Goal: Information Seeking & Learning: Learn about a topic

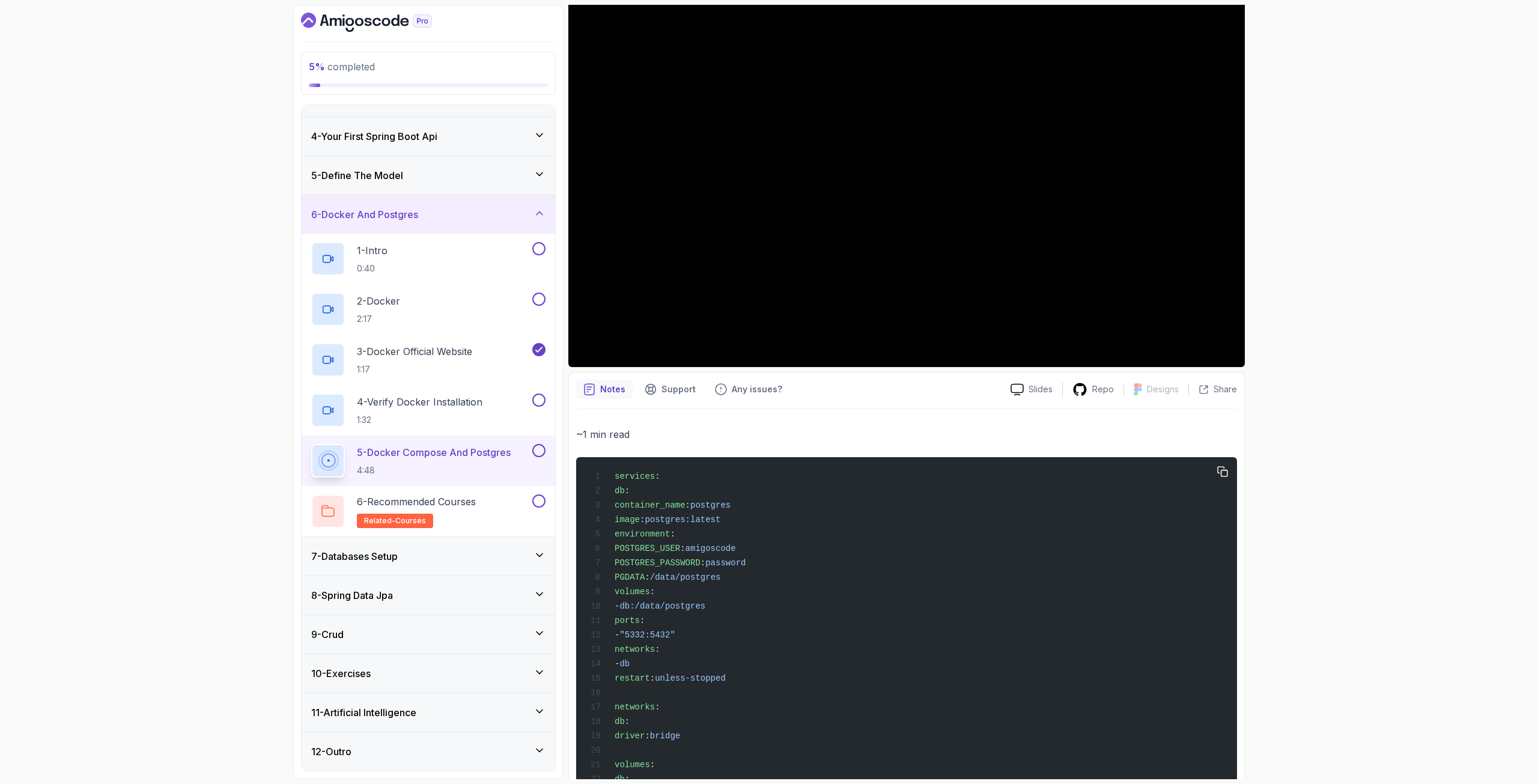
scroll to position [177, 0]
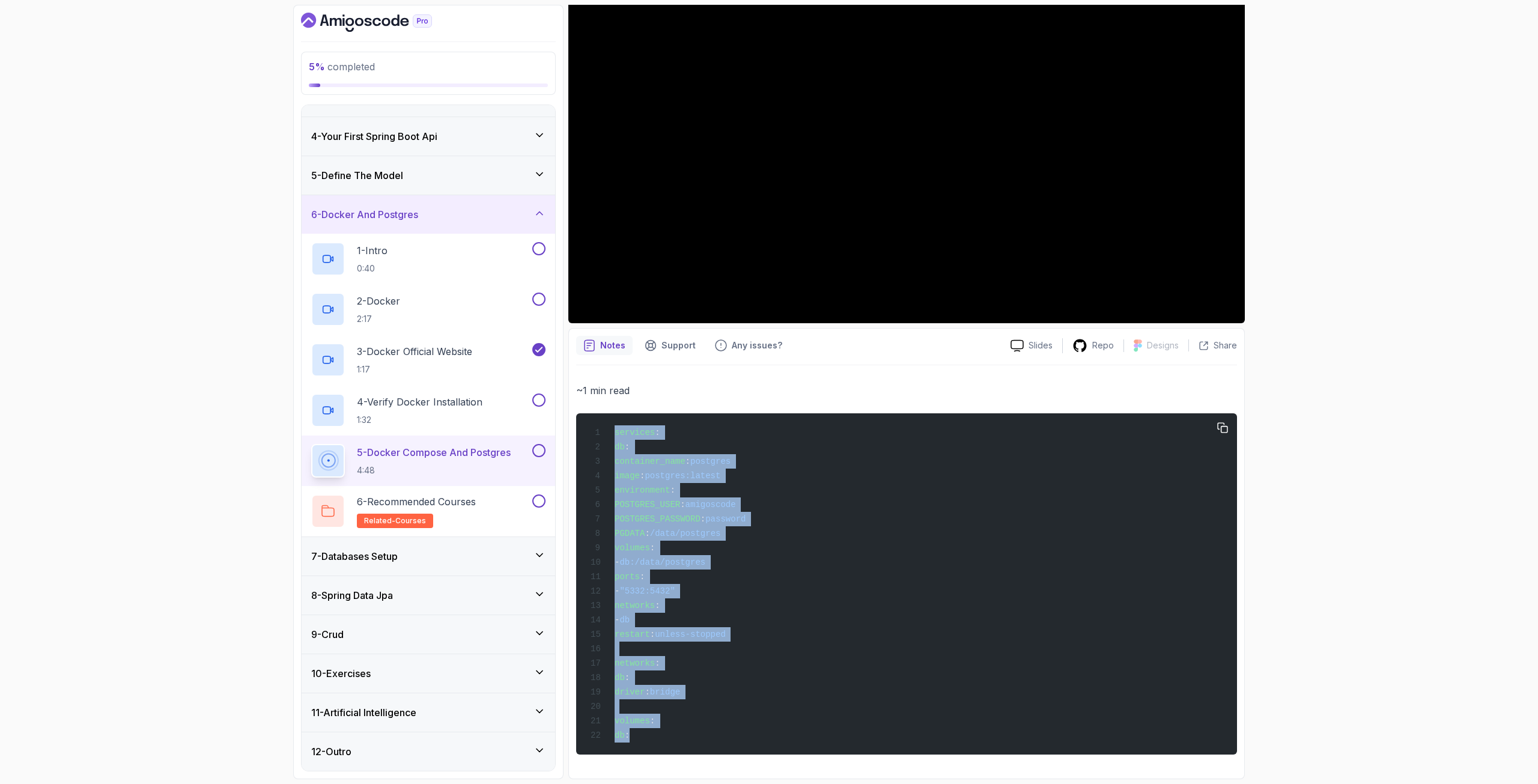
drag, startPoint x: 659, startPoint y: 734, endPoint x: 609, endPoint y: 406, distance: 331.8
click at [609, 414] on pre "services : db : container_name : postgres image : postgres:latest environment :…" at bounding box center [907, 584] width 661 height 341
copy code "services : db : container_name : postgres image : postgres:latest environment :…"
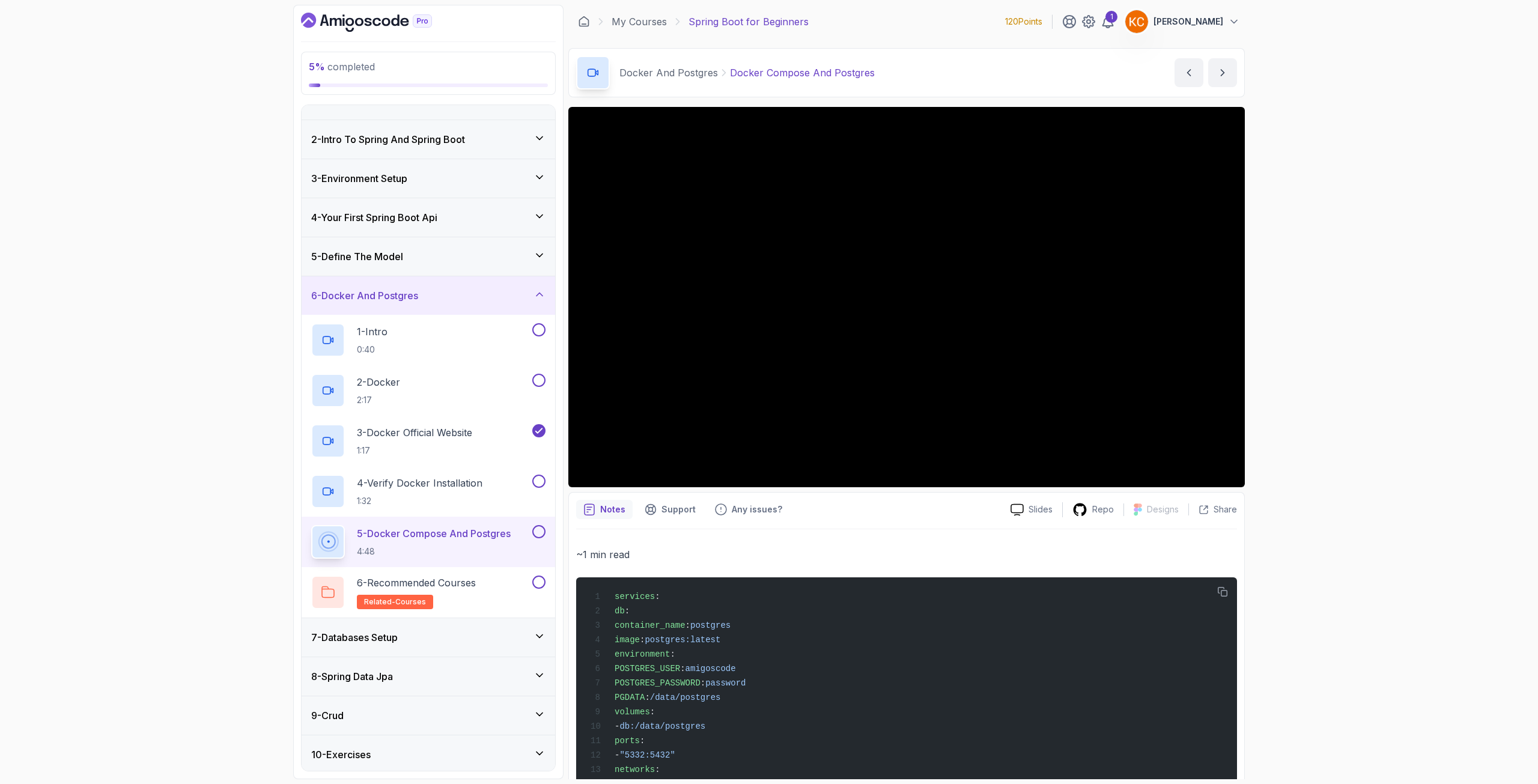
scroll to position [105, 0]
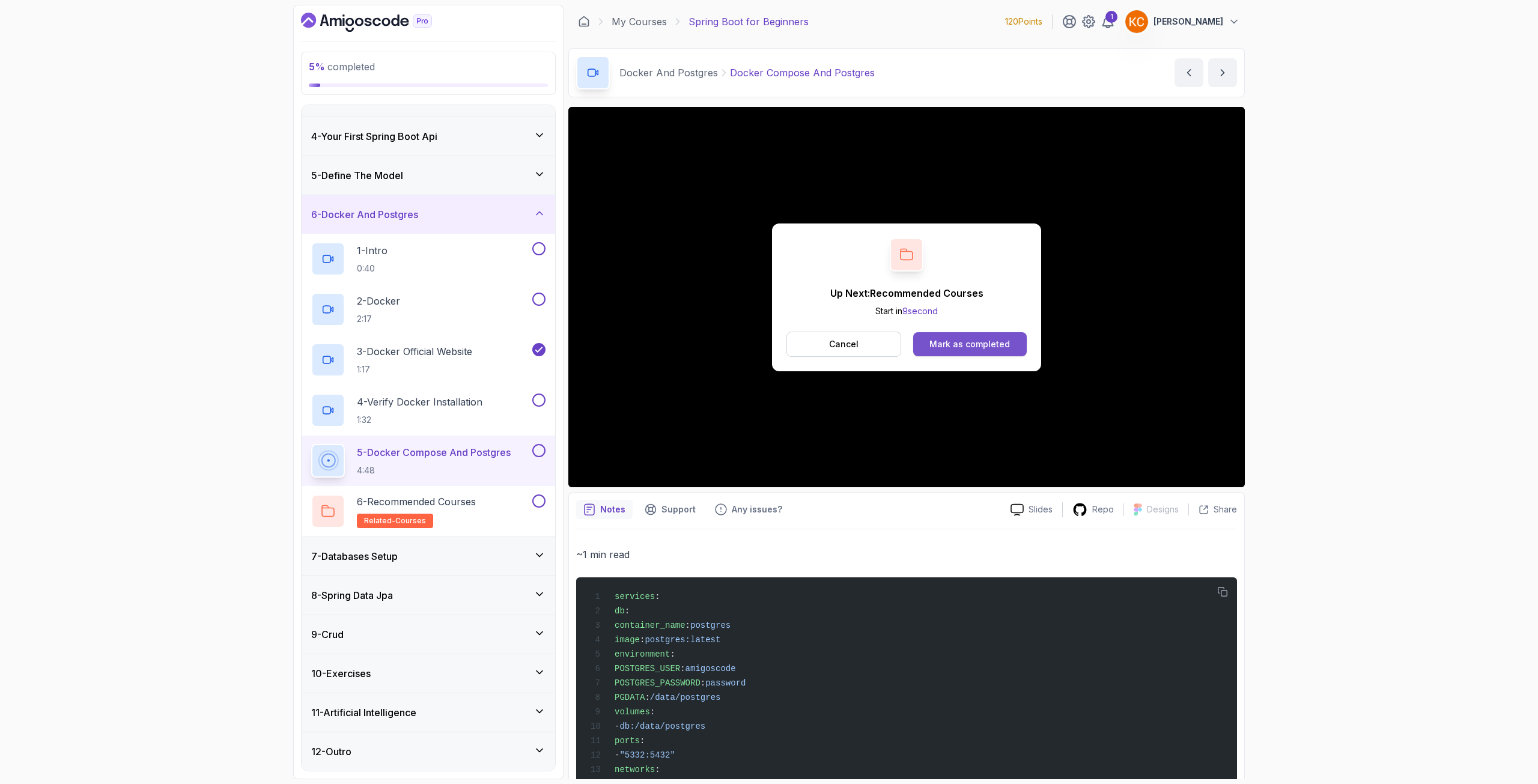
click at [1008, 339] on div "Mark as completed" at bounding box center [970, 344] width 81 height 12
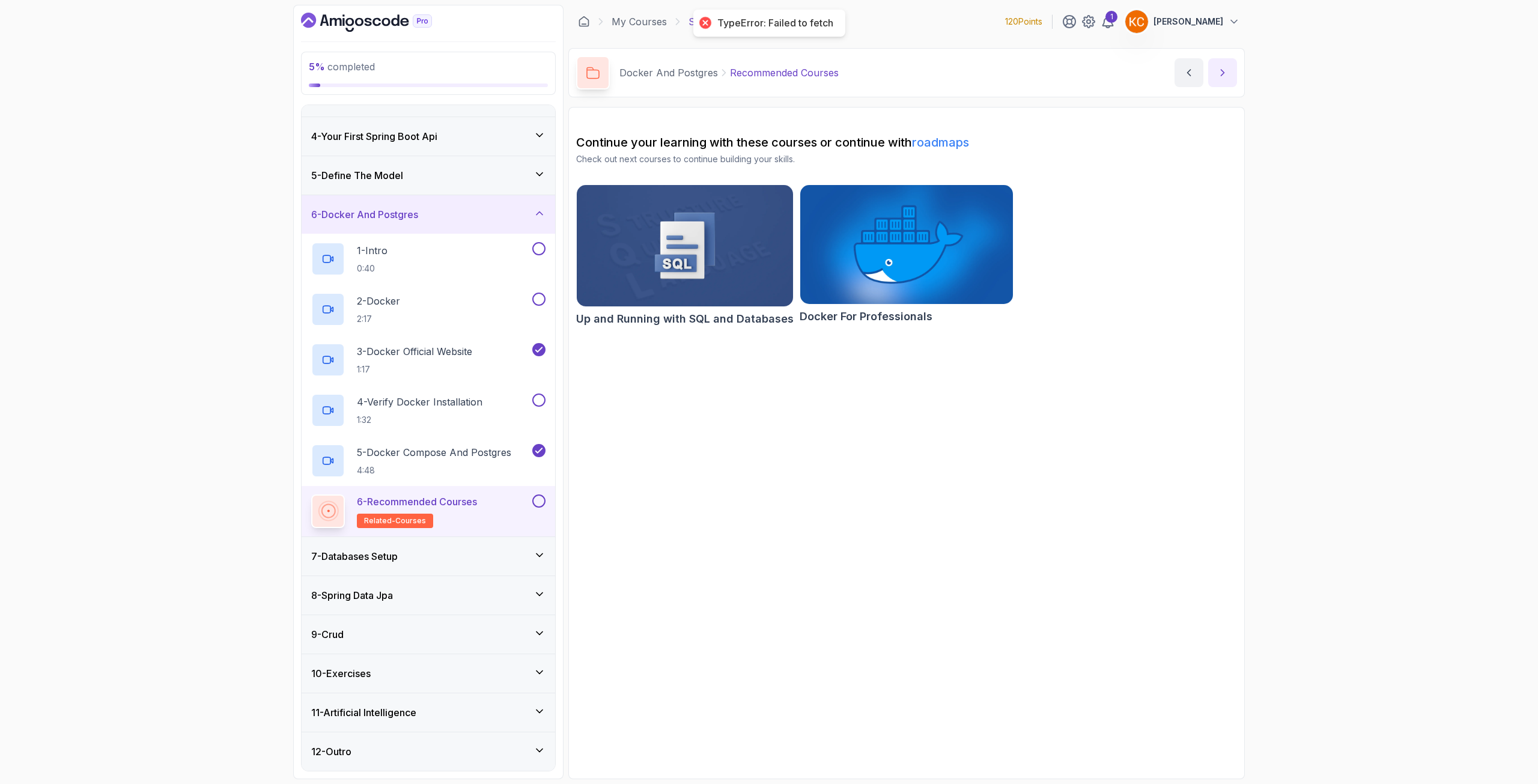
click at [1228, 74] on button "next content" at bounding box center [1222, 72] width 29 height 29
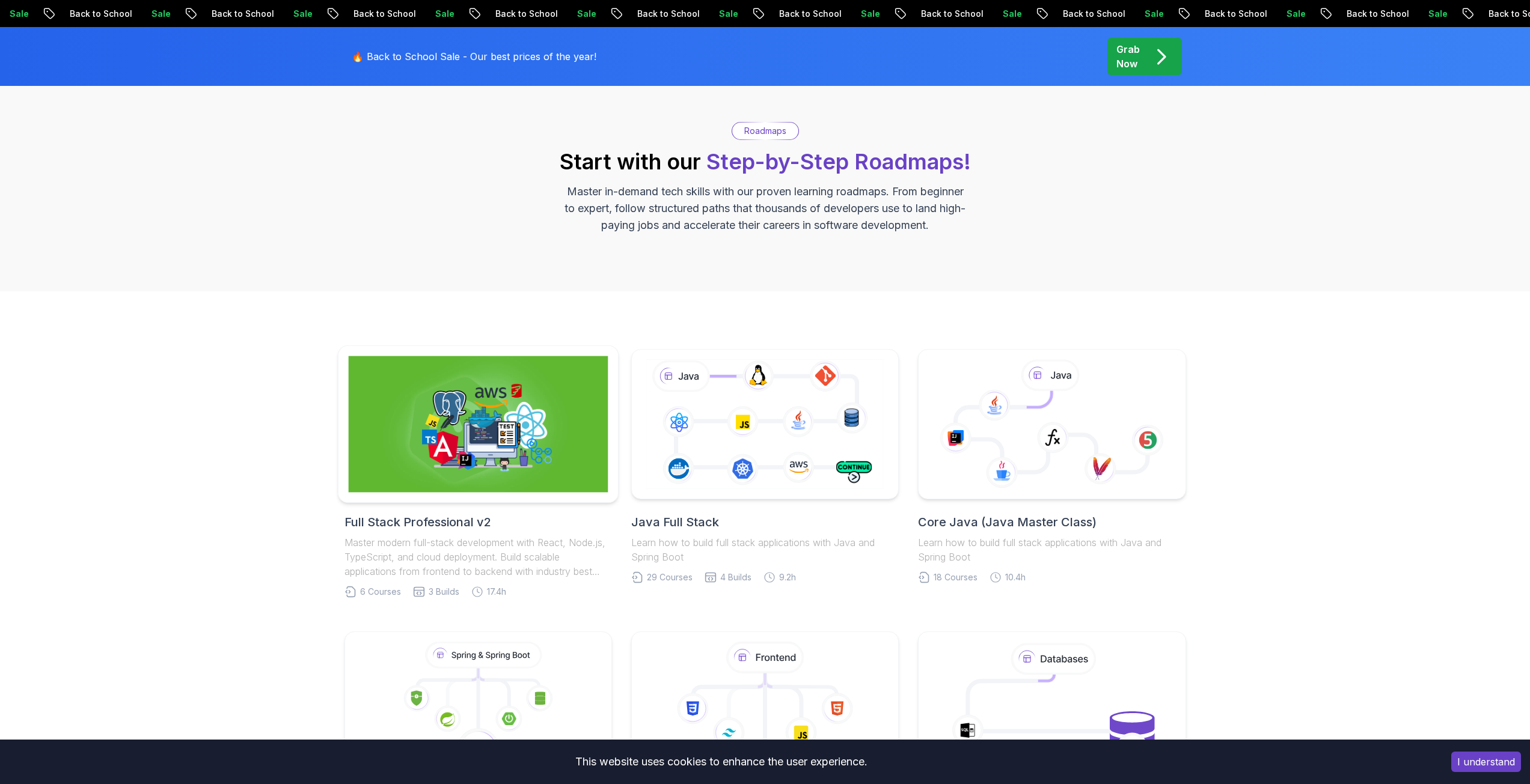
scroll to position [120, 0]
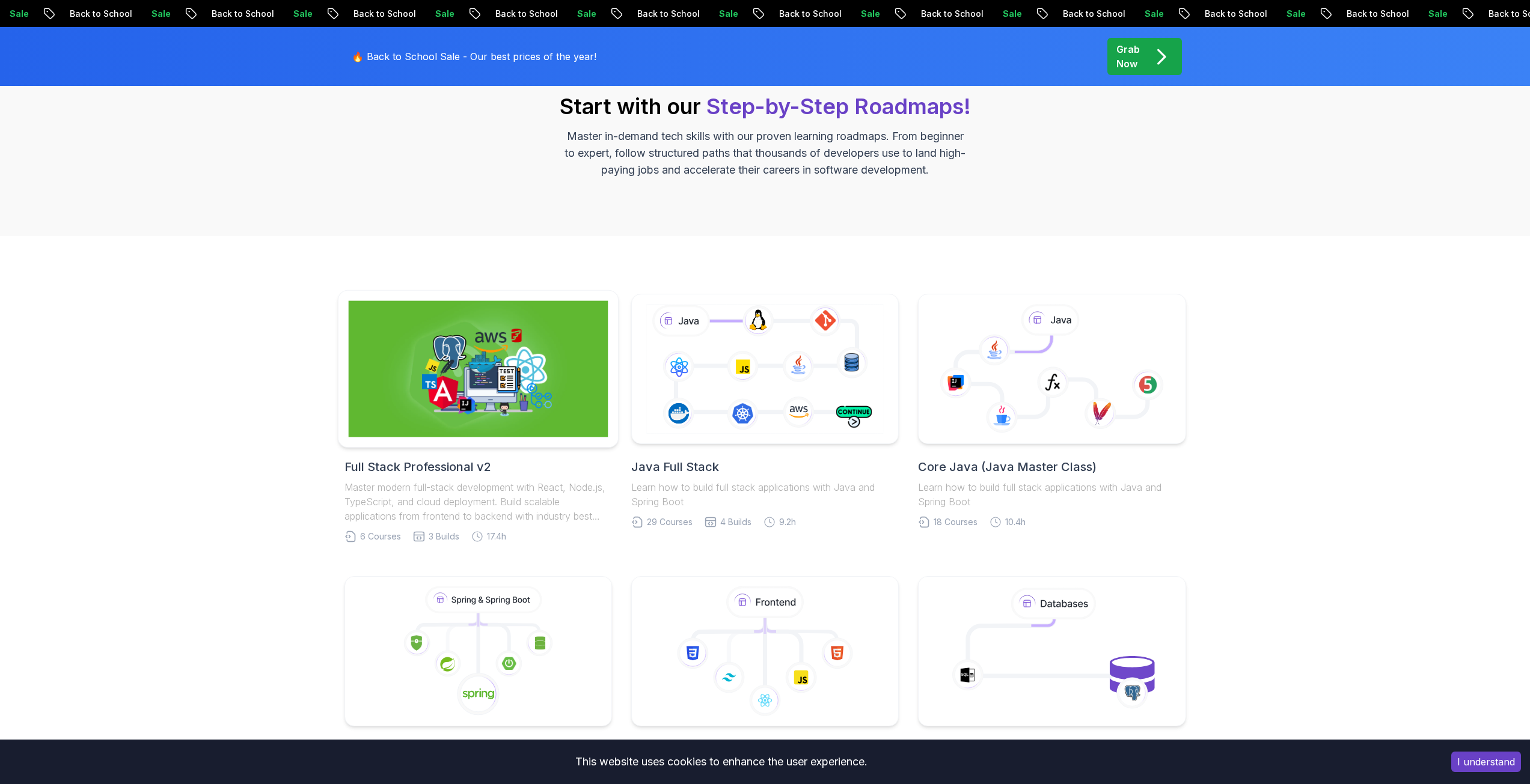
click at [486, 414] on img at bounding box center [478, 369] width 260 height 136
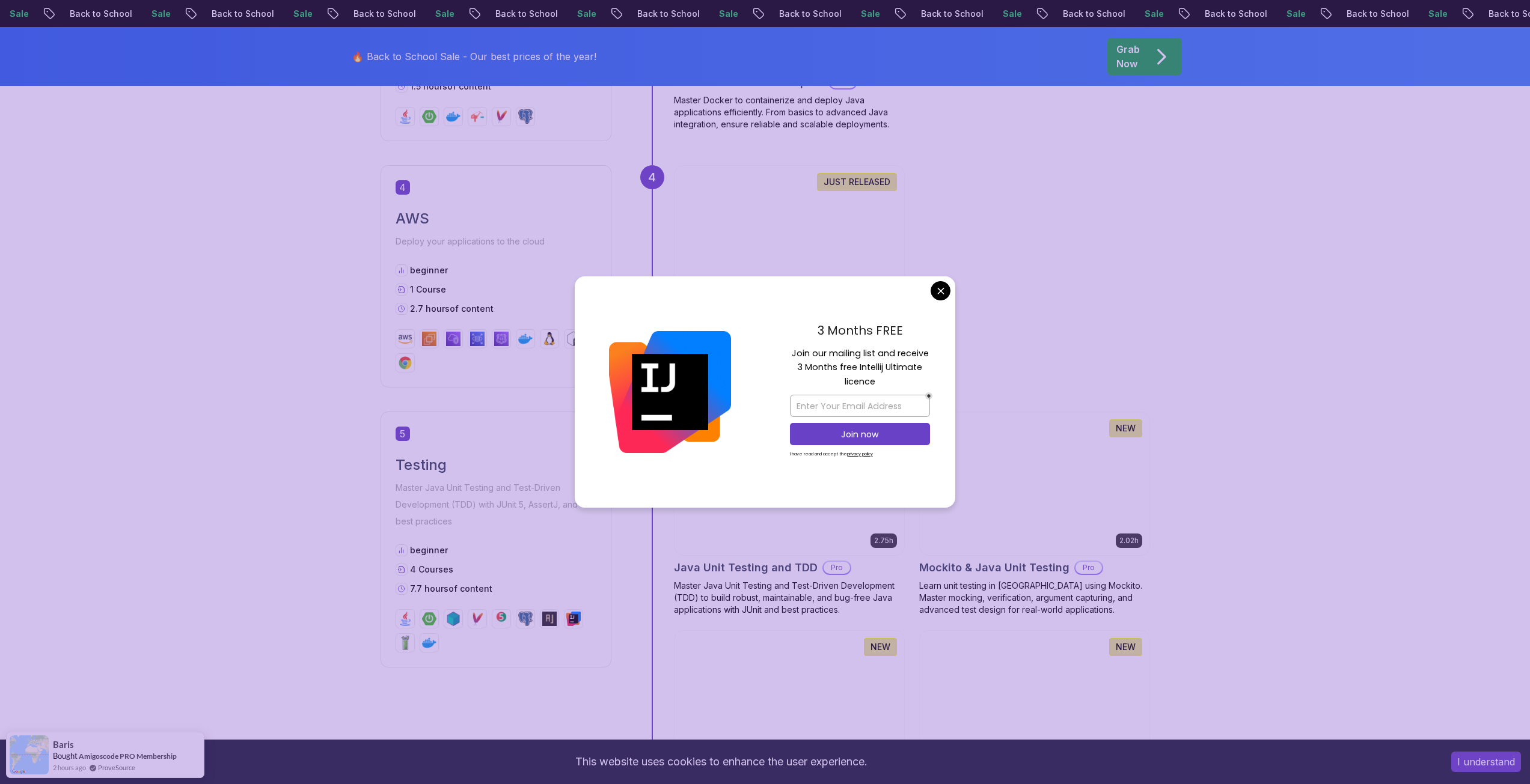
scroll to position [1081, 0]
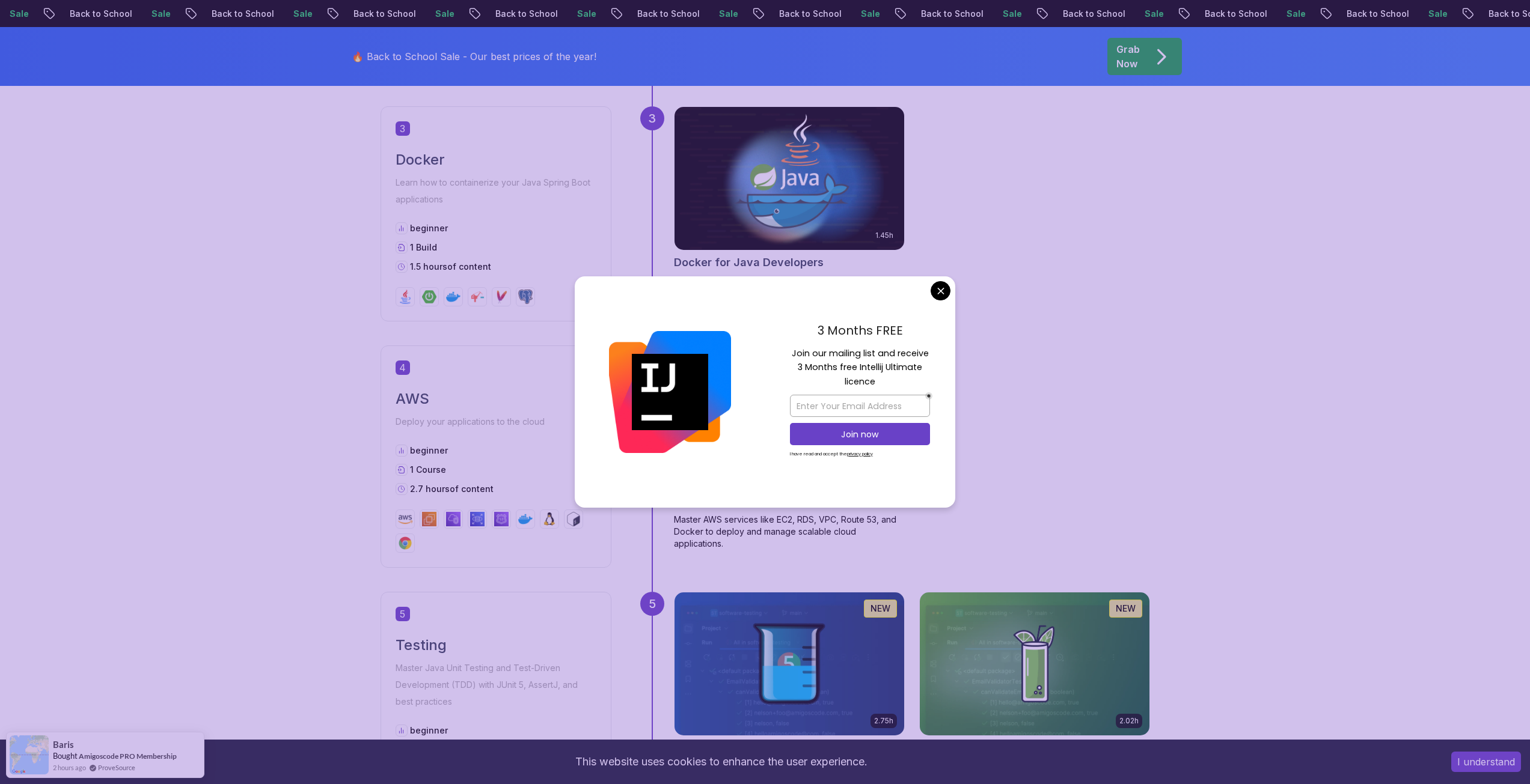
click at [947, 293] on body "Sale Back to School Sale Back to School Sale Back to School Sale Back to School…" at bounding box center [765, 700] width 1530 height 3561
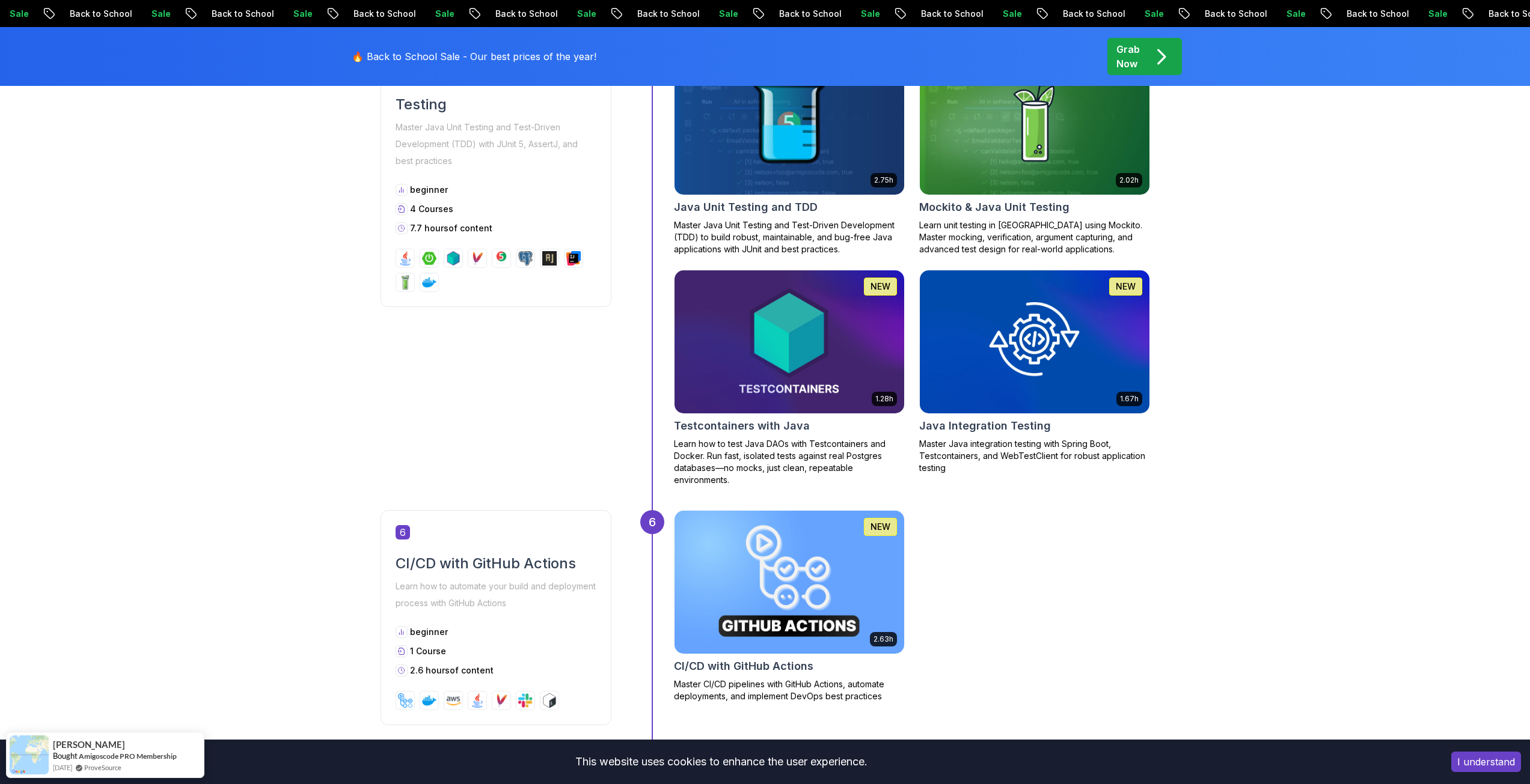
scroll to position [2583, 0]
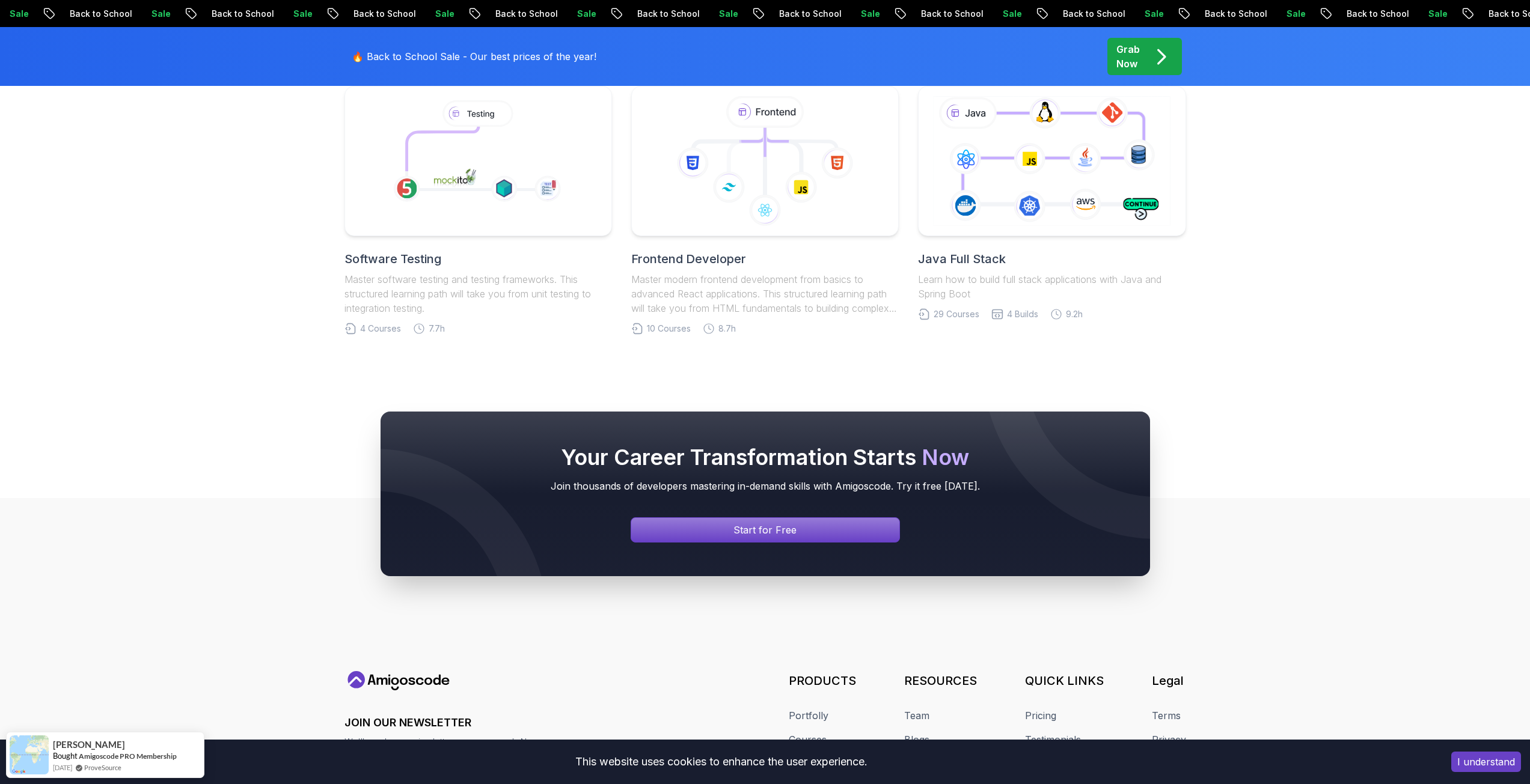
drag, startPoint x: 648, startPoint y: 291, endPoint x: 277, endPoint y: 212, distance: 379.3
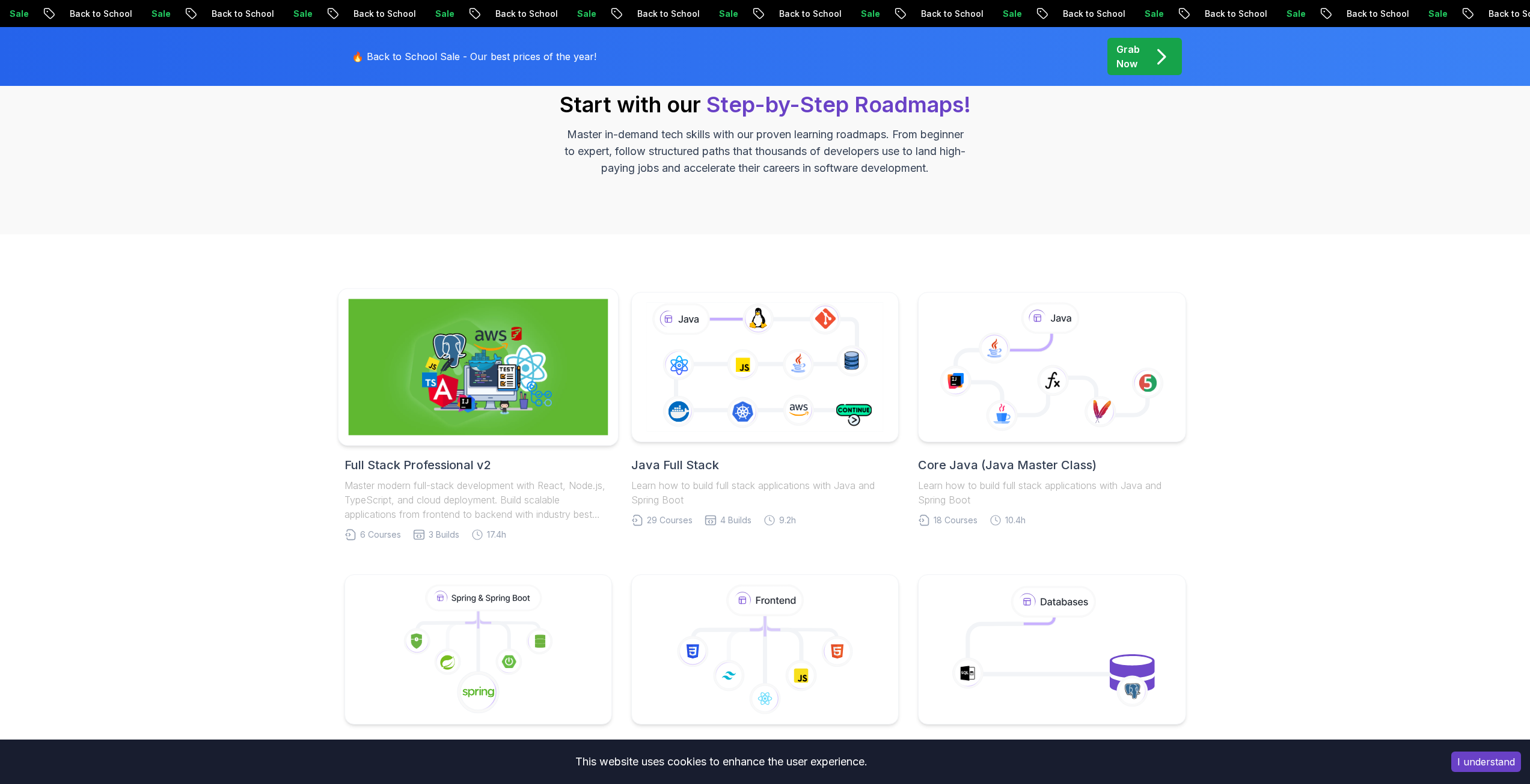
scroll to position [120, 0]
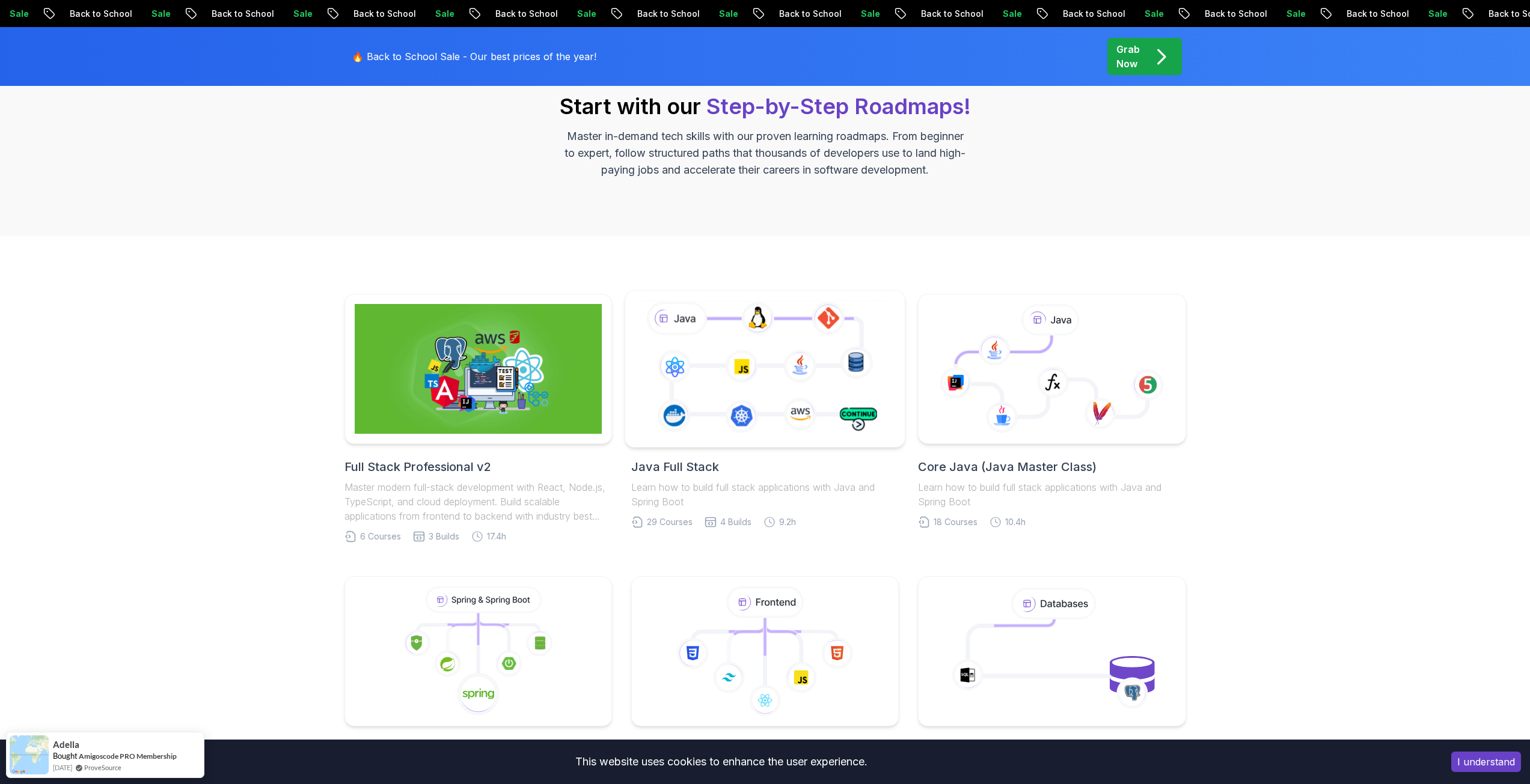
click at [790, 363] on icon at bounding box center [765, 368] width 254 height 141
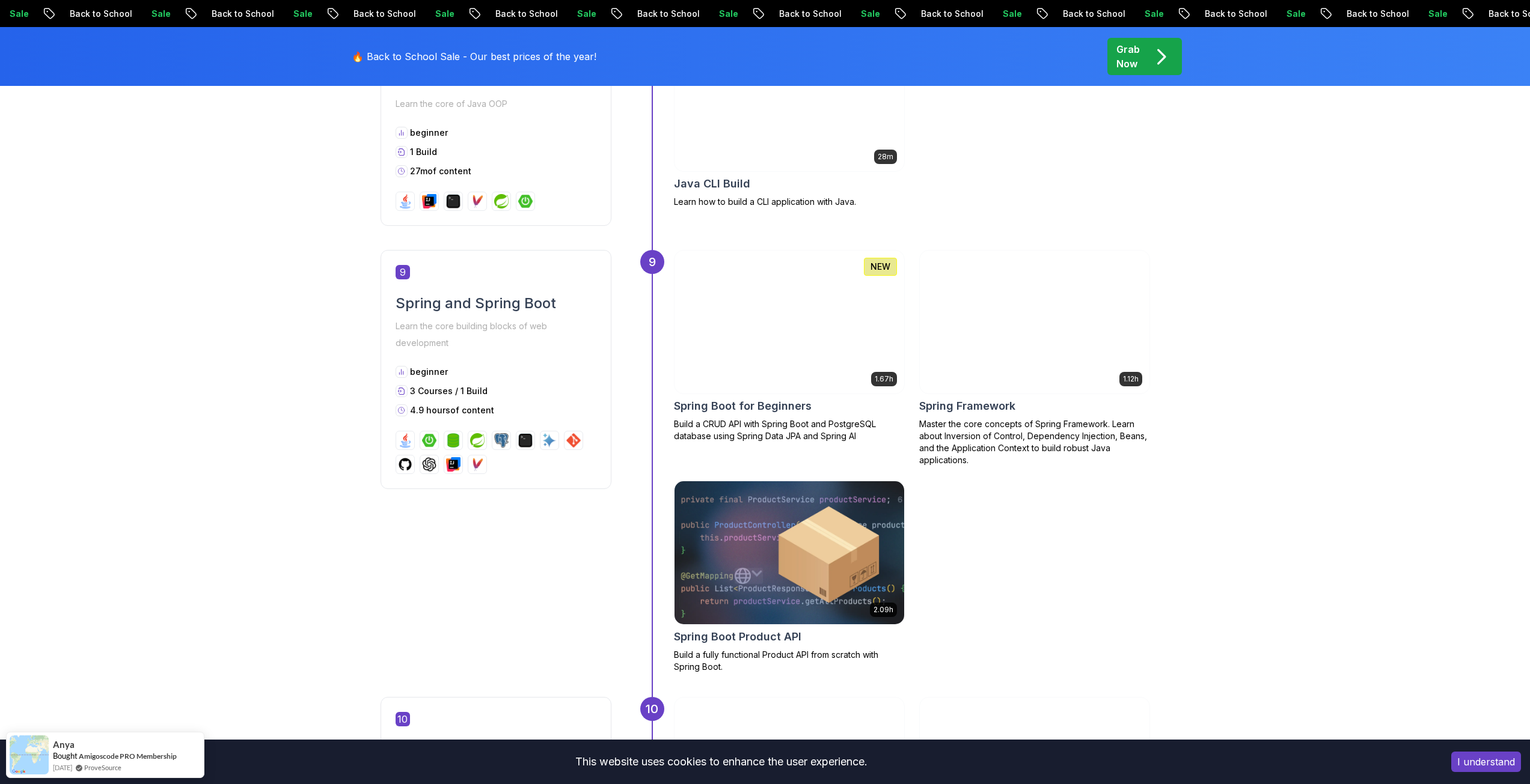
scroll to position [2463, 0]
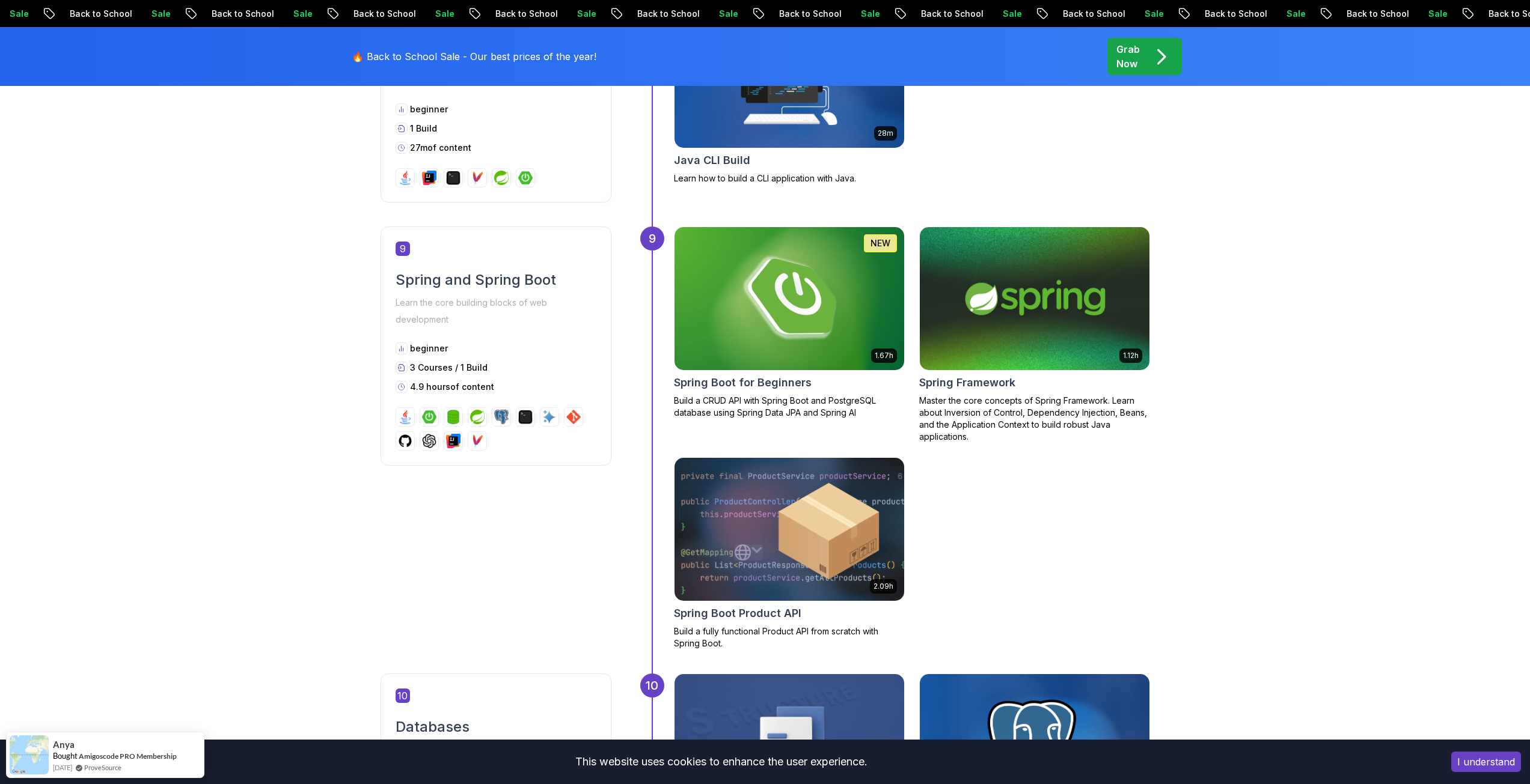
click at [988, 309] on img at bounding box center [1034, 298] width 241 height 150
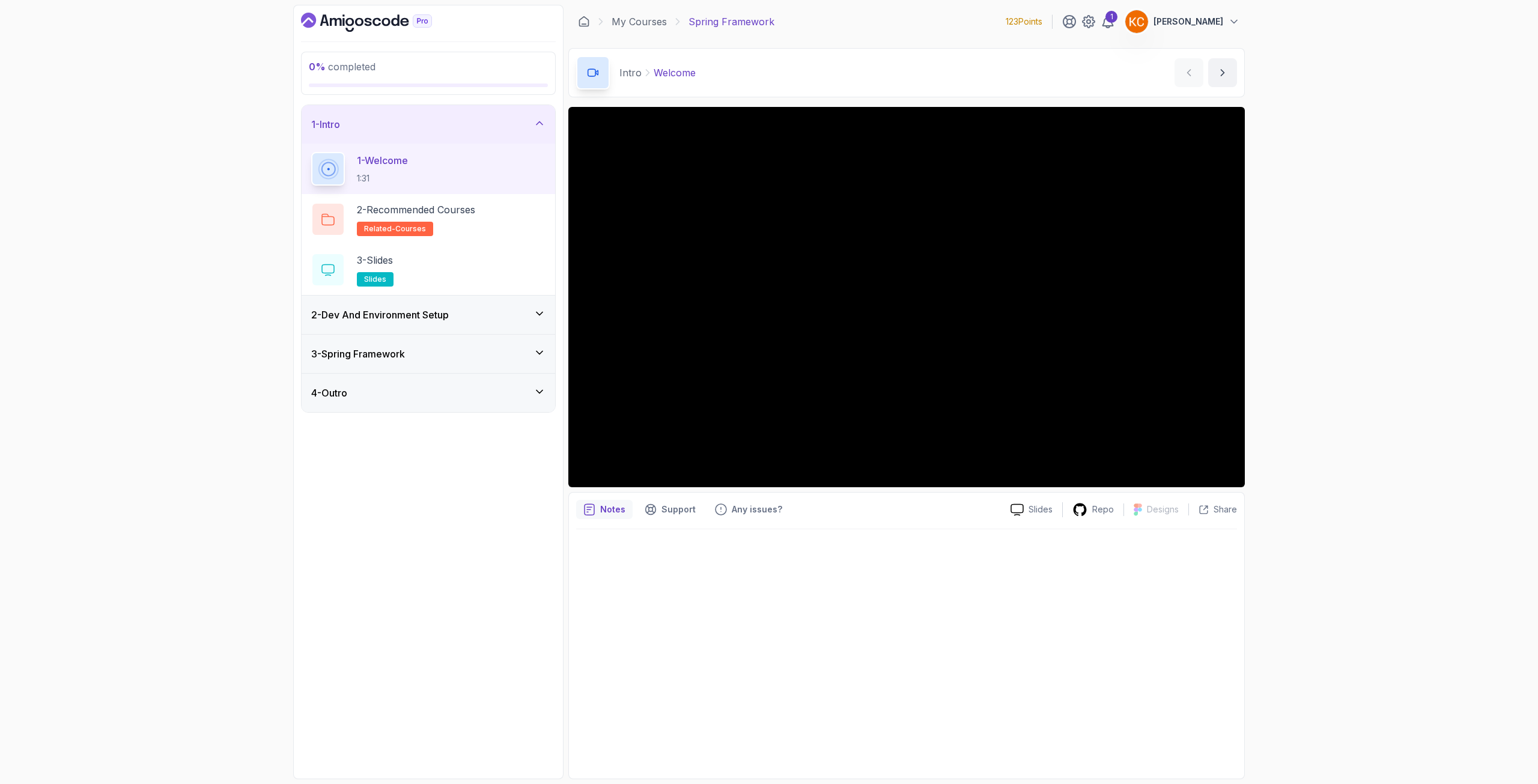
click at [449, 320] on h3 "2 - Dev And Environment Setup" at bounding box center [380, 315] width 138 height 15
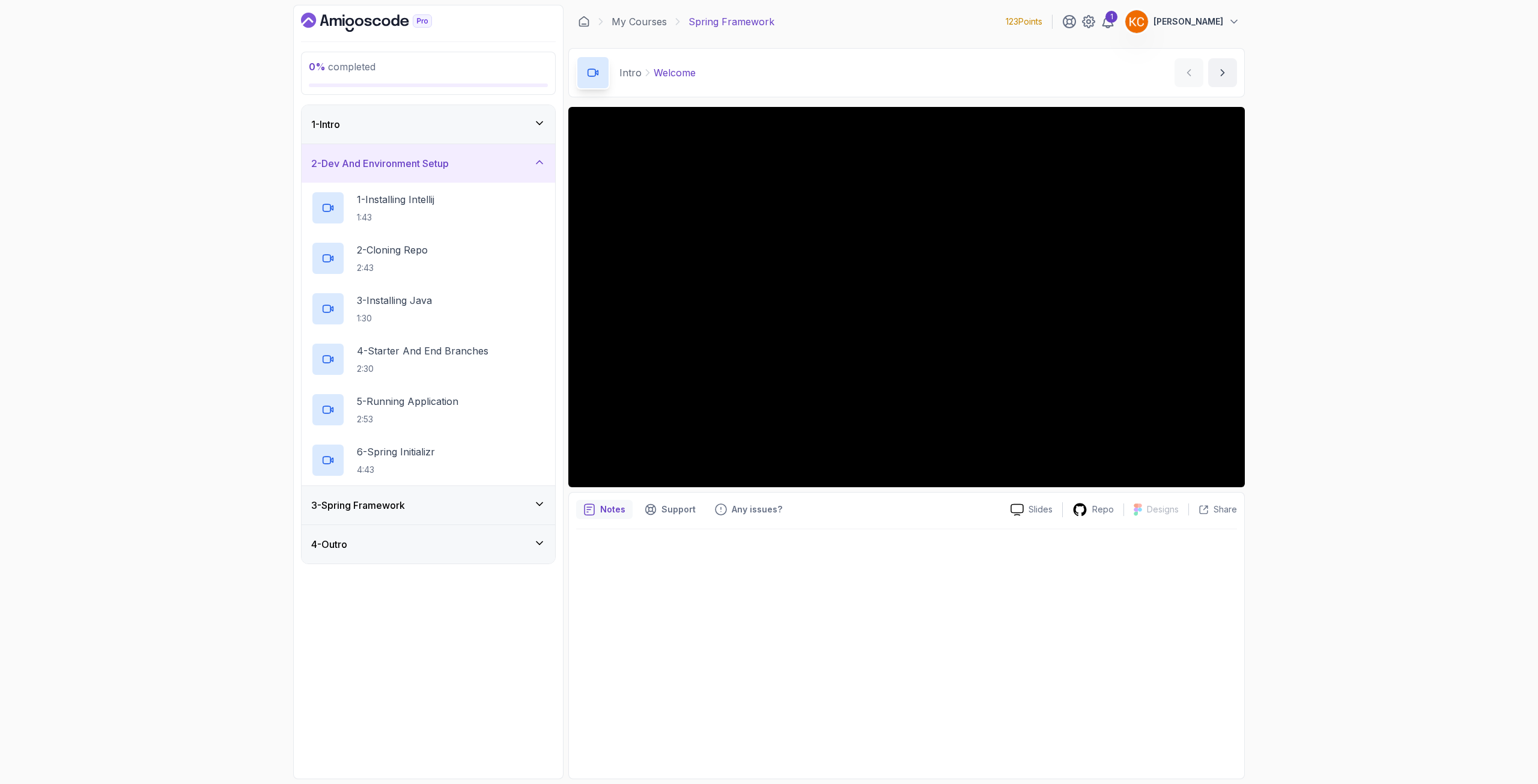
click at [426, 506] on div "3 - Spring Framework" at bounding box center [428, 505] width 234 height 15
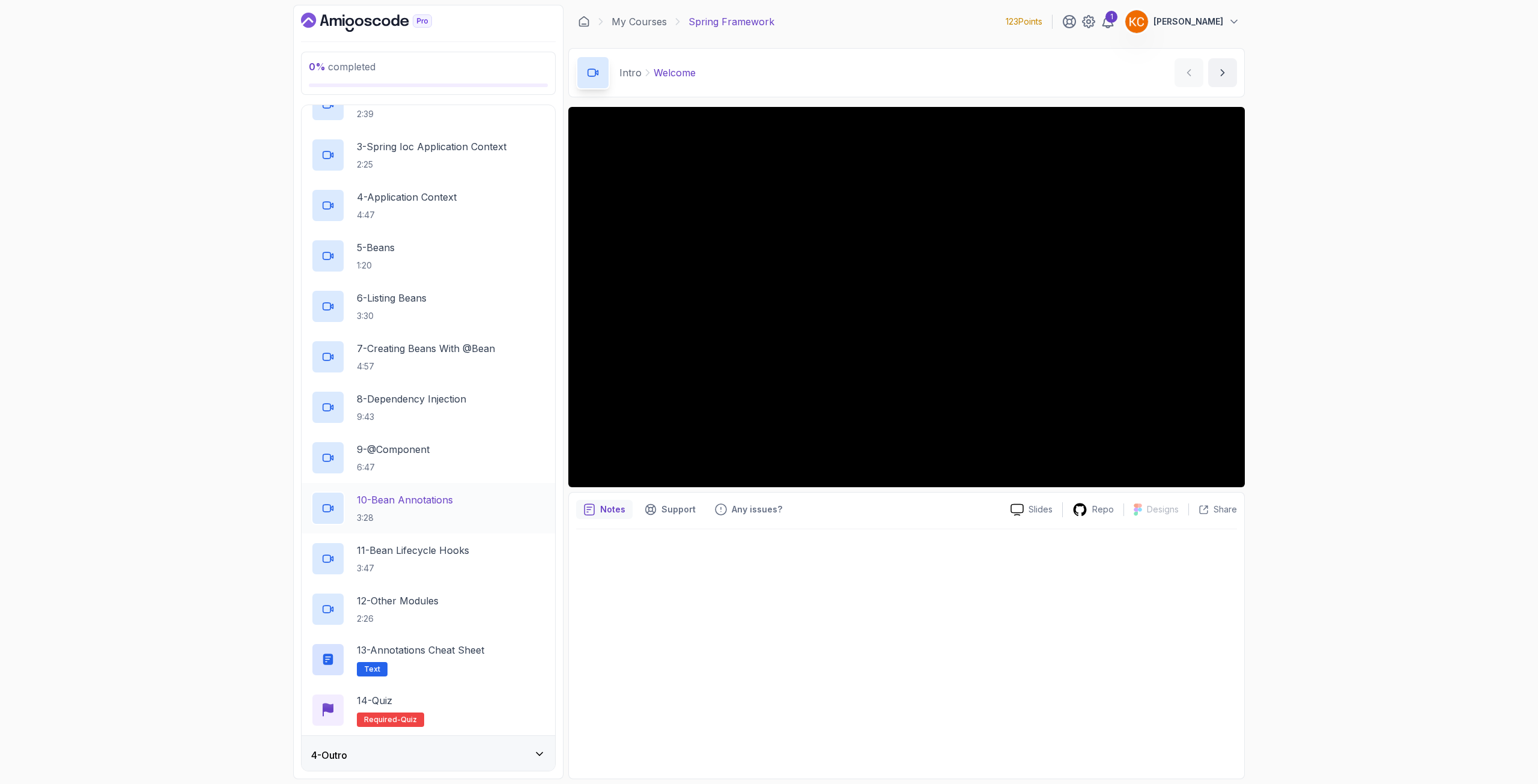
scroll to position [197, 0]
click at [472, 745] on div "4 - Outro" at bounding box center [428, 752] width 234 height 15
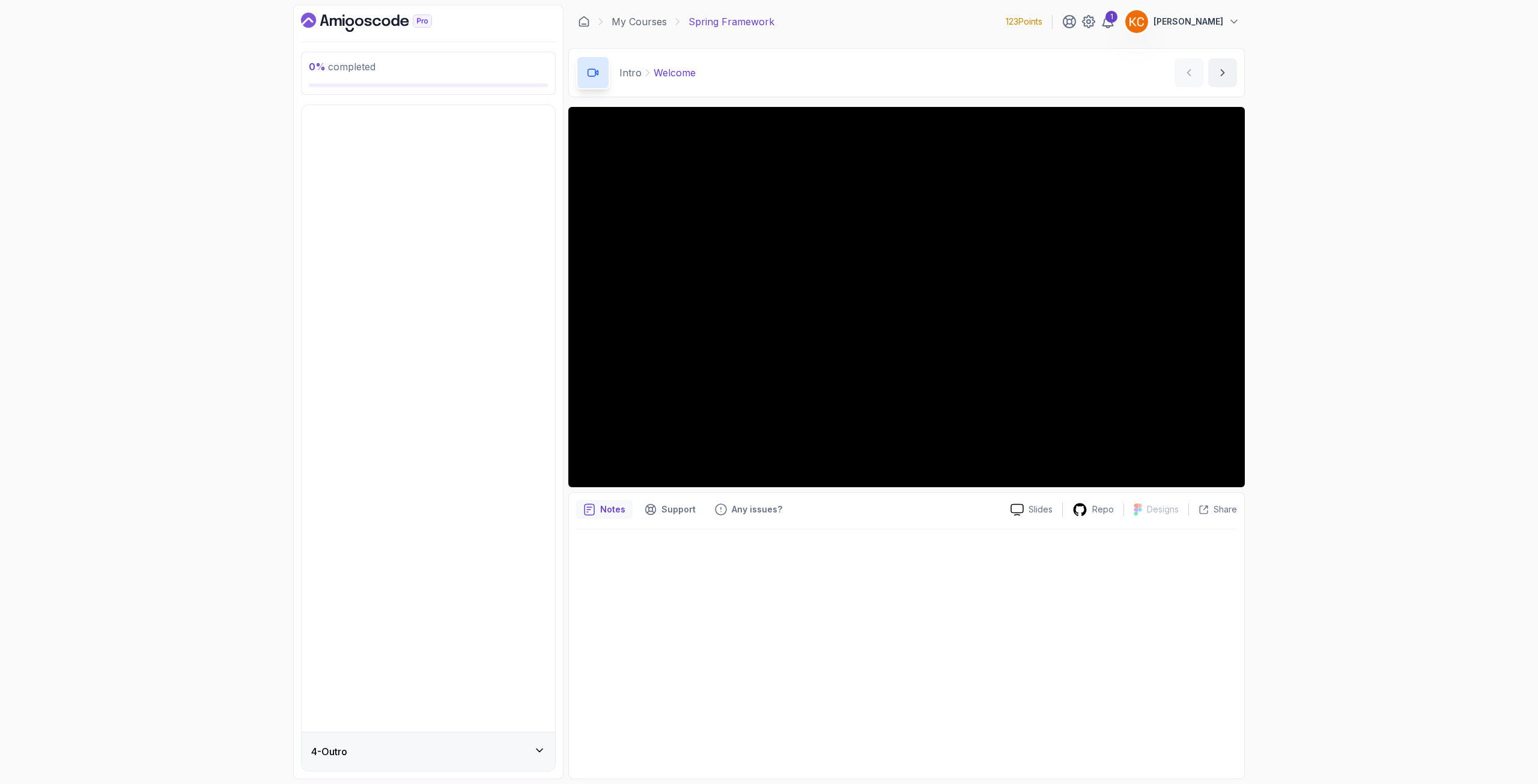
scroll to position [0, 0]
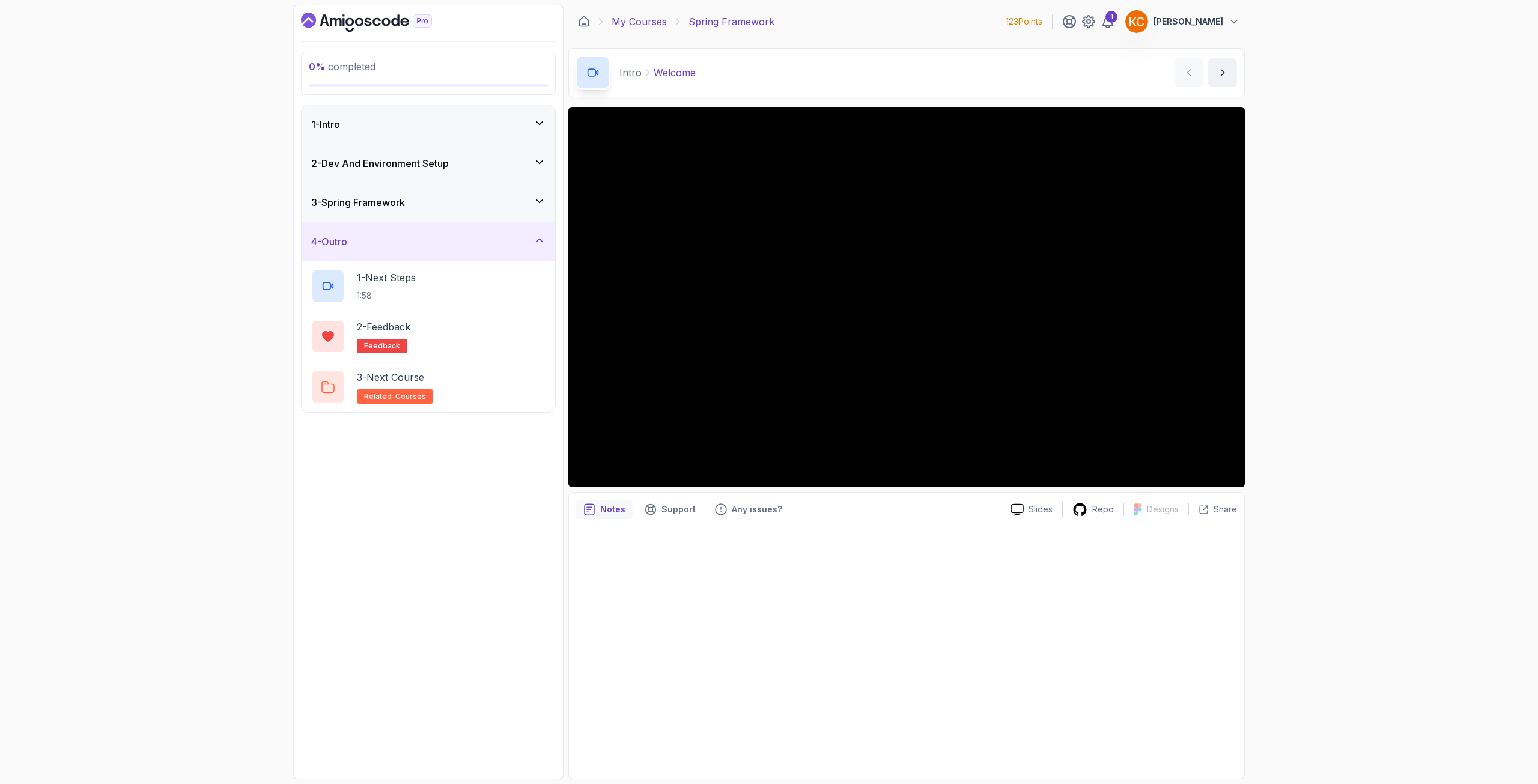
click at [653, 22] on link "My Courses" at bounding box center [639, 22] width 55 height 15
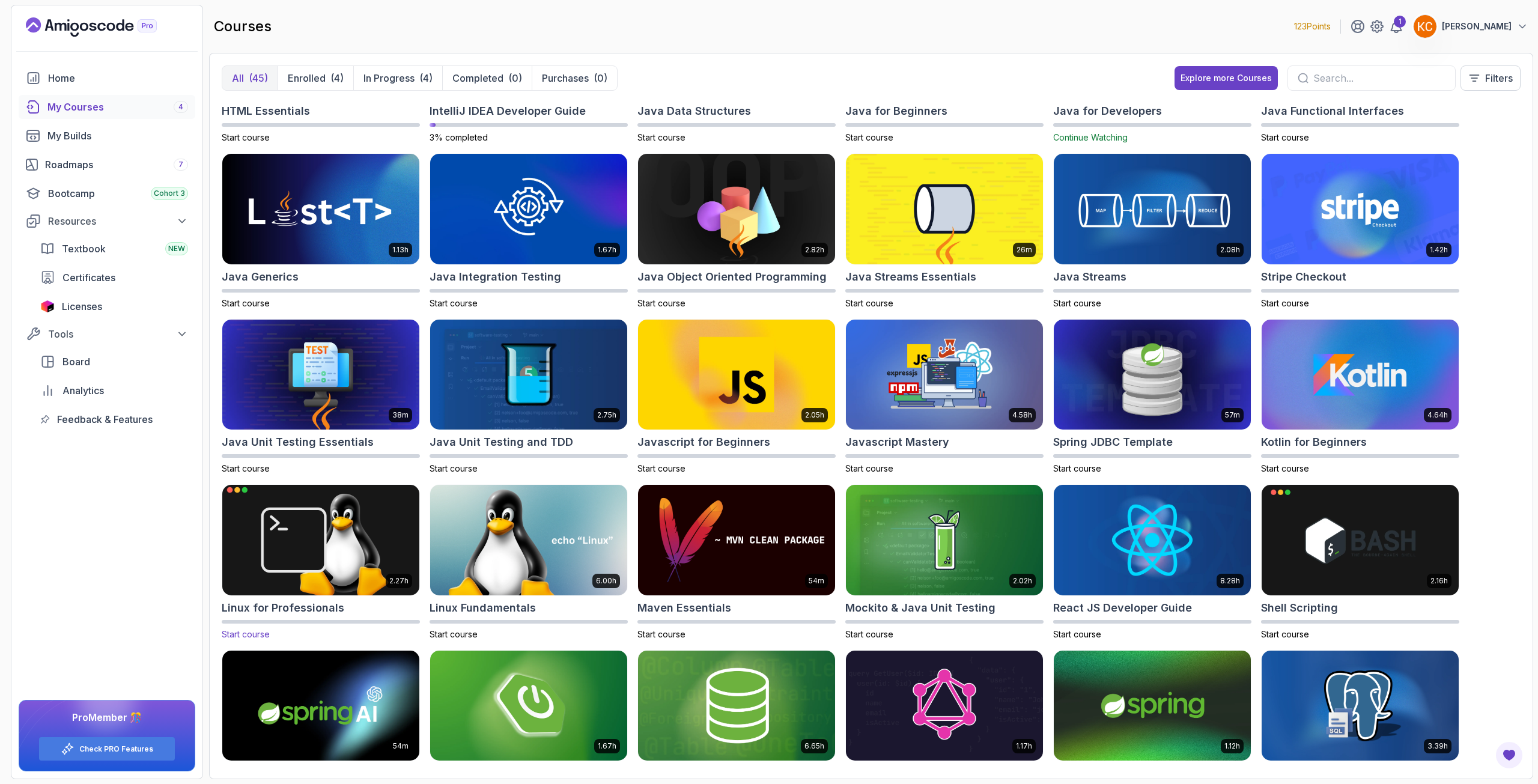
scroll to position [360, 0]
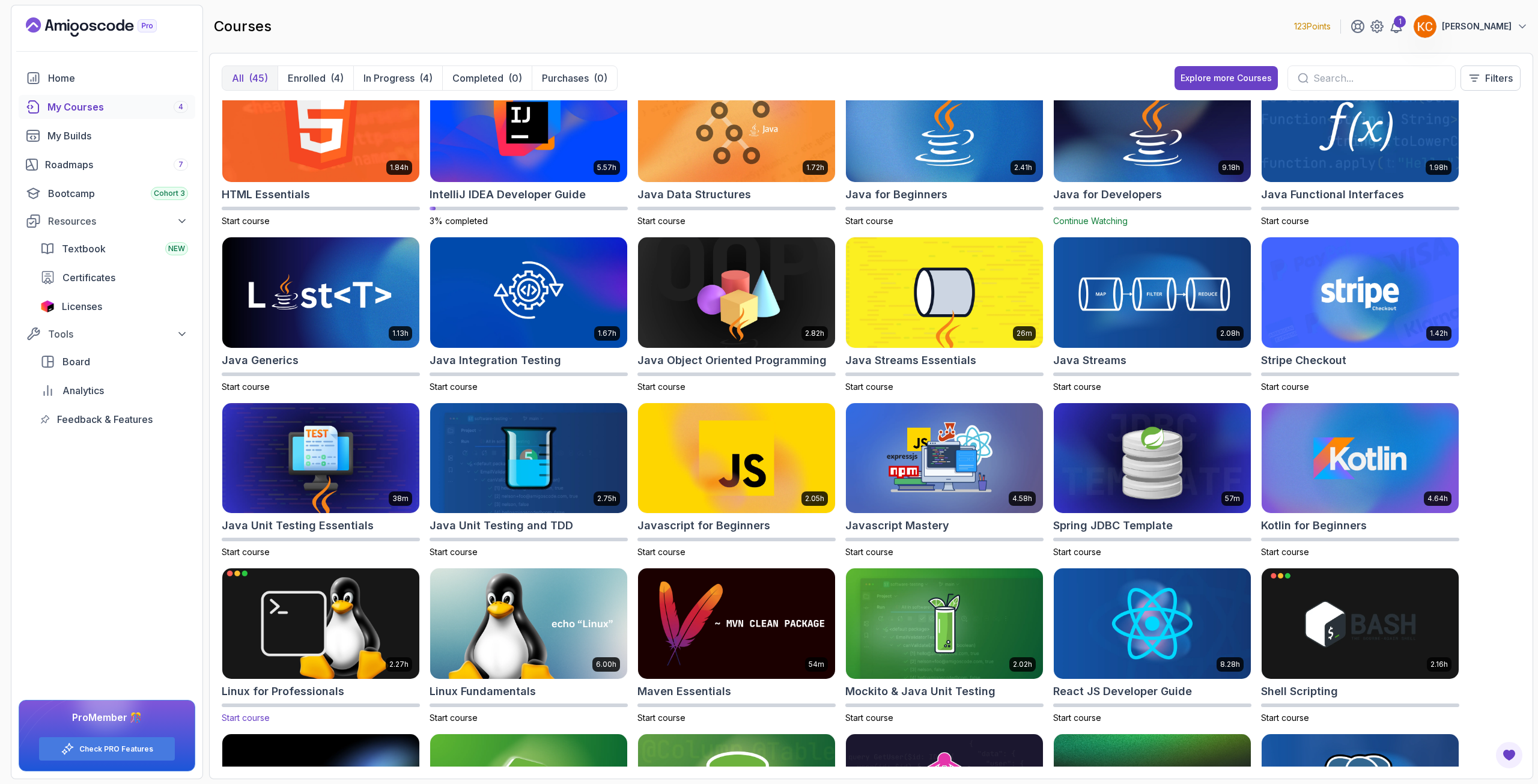
click at [357, 604] on img at bounding box center [321, 624] width 207 height 116
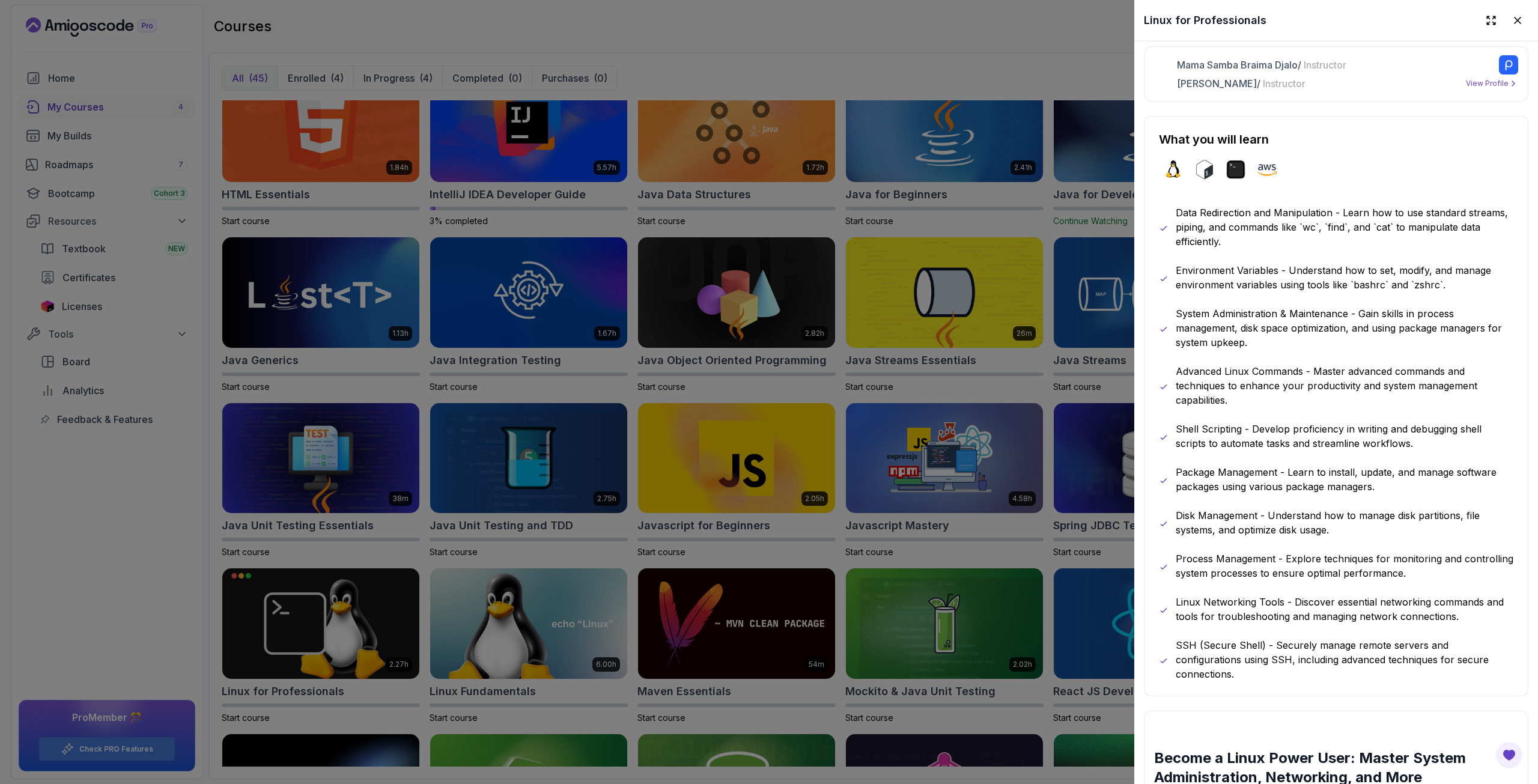
scroll to position [601, 0]
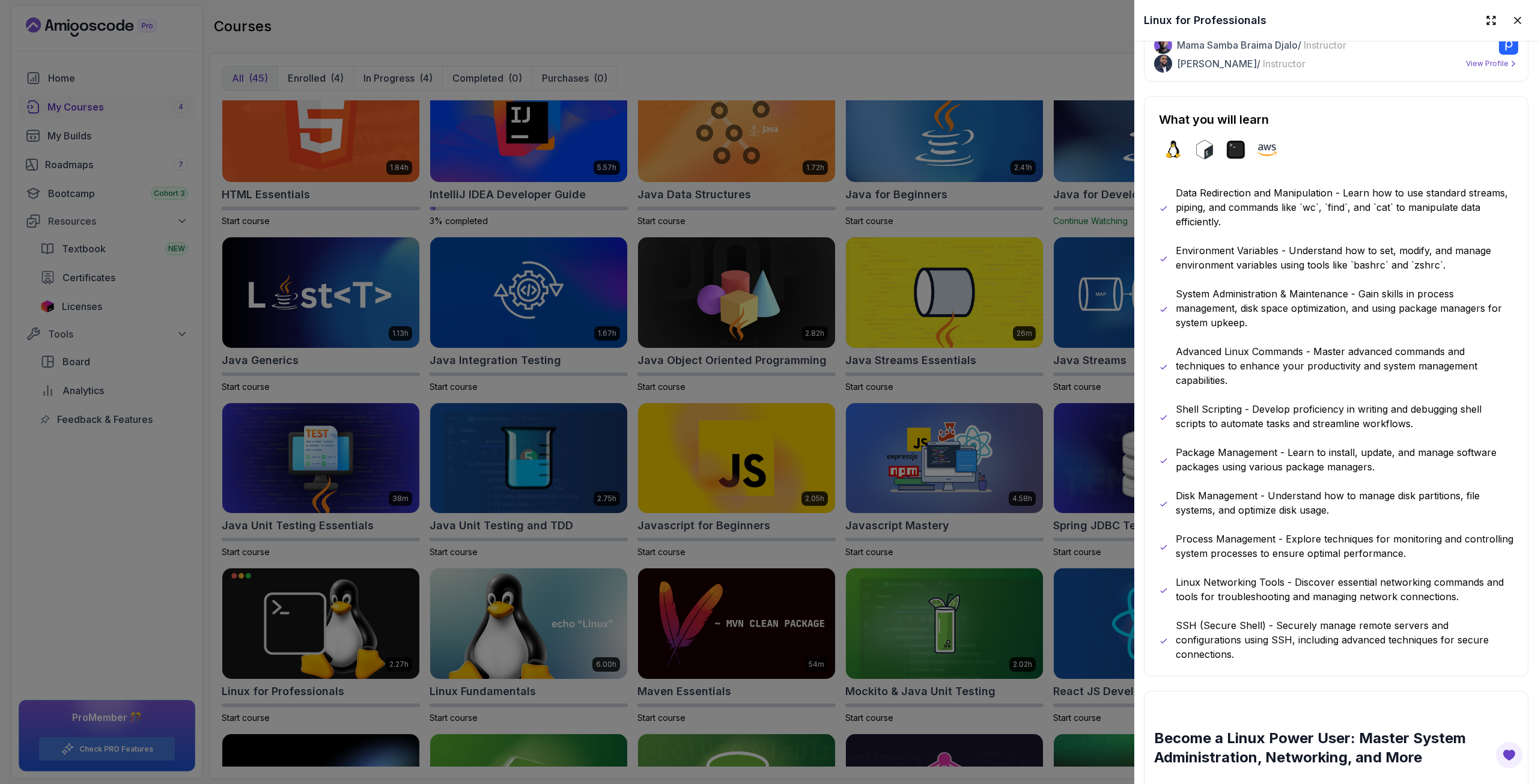
click at [708, 523] on div at bounding box center [769, 392] width 1538 height 784
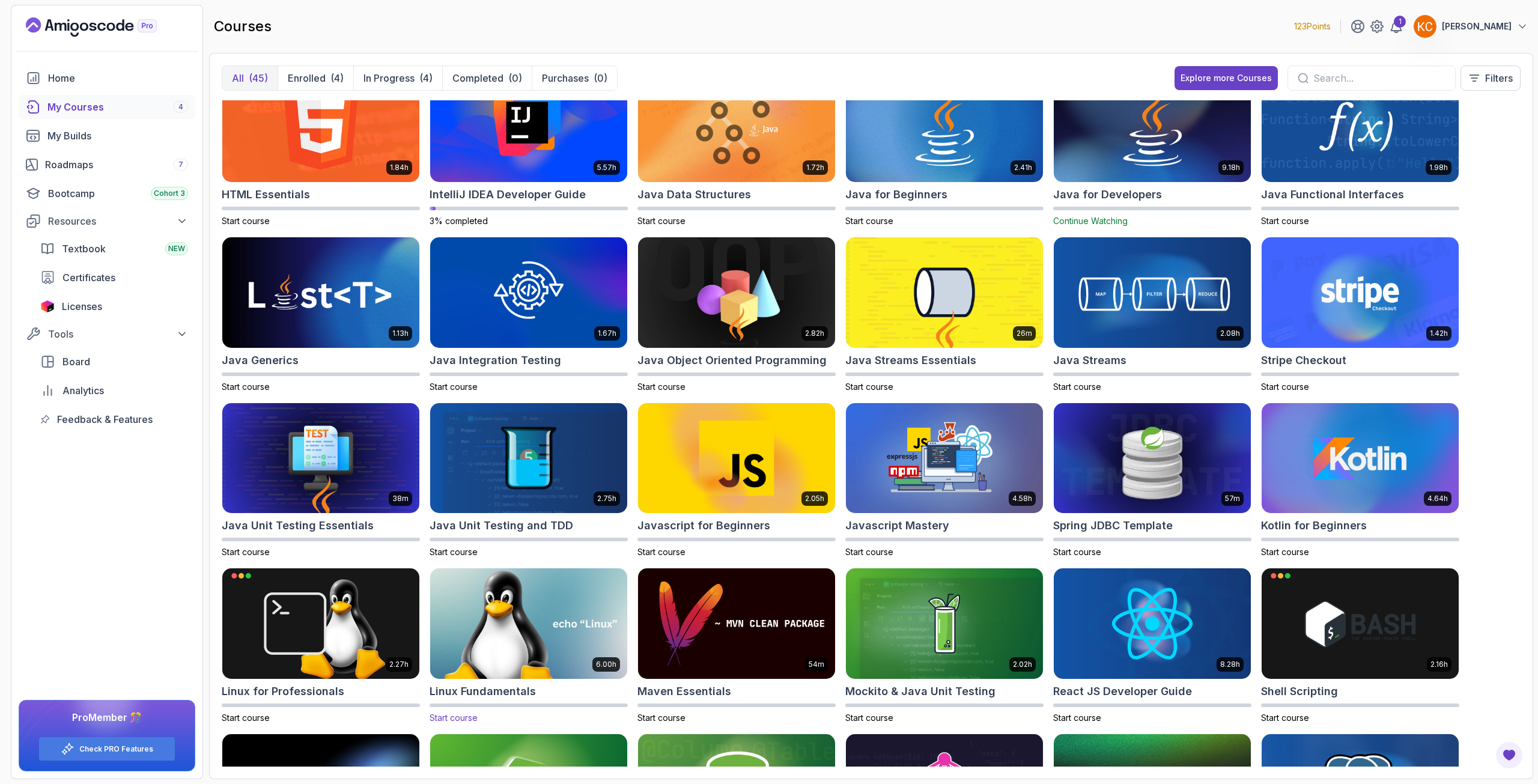
click at [571, 633] on img at bounding box center [529, 624] width 207 height 116
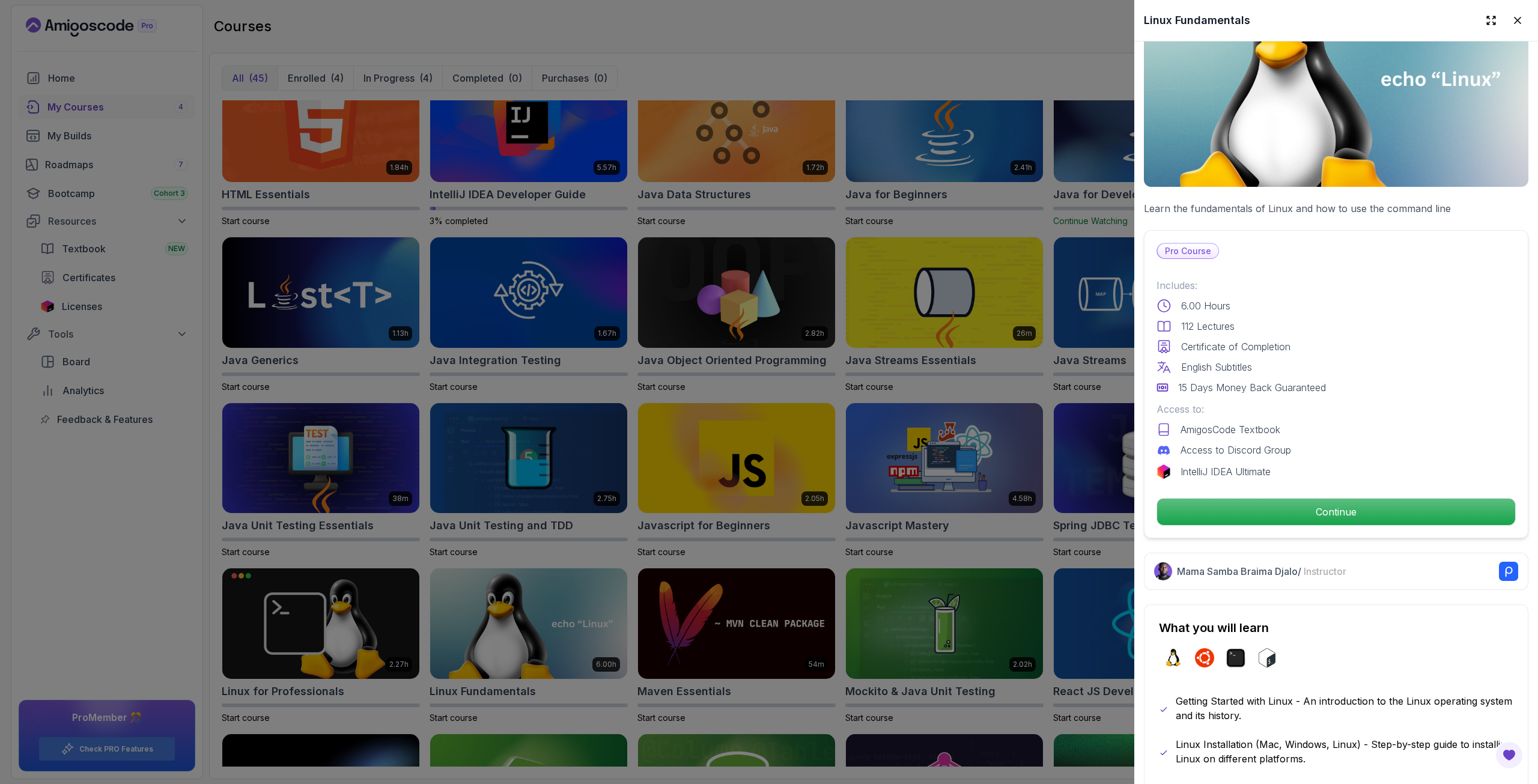
scroll to position [420, 0]
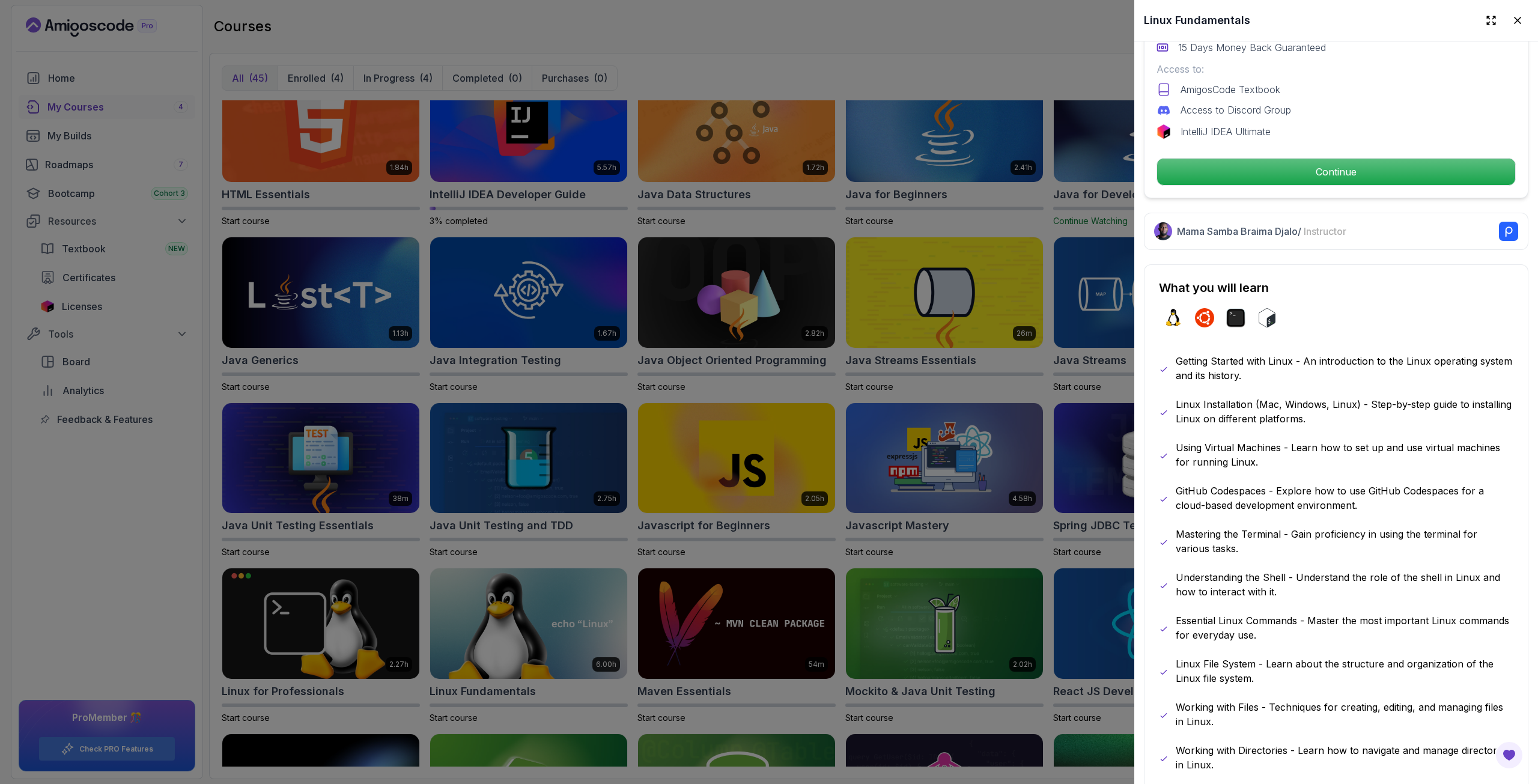
click at [975, 478] on div at bounding box center [769, 392] width 1538 height 784
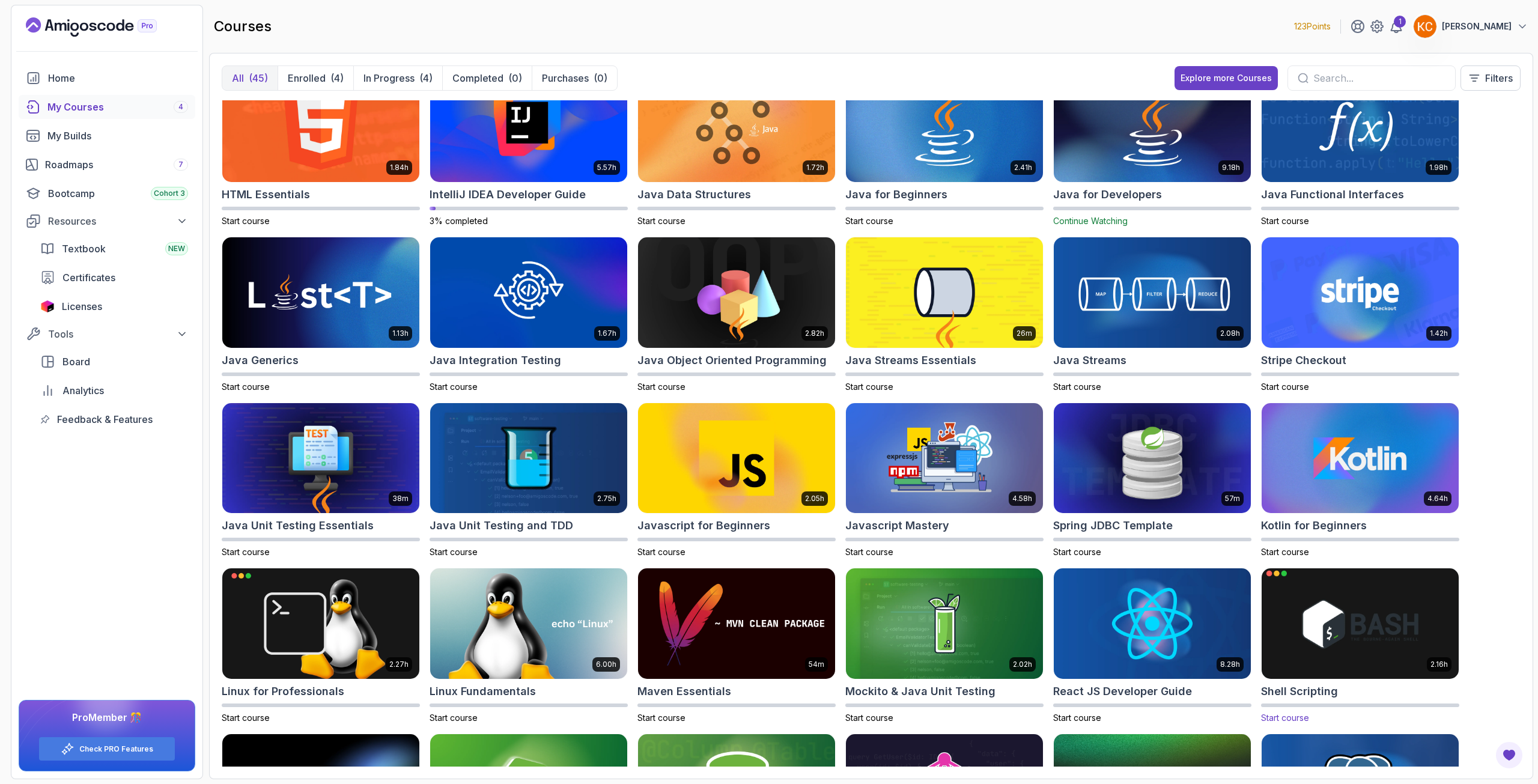
click at [1319, 615] on img at bounding box center [1361, 624] width 207 height 116
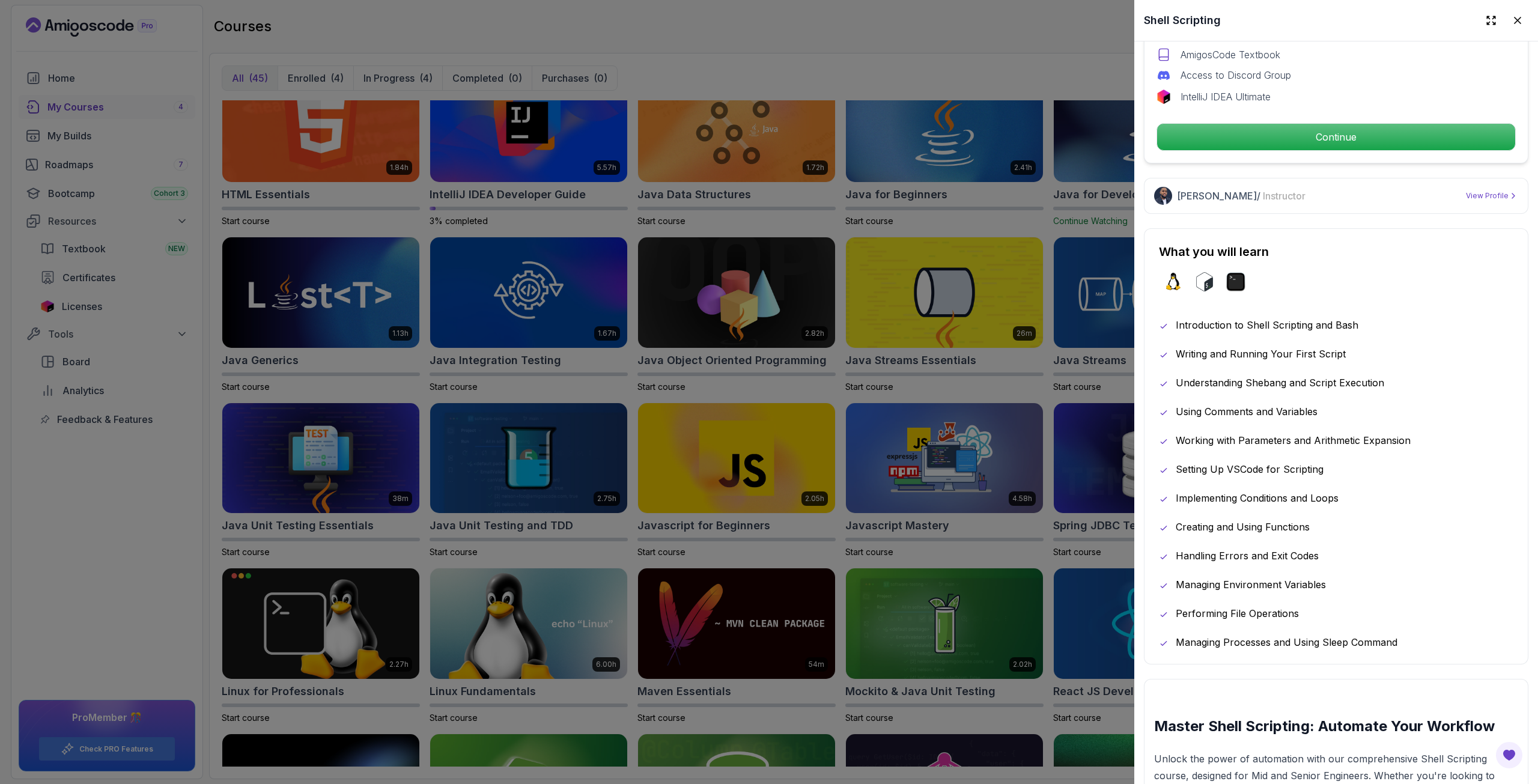
scroll to position [480, 0]
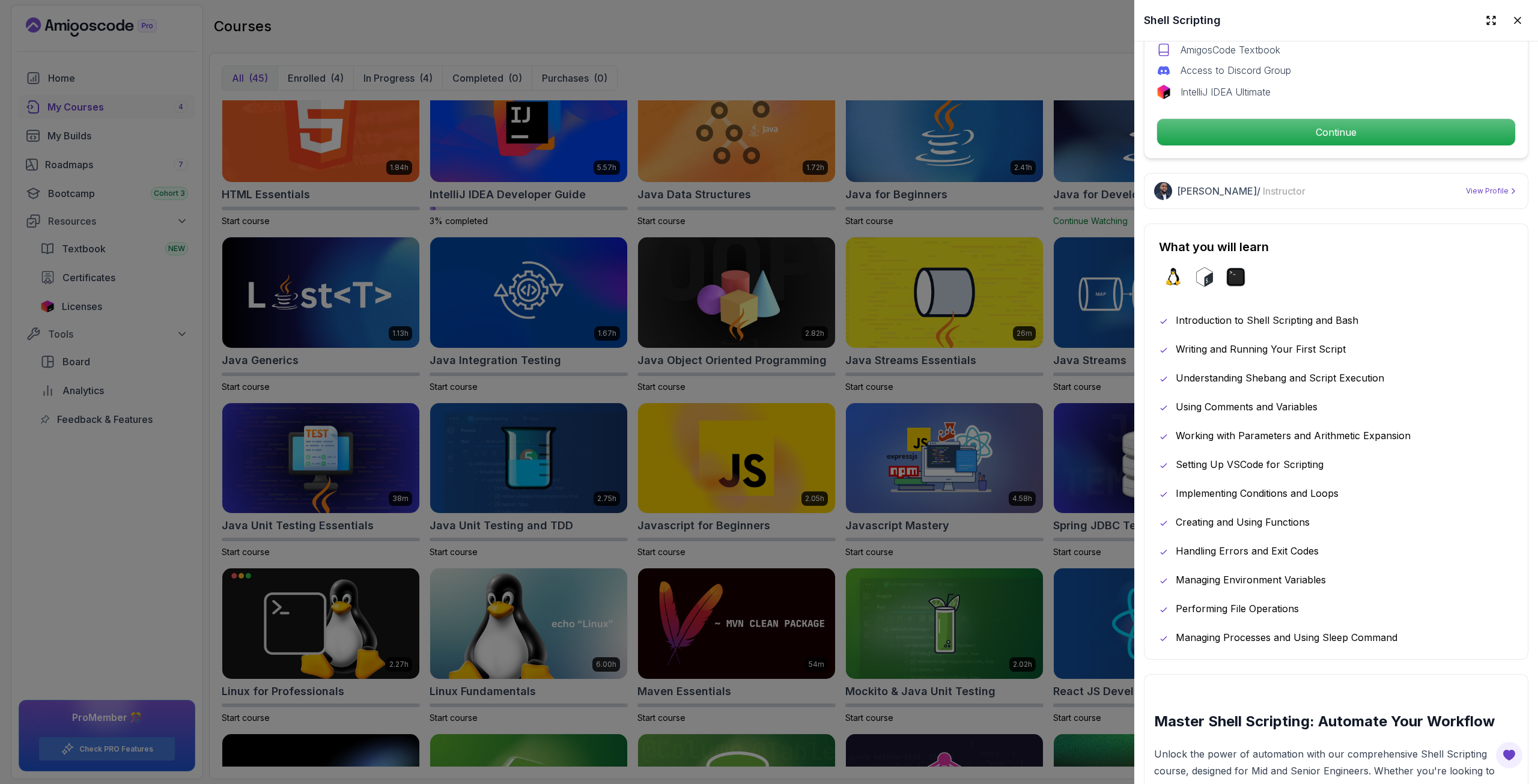
click at [962, 494] on div at bounding box center [769, 392] width 1538 height 784
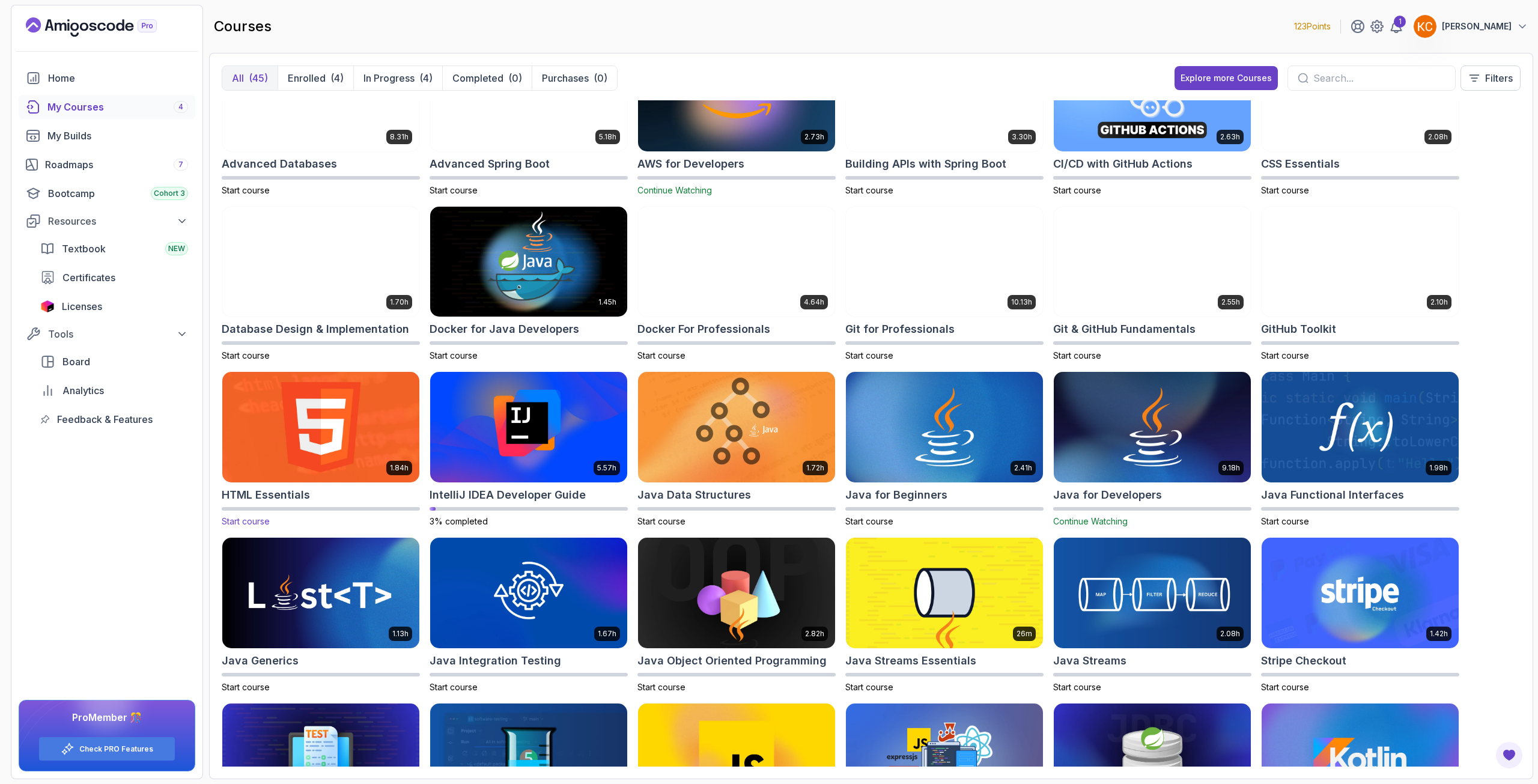
scroll to position [0, 0]
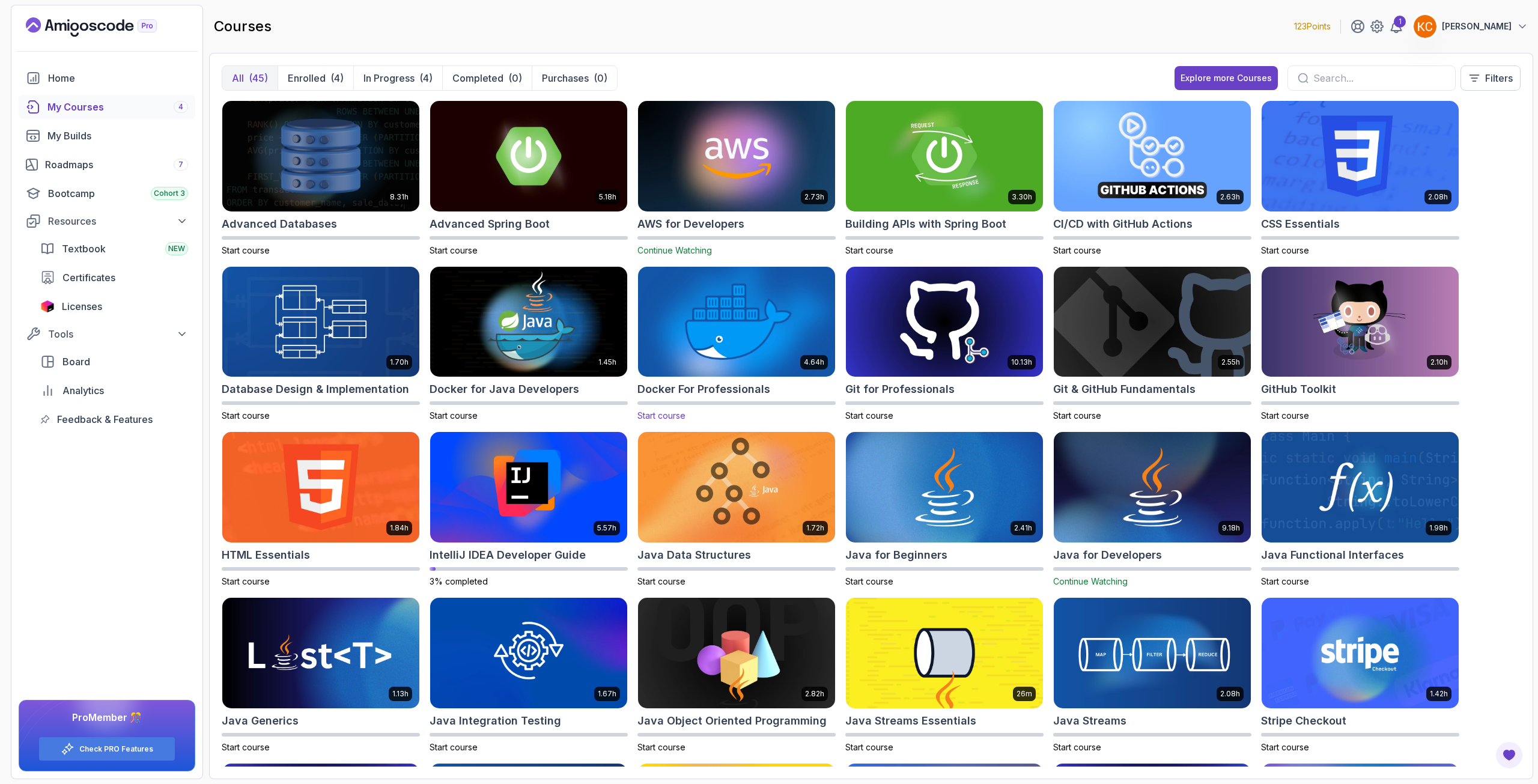
click at [695, 338] on img at bounding box center [736, 322] width 207 height 116
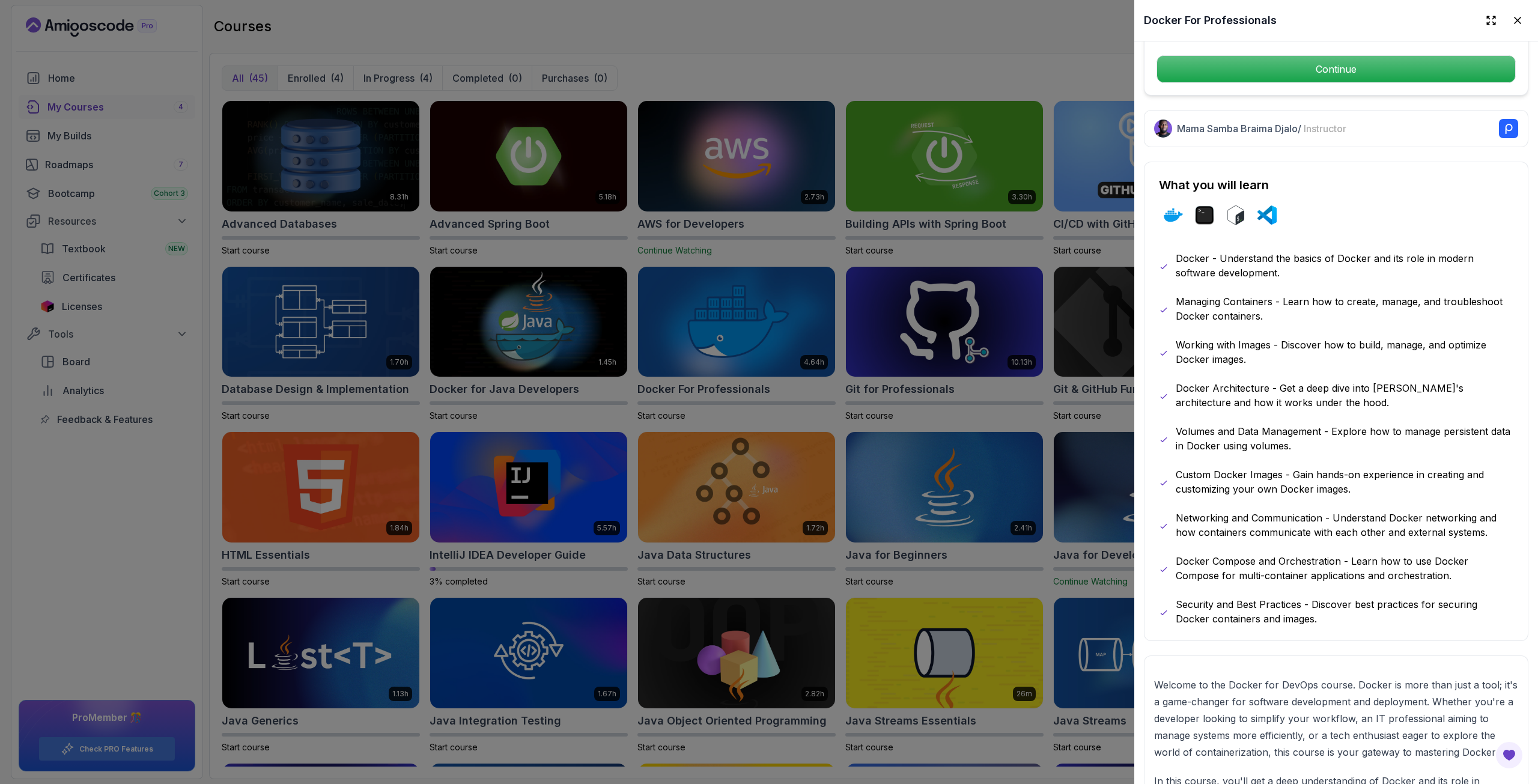
scroll to position [541, 0]
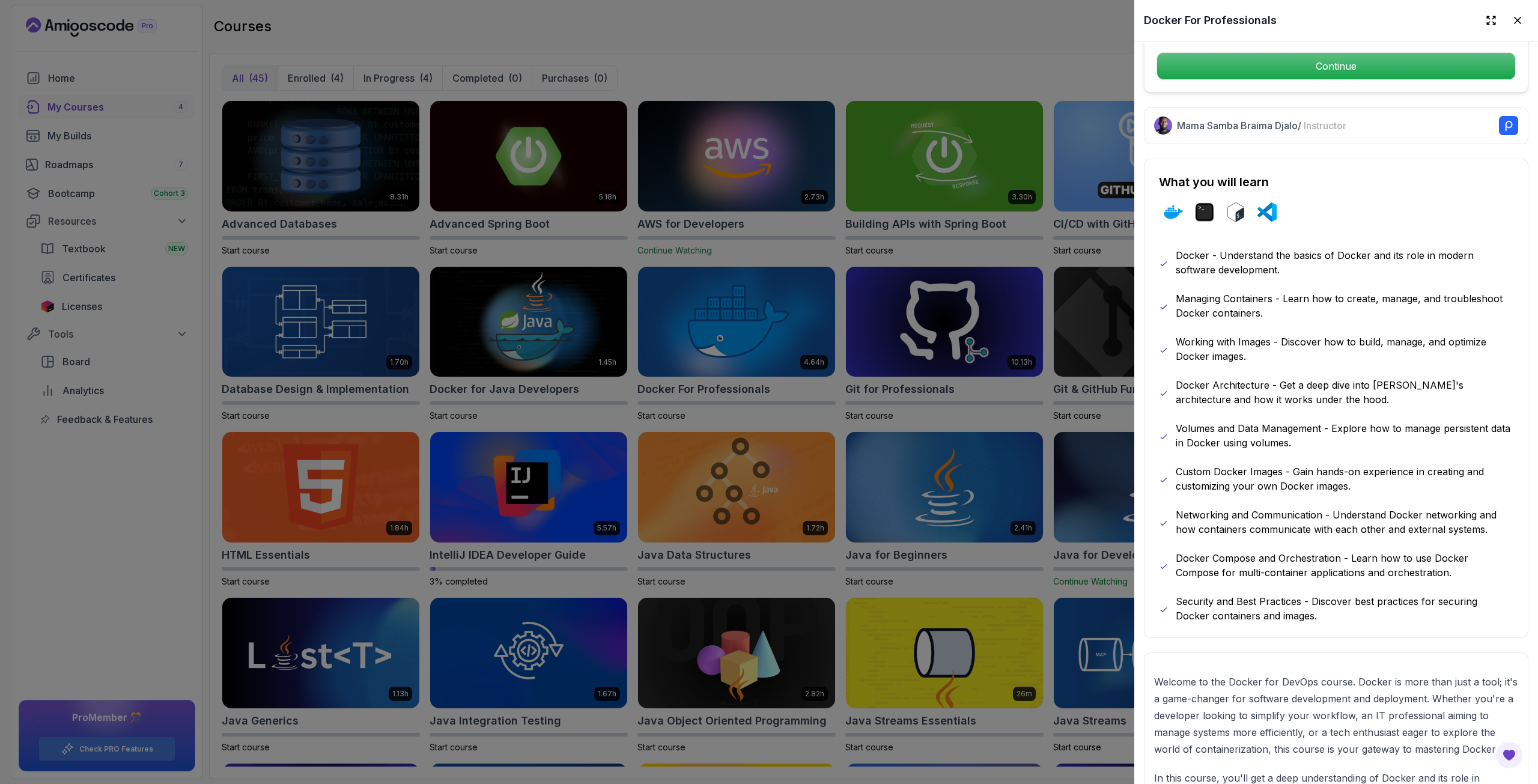
click at [982, 492] on div at bounding box center [769, 392] width 1538 height 784
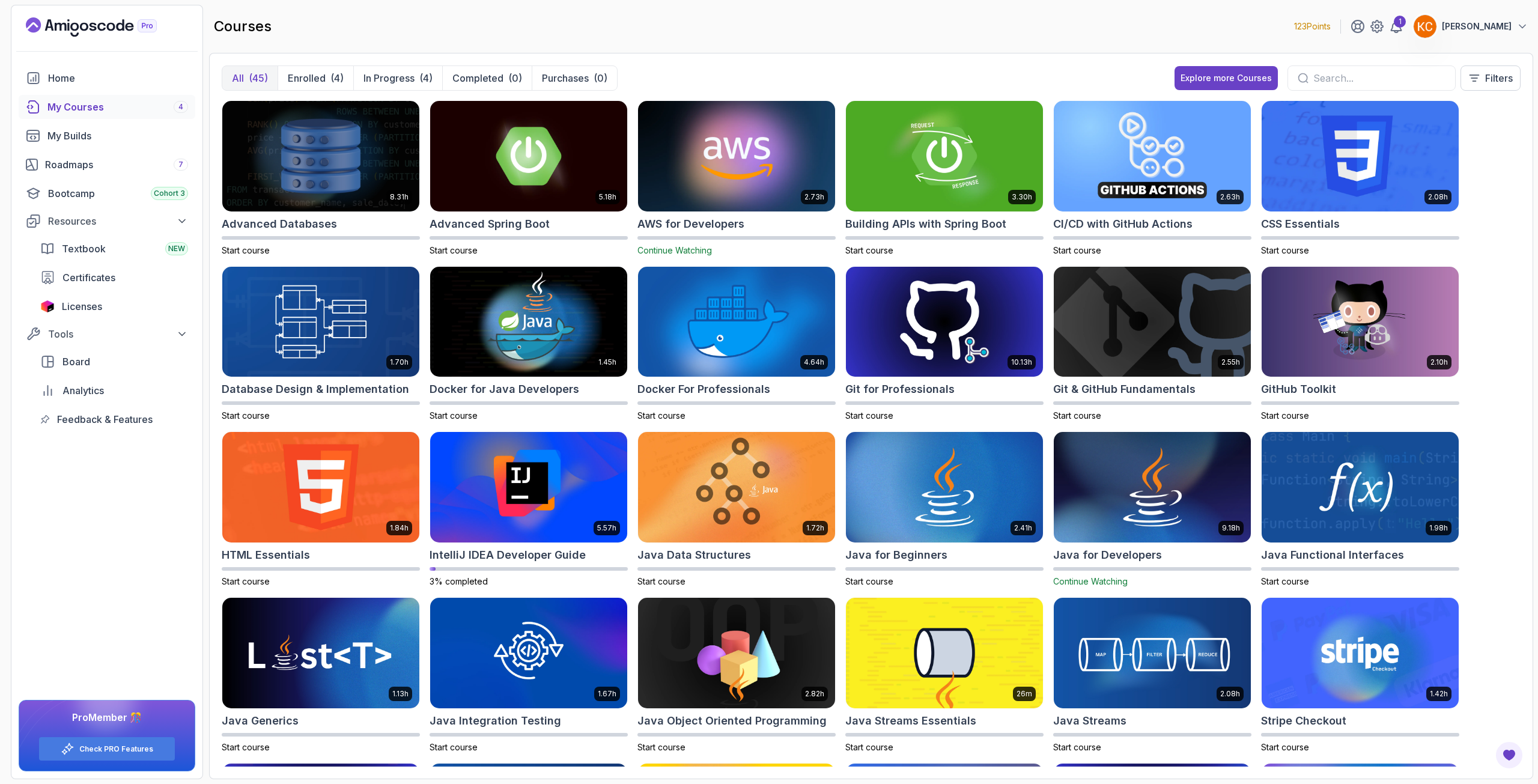
click at [717, 152] on img at bounding box center [736, 156] width 207 height 116
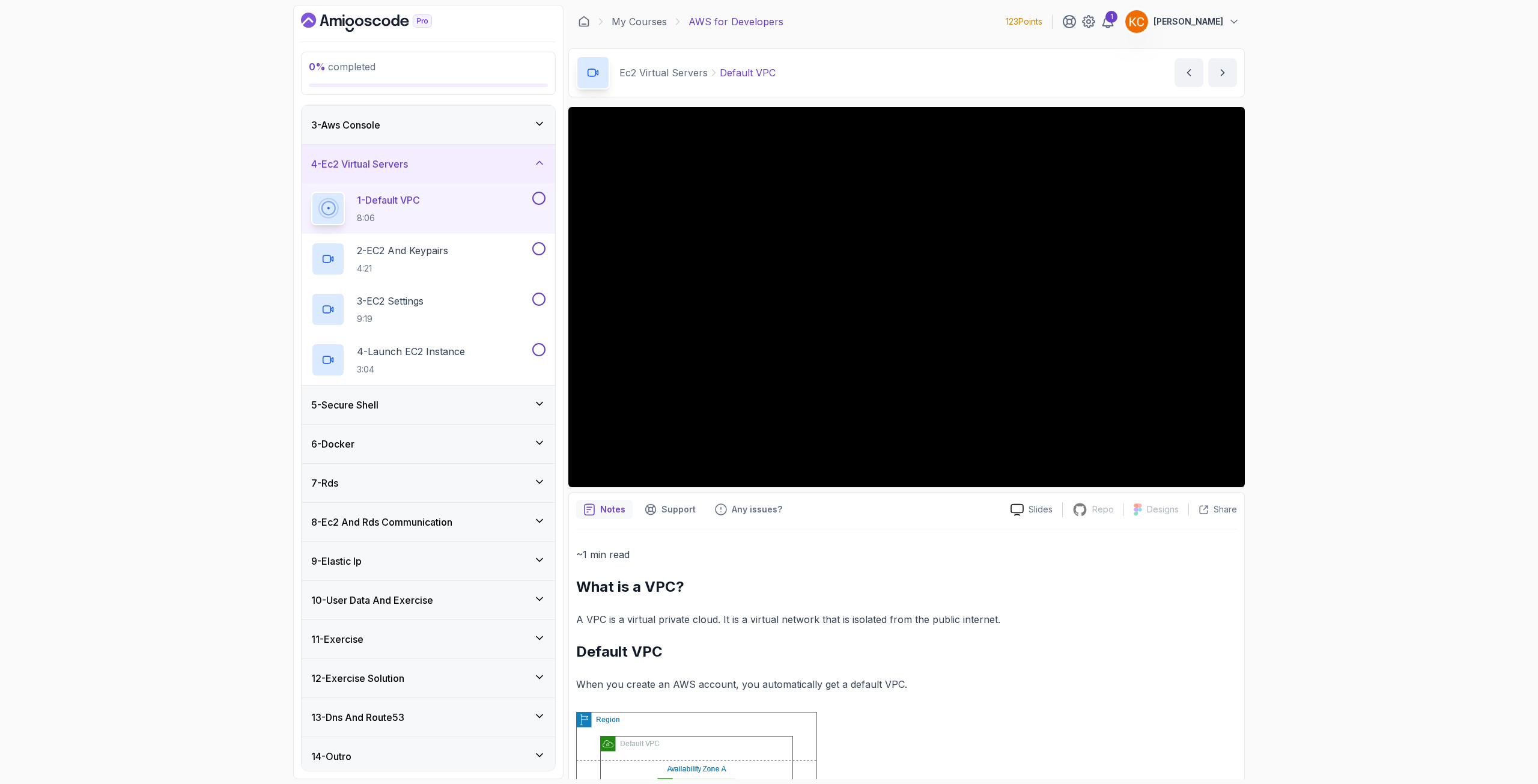
scroll to position [82, 0]
click at [345, 447] on div "6 - Docker" at bounding box center [428, 439] width 254 height 38
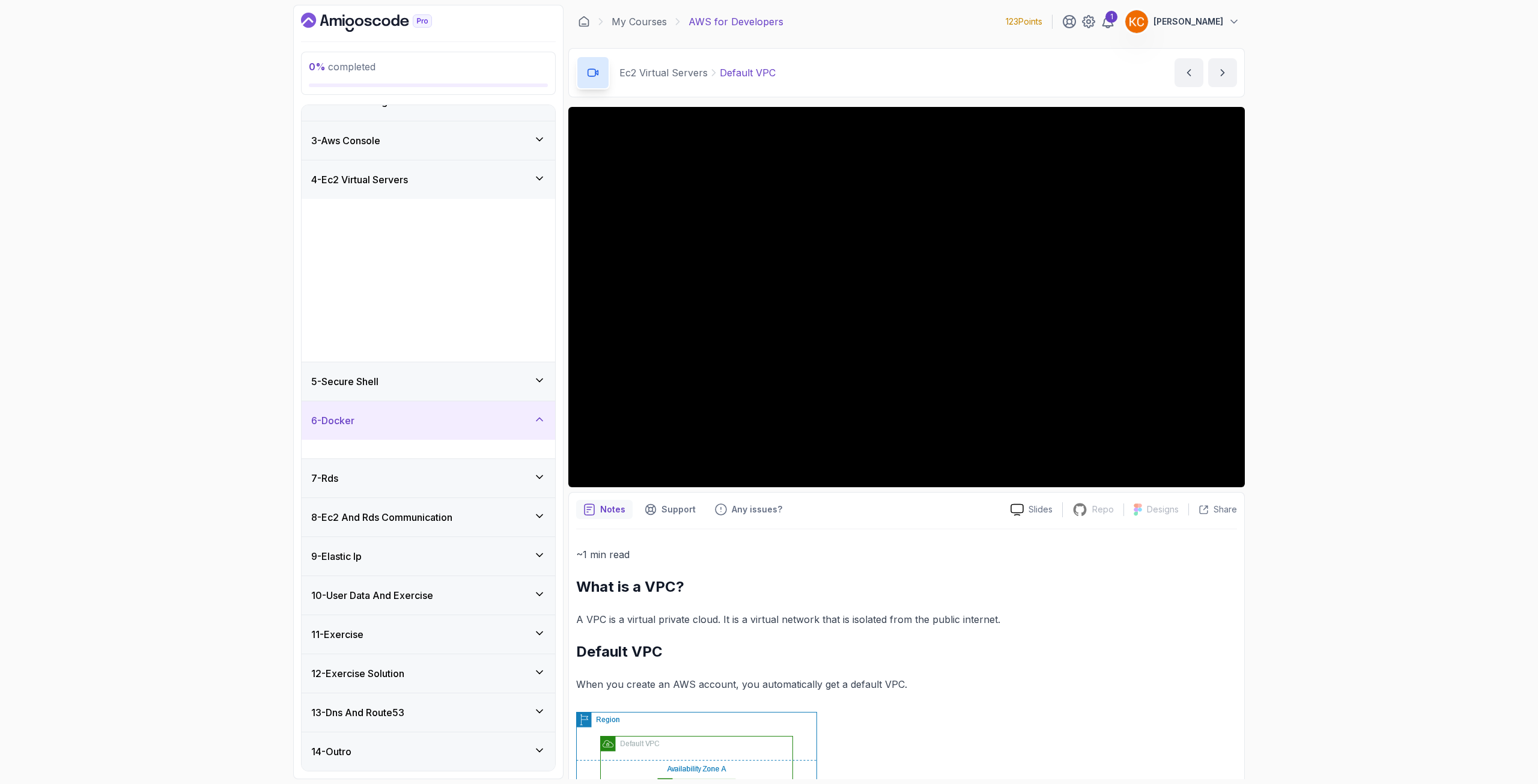
scroll to position [0, 0]
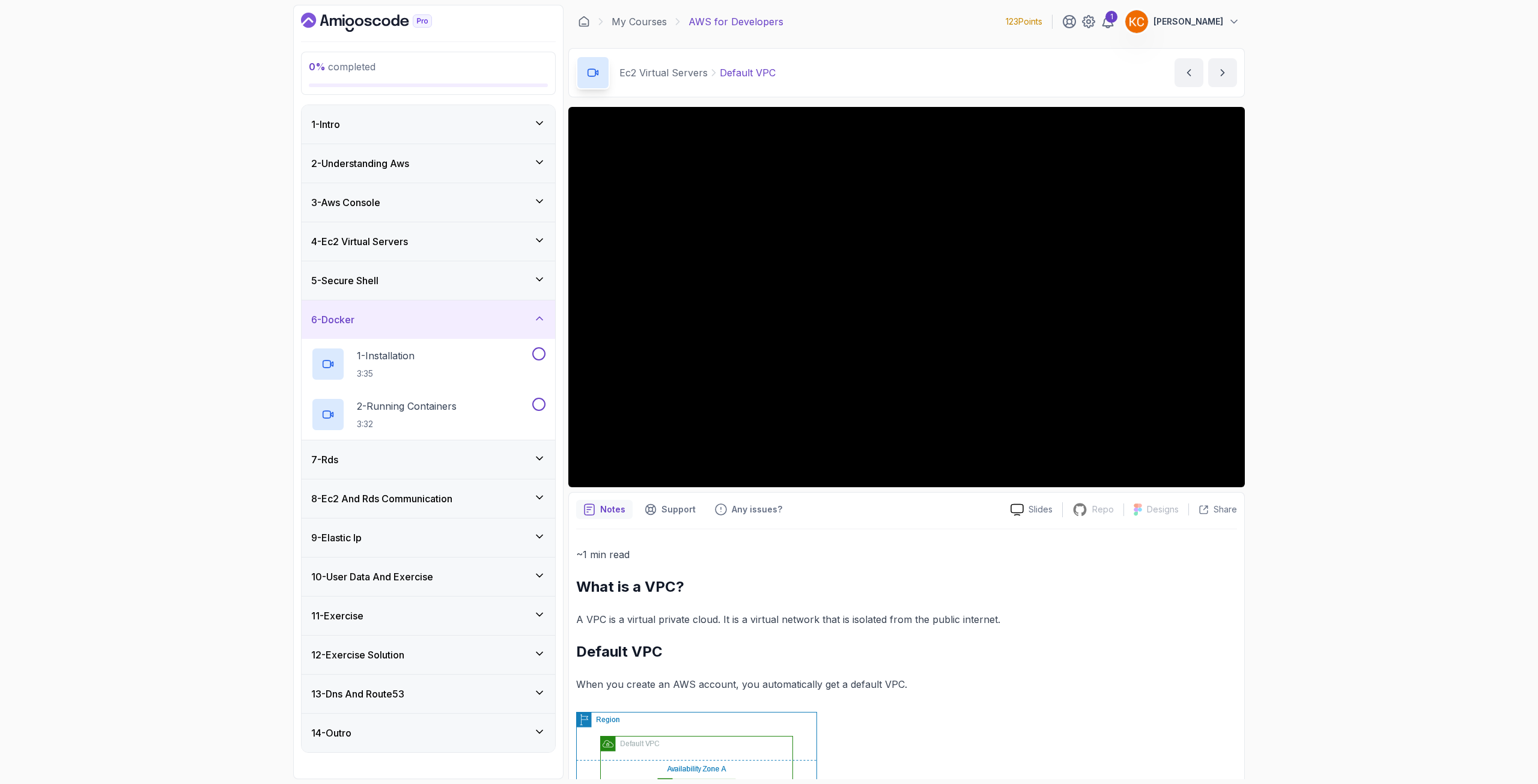
click at [336, 493] on h3 "8 - Ec2 And Rds Communication" at bounding box center [381, 499] width 141 height 15
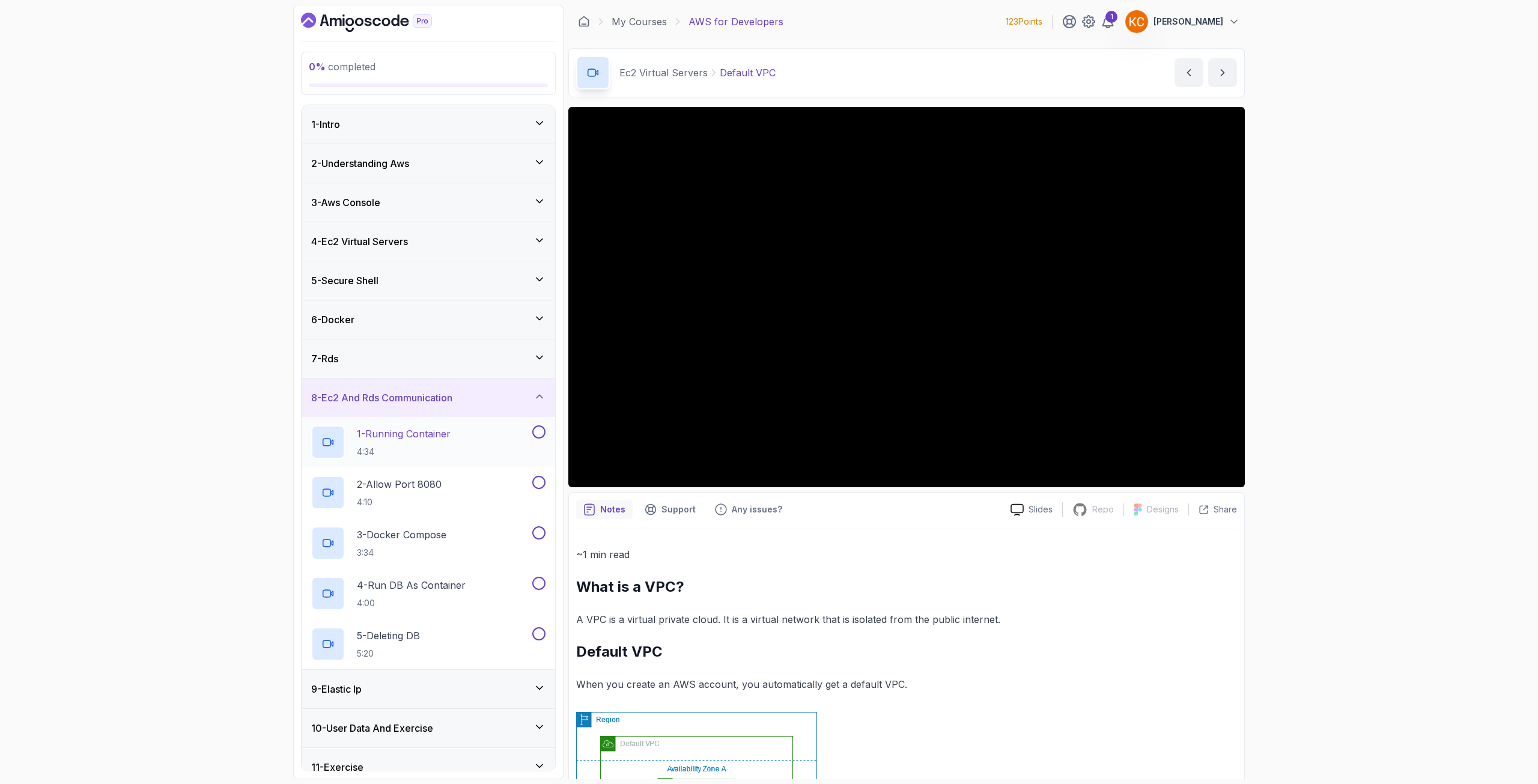
click at [410, 451] on p "4:34" at bounding box center [404, 452] width 94 height 12
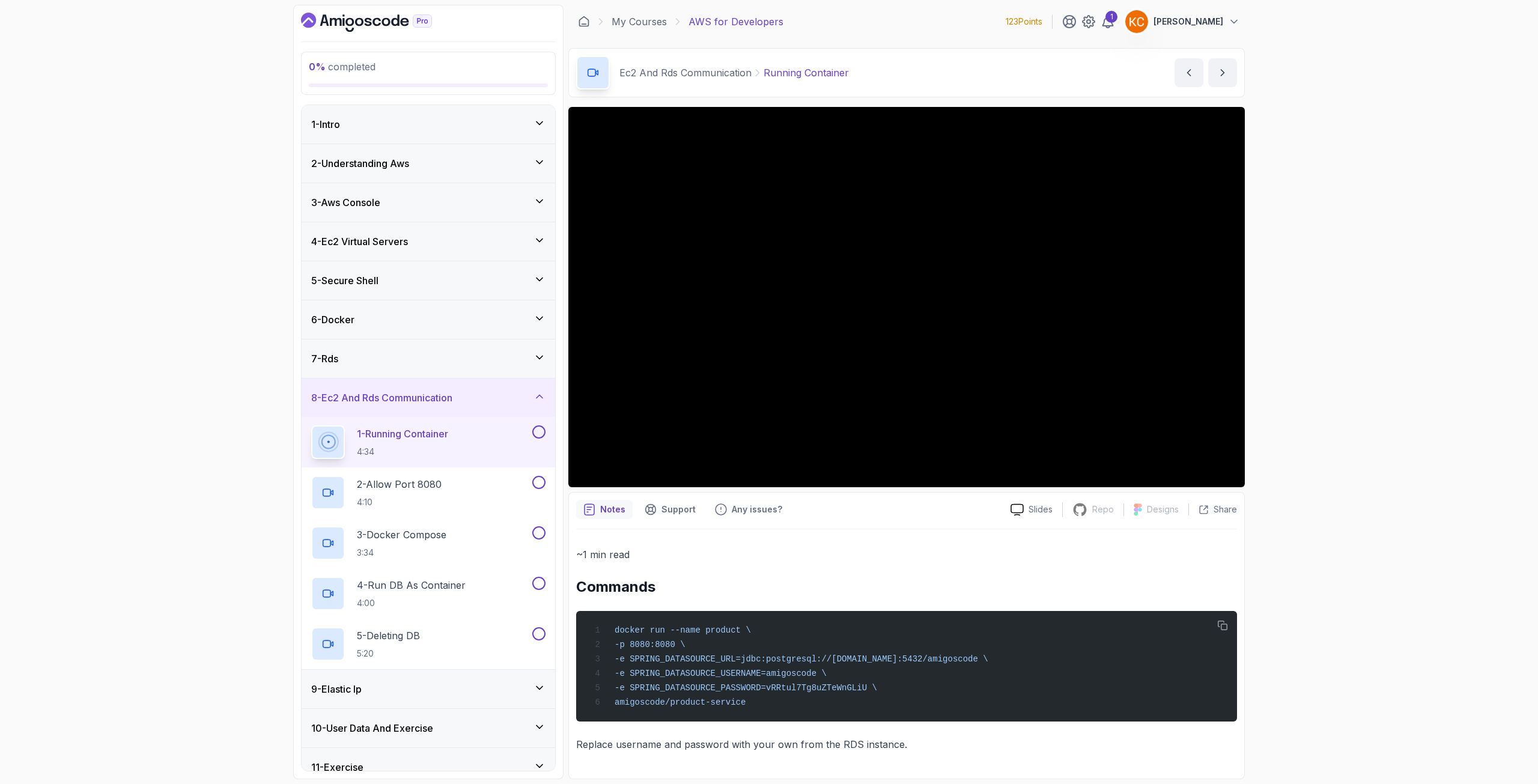
scroll to position [1, 0]
drag, startPoint x: 753, startPoint y: 706, endPoint x: 582, endPoint y: 619, distance: 191.9
click at [587, 625] on div "docker run --name product \ -p 8080:8080 \ -e SPRING_DATASOURCE_URL=jdbc:postgr…" at bounding box center [907, 666] width 642 height 96
copy code "docker run --name product \ -p 8080:8080 \ -e SPRING_DATASOURCE_URL=jdbc:postgr…"
click at [418, 320] on div "6 - Docker" at bounding box center [428, 320] width 234 height 15
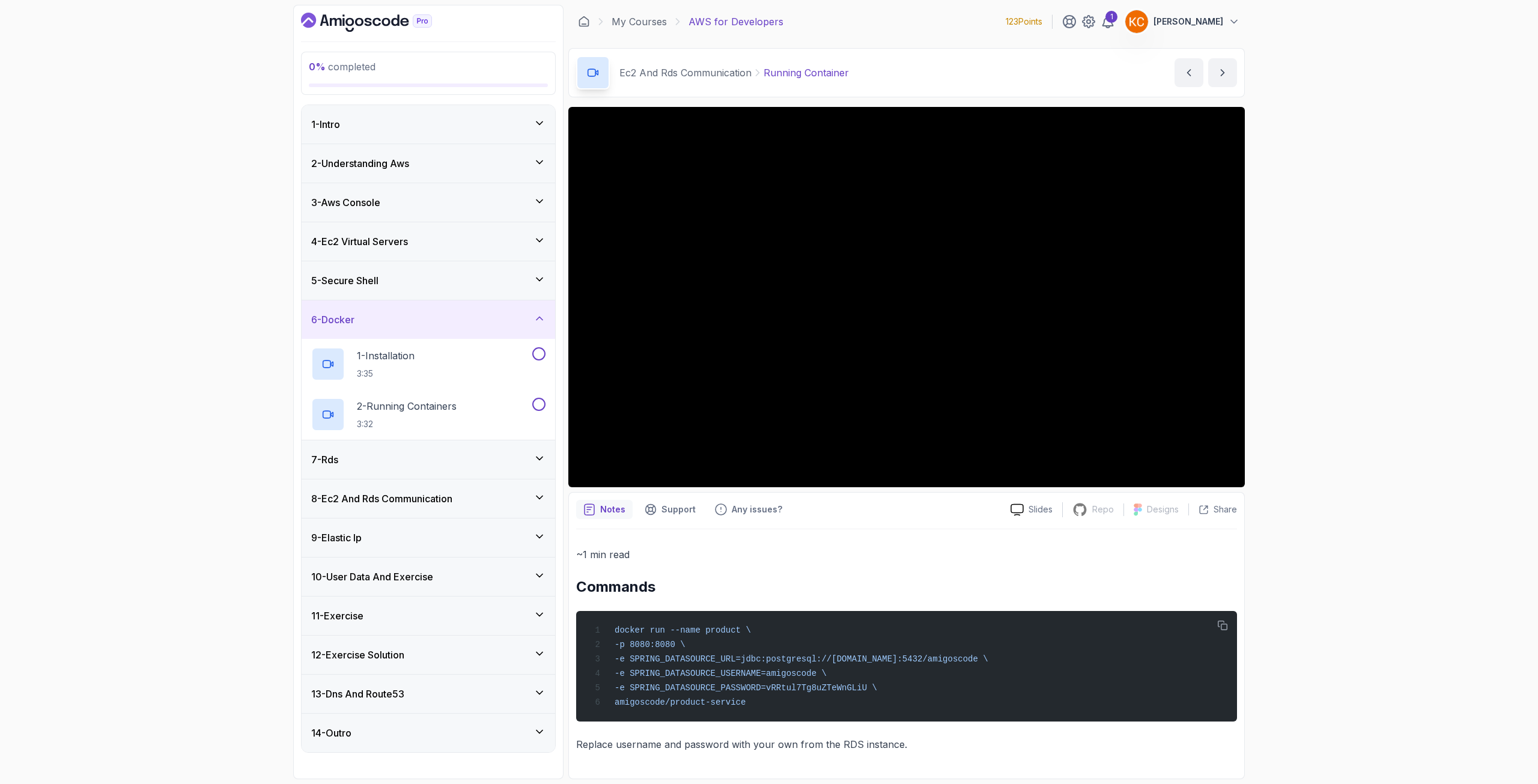
click at [415, 279] on div "5 - Secure Shell" at bounding box center [428, 281] width 234 height 15
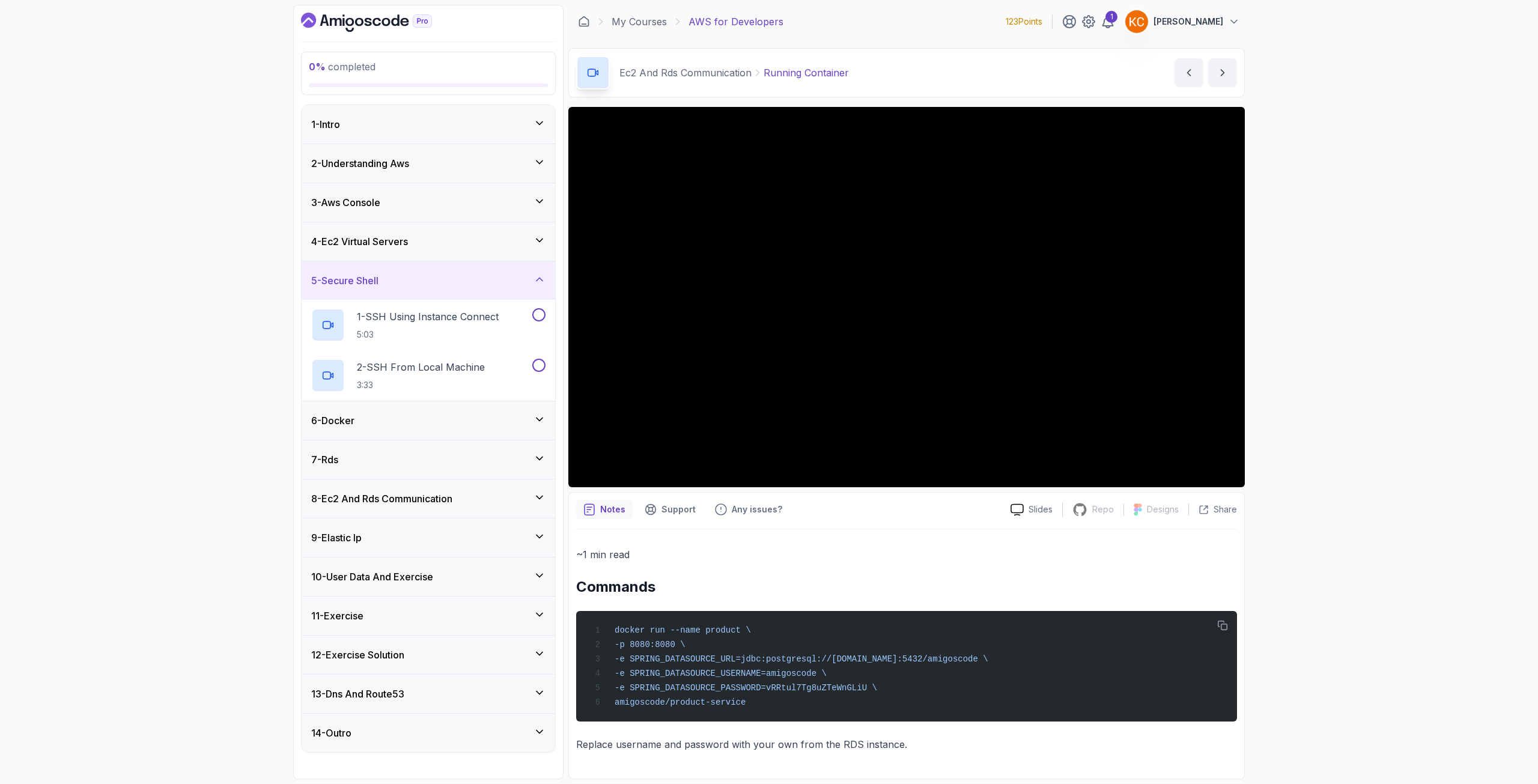
click at [417, 252] on div "4 - Ec2 Virtual Servers" at bounding box center [428, 241] width 254 height 38
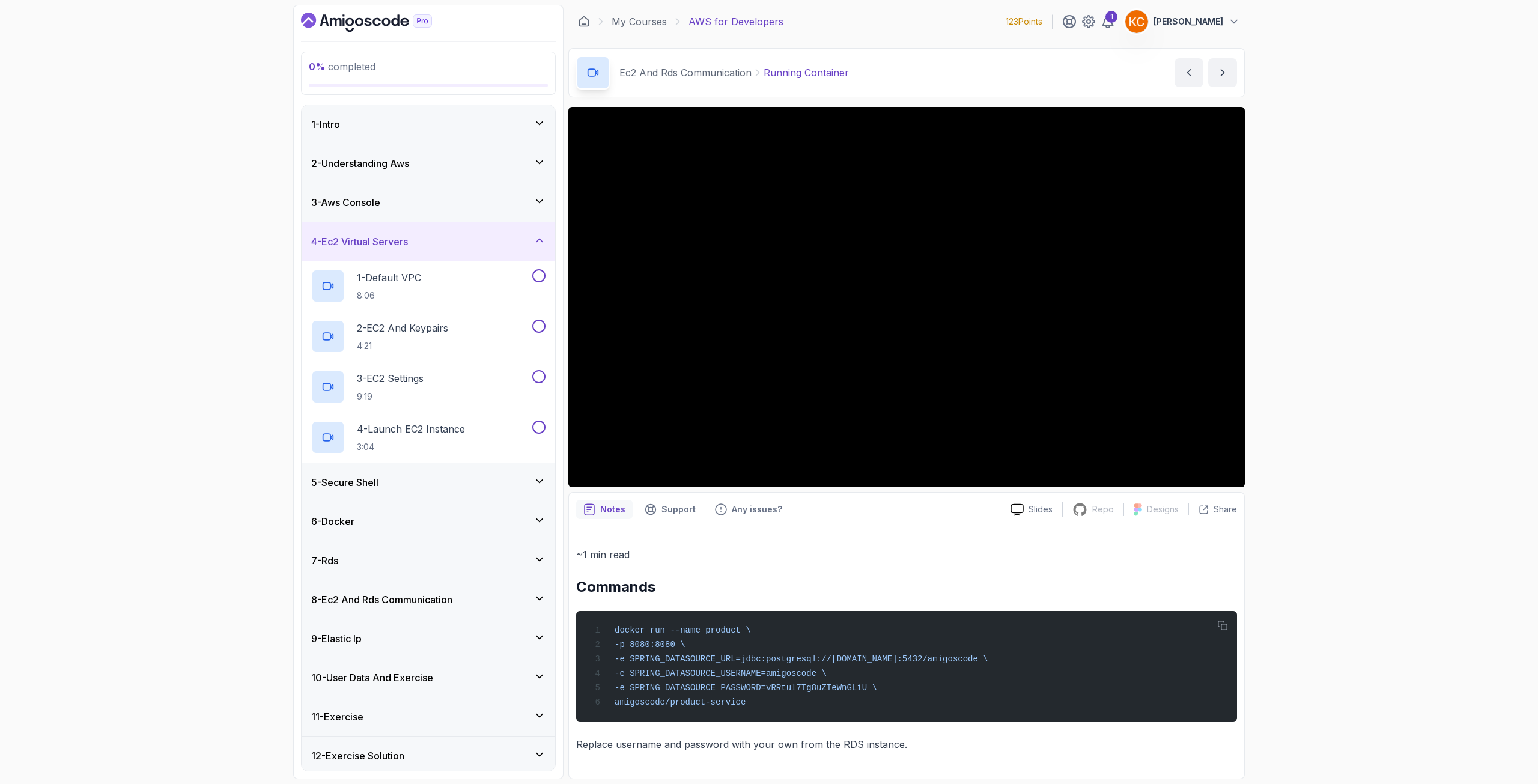
click at [427, 214] on div "3 - Aws Console" at bounding box center [428, 202] width 254 height 38
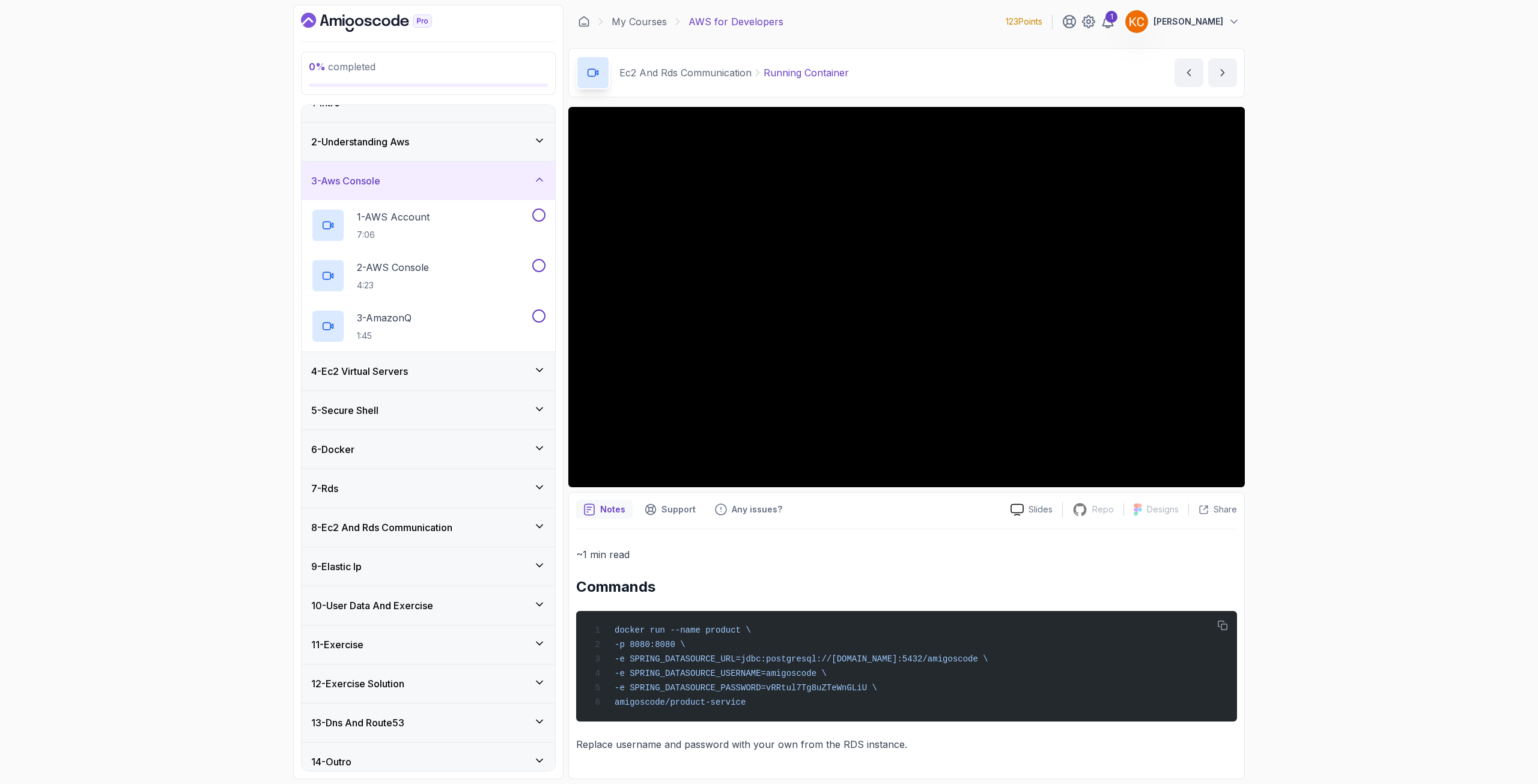
scroll to position [32, 0]
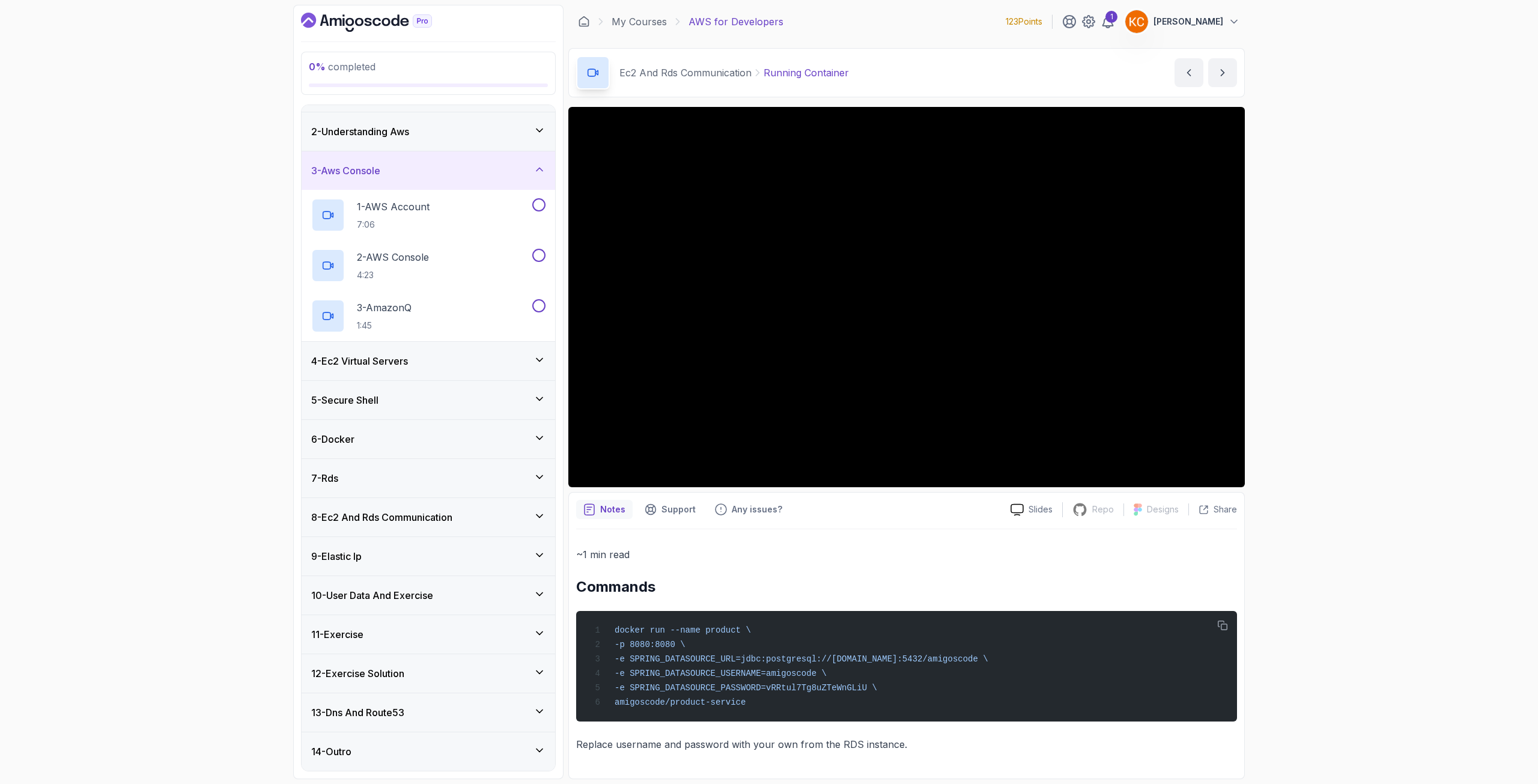
click at [407, 549] on div "9 - Elastic Ip" at bounding box center [428, 557] width 234 height 15
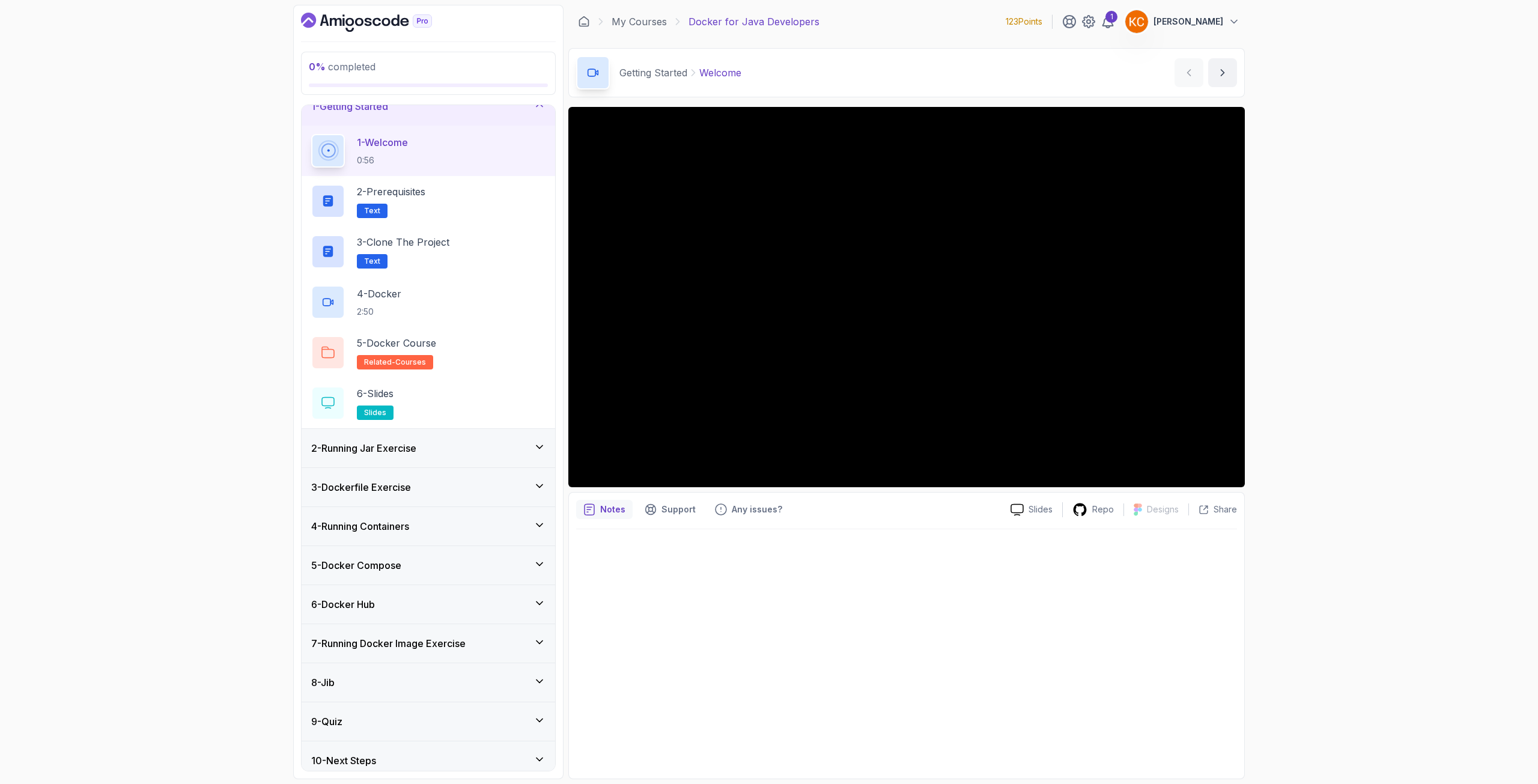
scroll to position [27, 0]
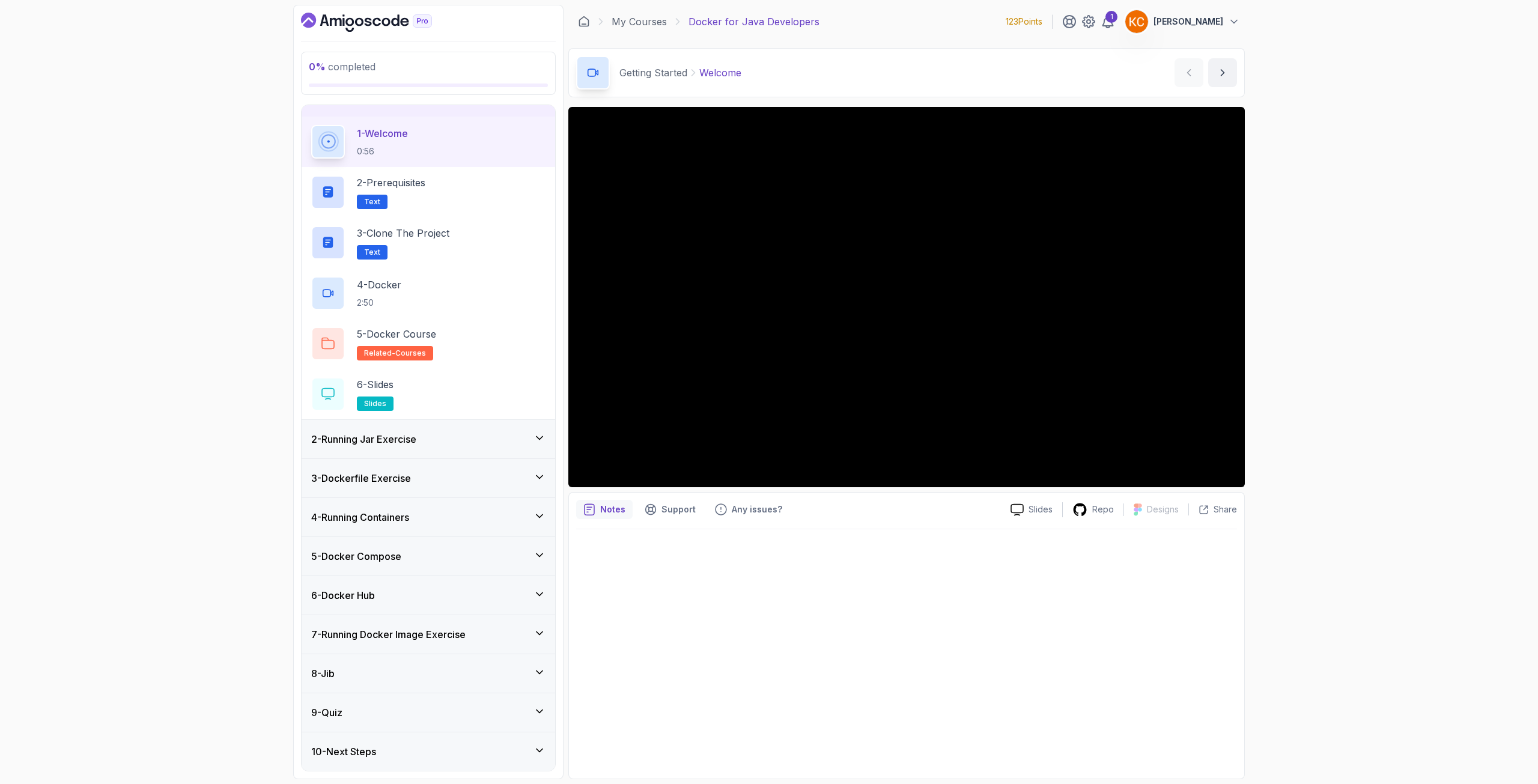
click at [351, 675] on div "8 - Jib" at bounding box center [428, 673] width 234 height 15
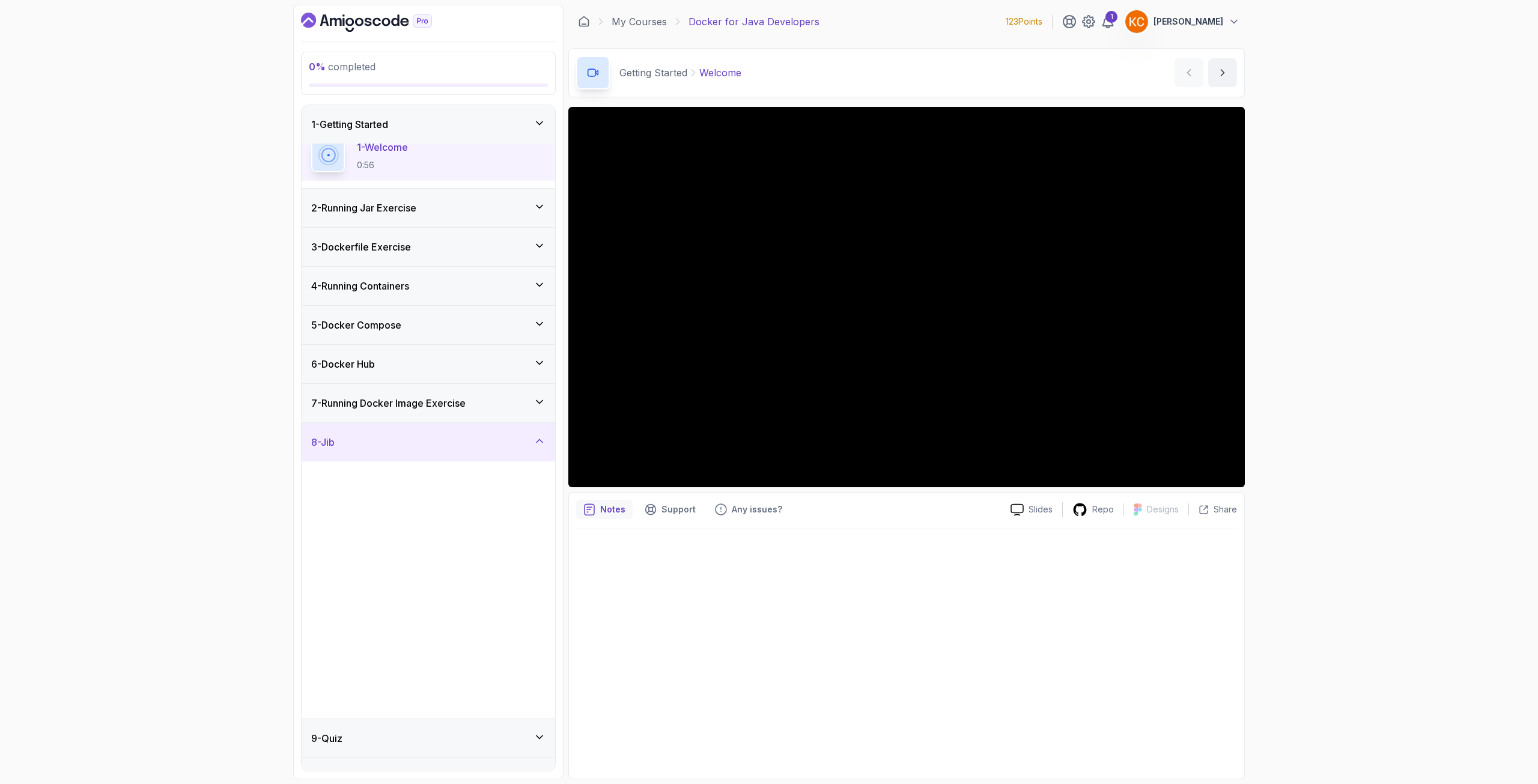
scroll to position [0, 0]
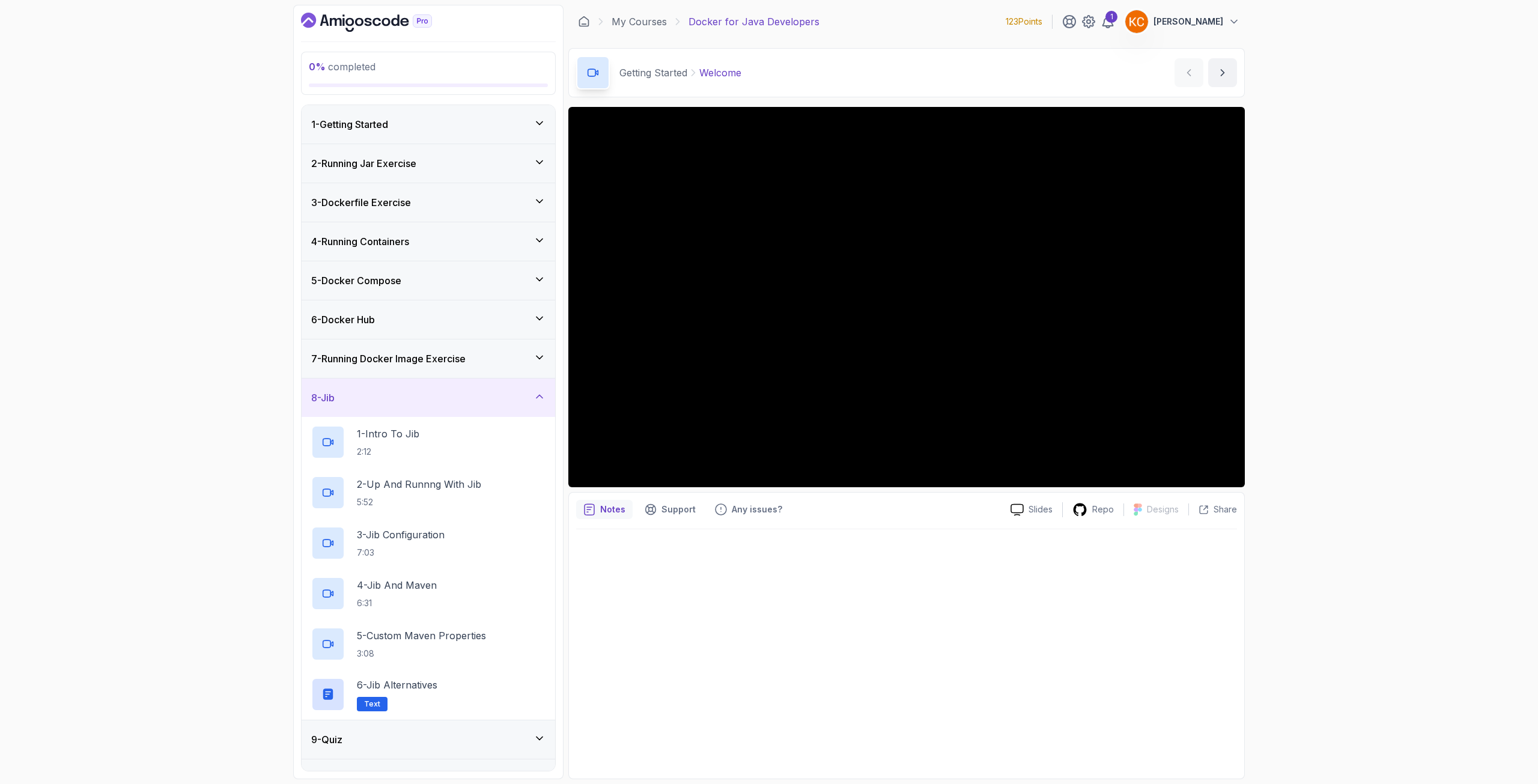
click at [435, 395] on div "8 - Jib" at bounding box center [428, 398] width 234 height 15
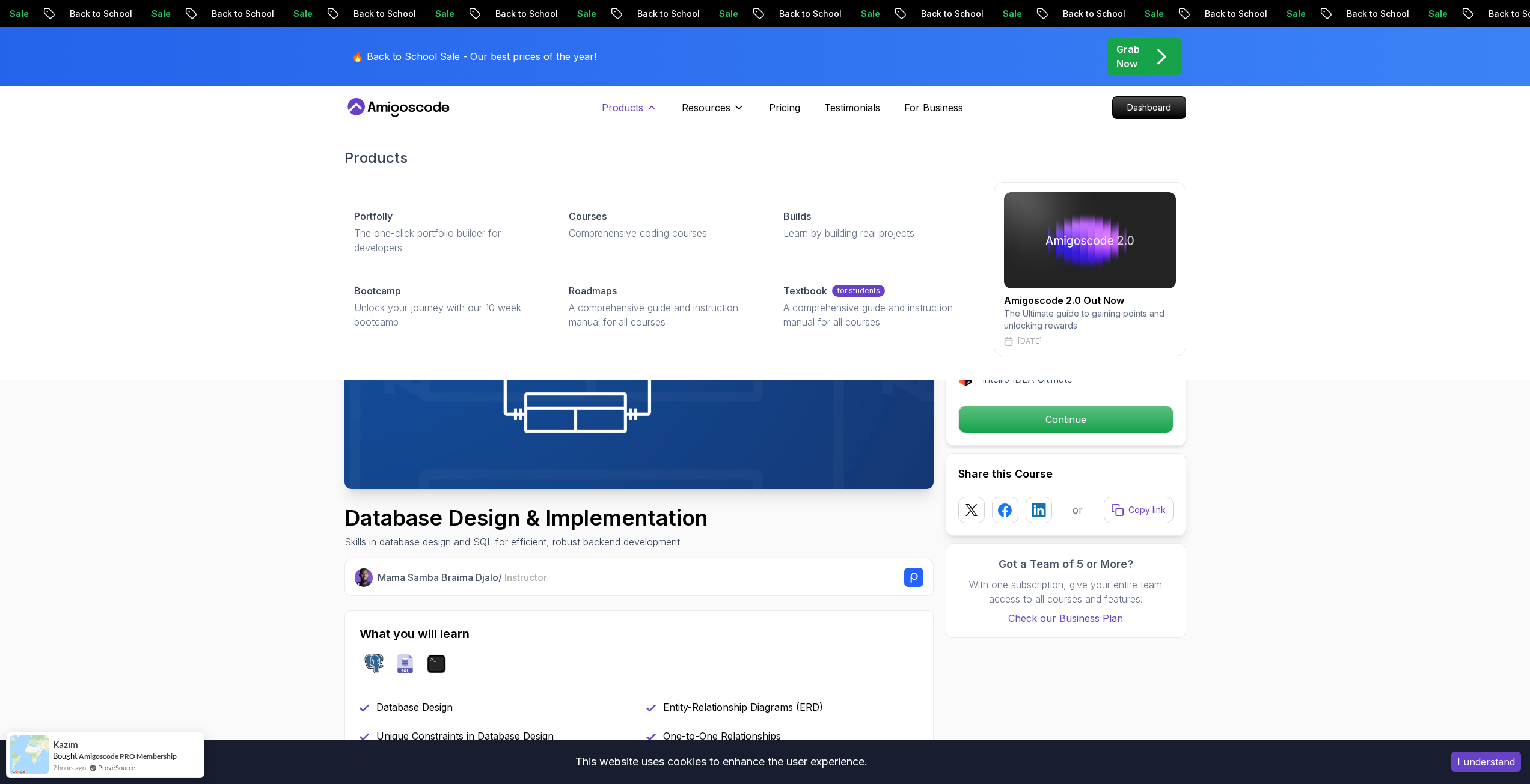
click at [645, 108] on button "Products" at bounding box center [630, 112] width 56 height 24
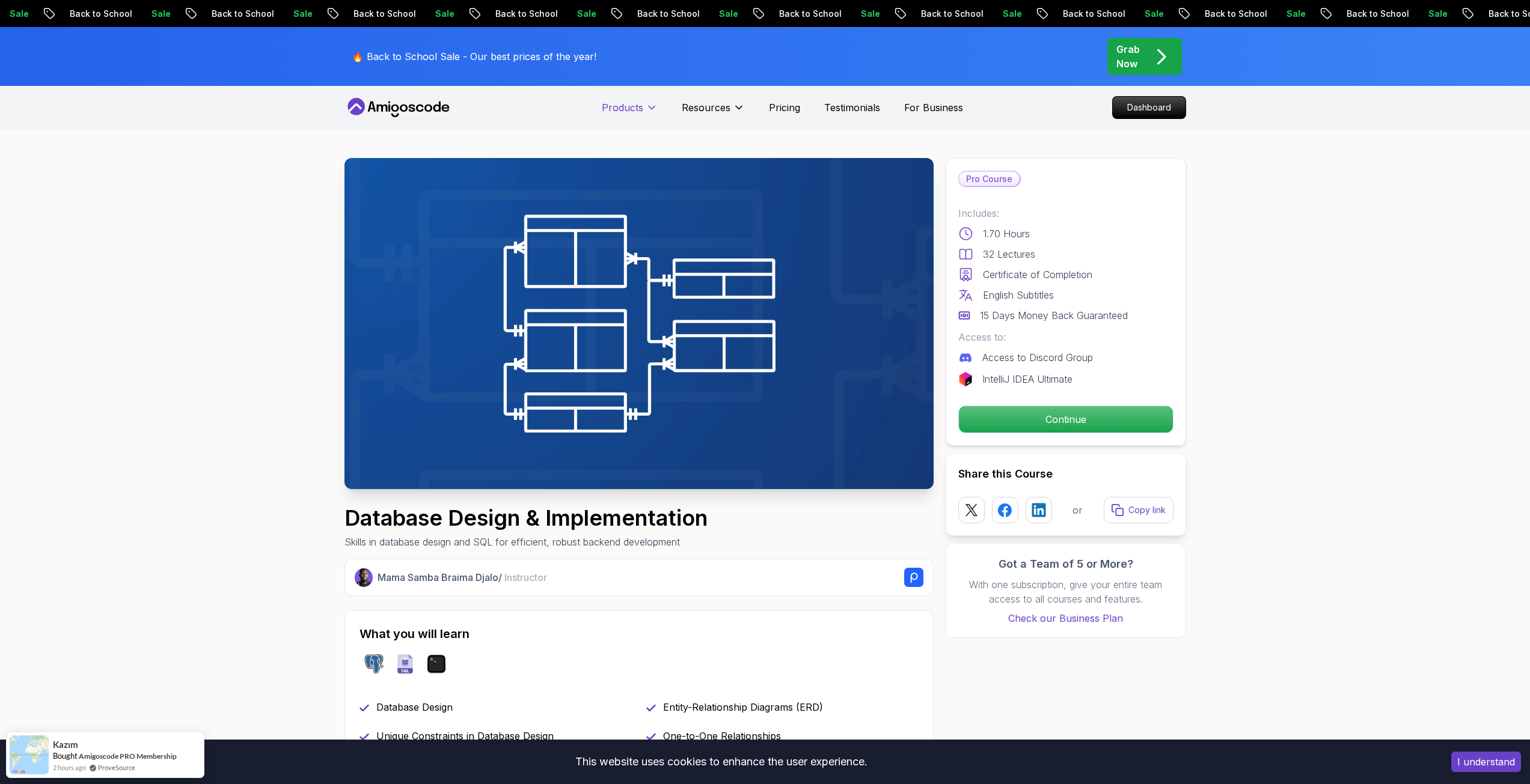
click at [645, 108] on button "Products" at bounding box center [630, 112] width 56 height 24
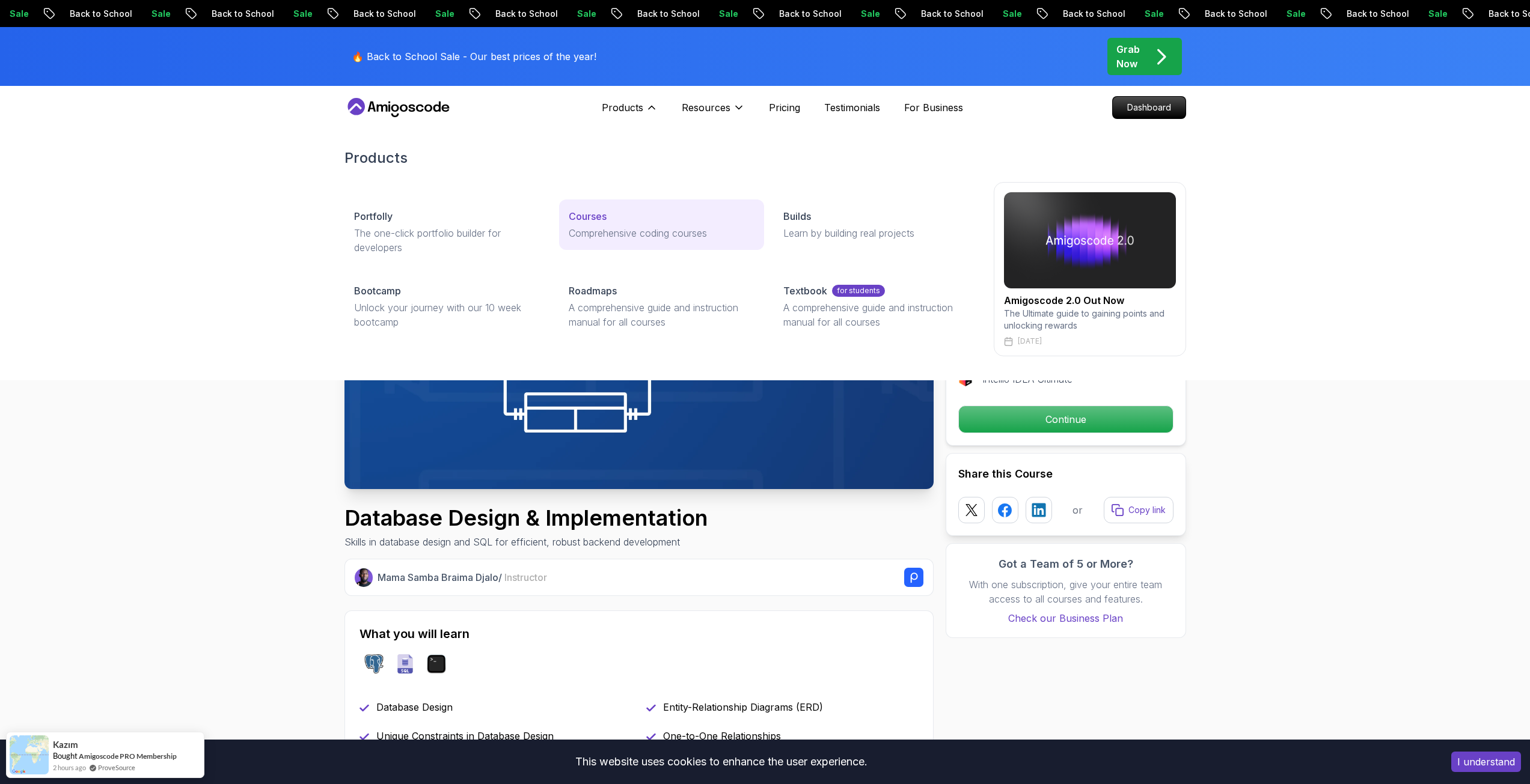
click at [600, 228] on p "Comprehensive coding courses" at bounding box center [661, 233] width 186 height 15
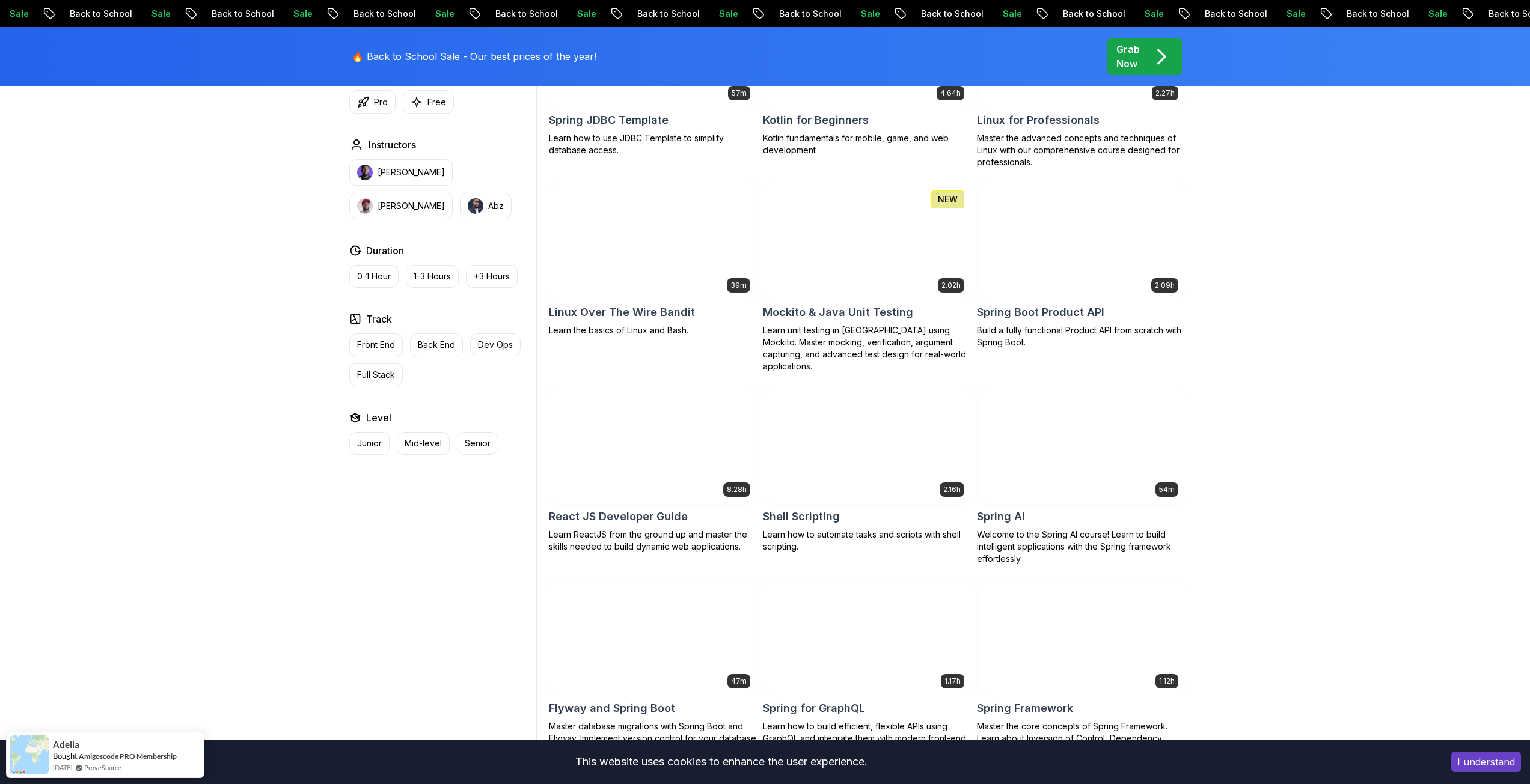
scroll to position [2583, 0]
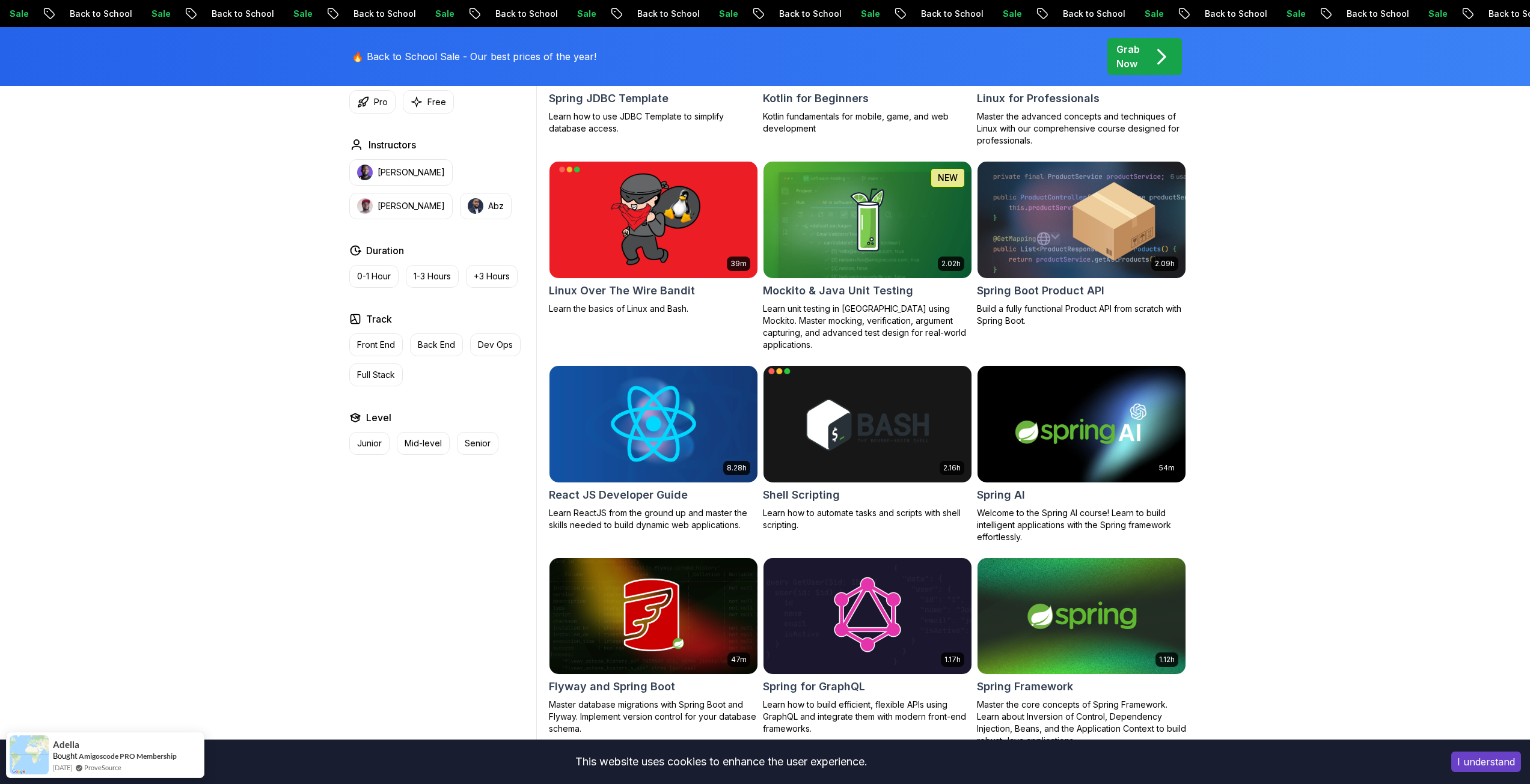
click at [855, 423] on img at bounding box center [867, 424] width 218 height 122
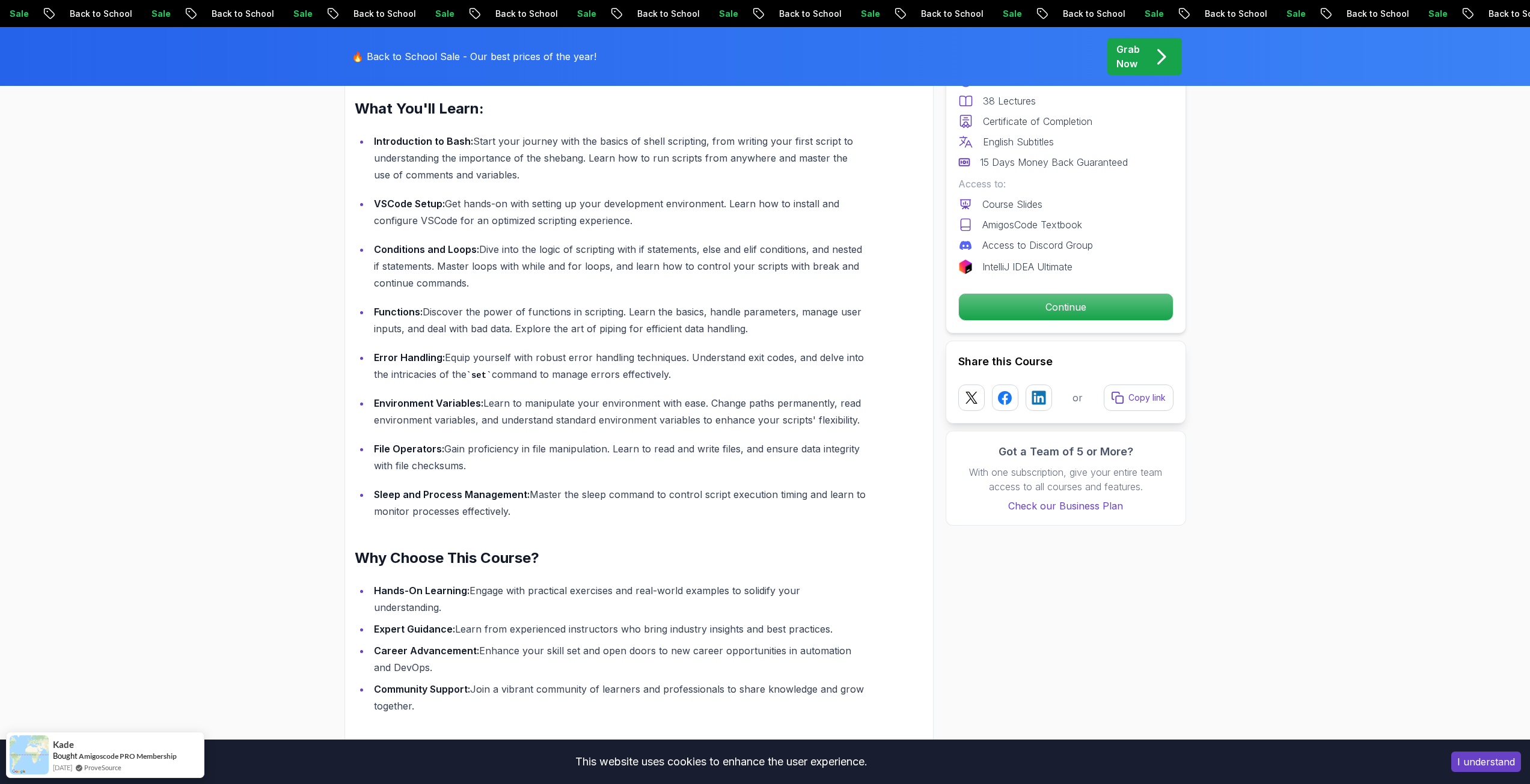
scroll to position [1021, 0]
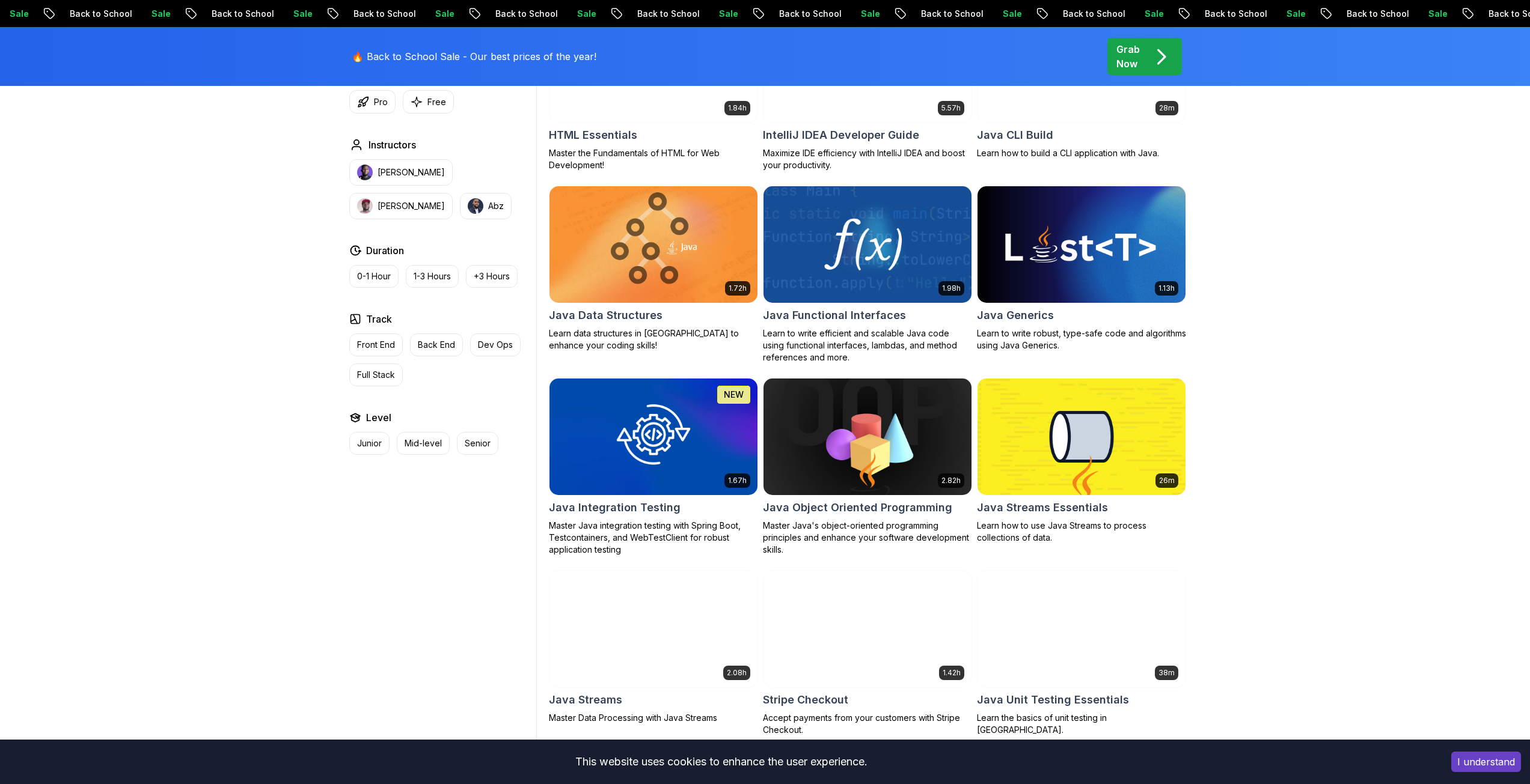
scroll to position [1538, 0]
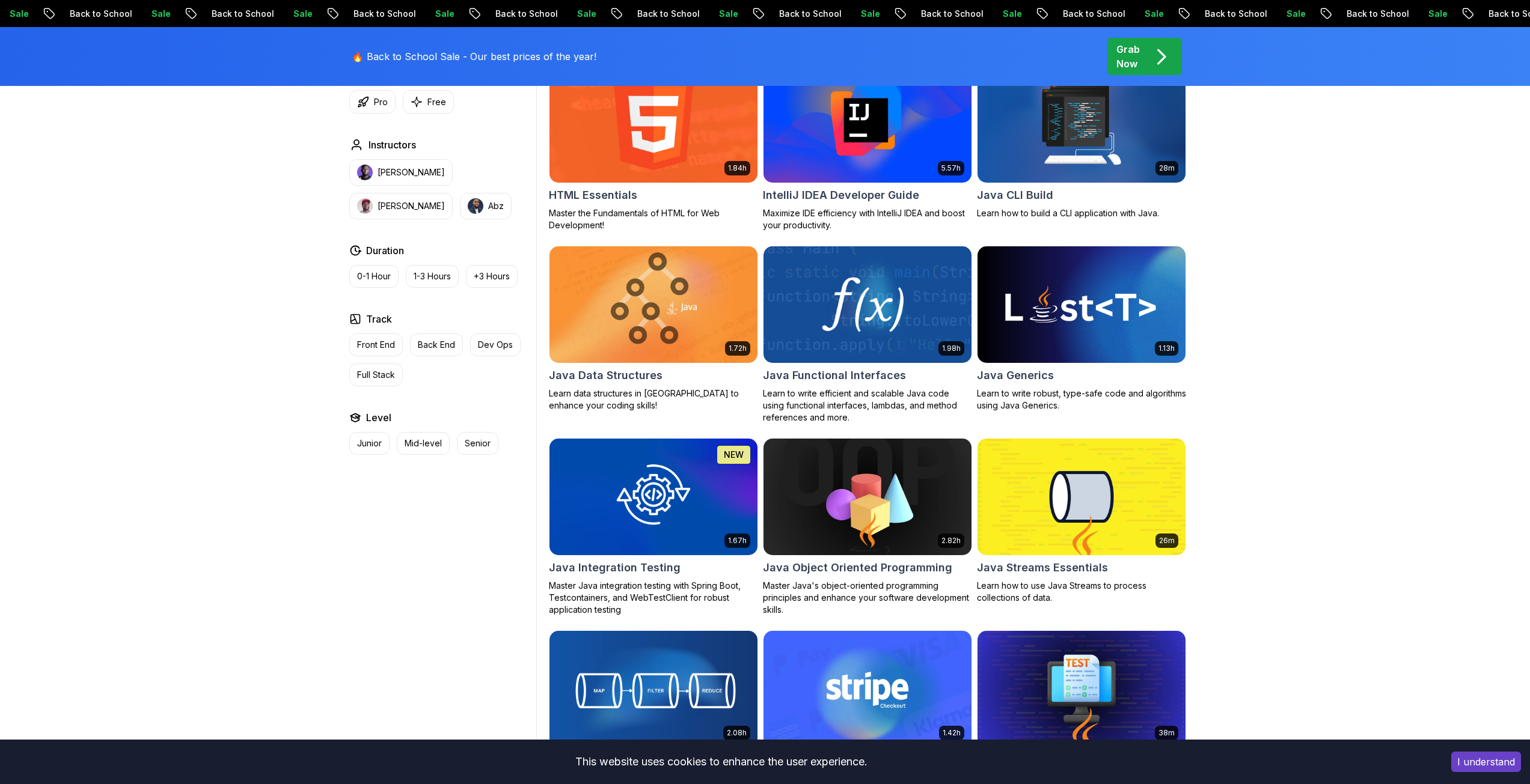
click at [897, 326] on img at bounding box center [867, 304] width 218 height 122
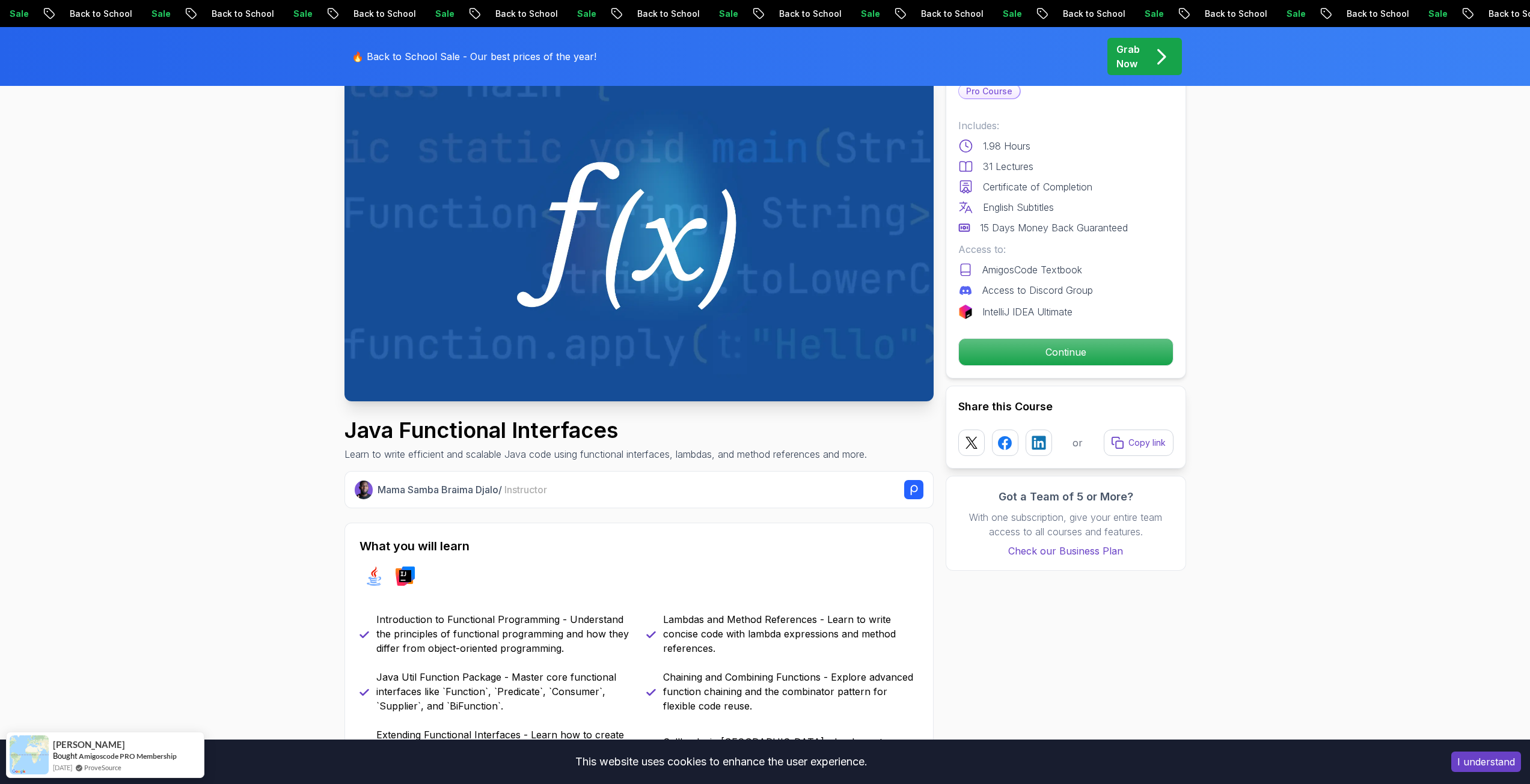
scroll to position [241, 0]
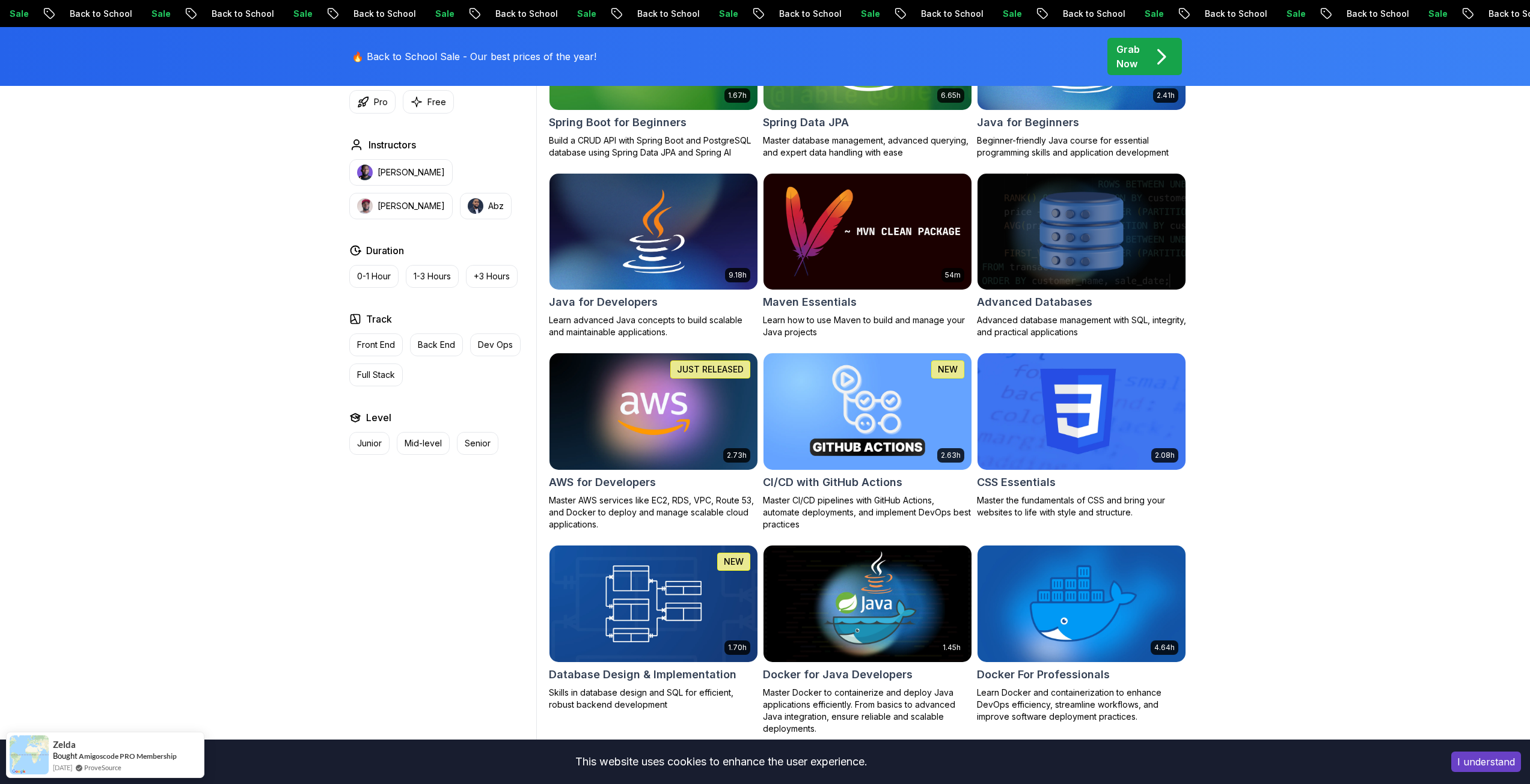
scroll to position [576, 0]
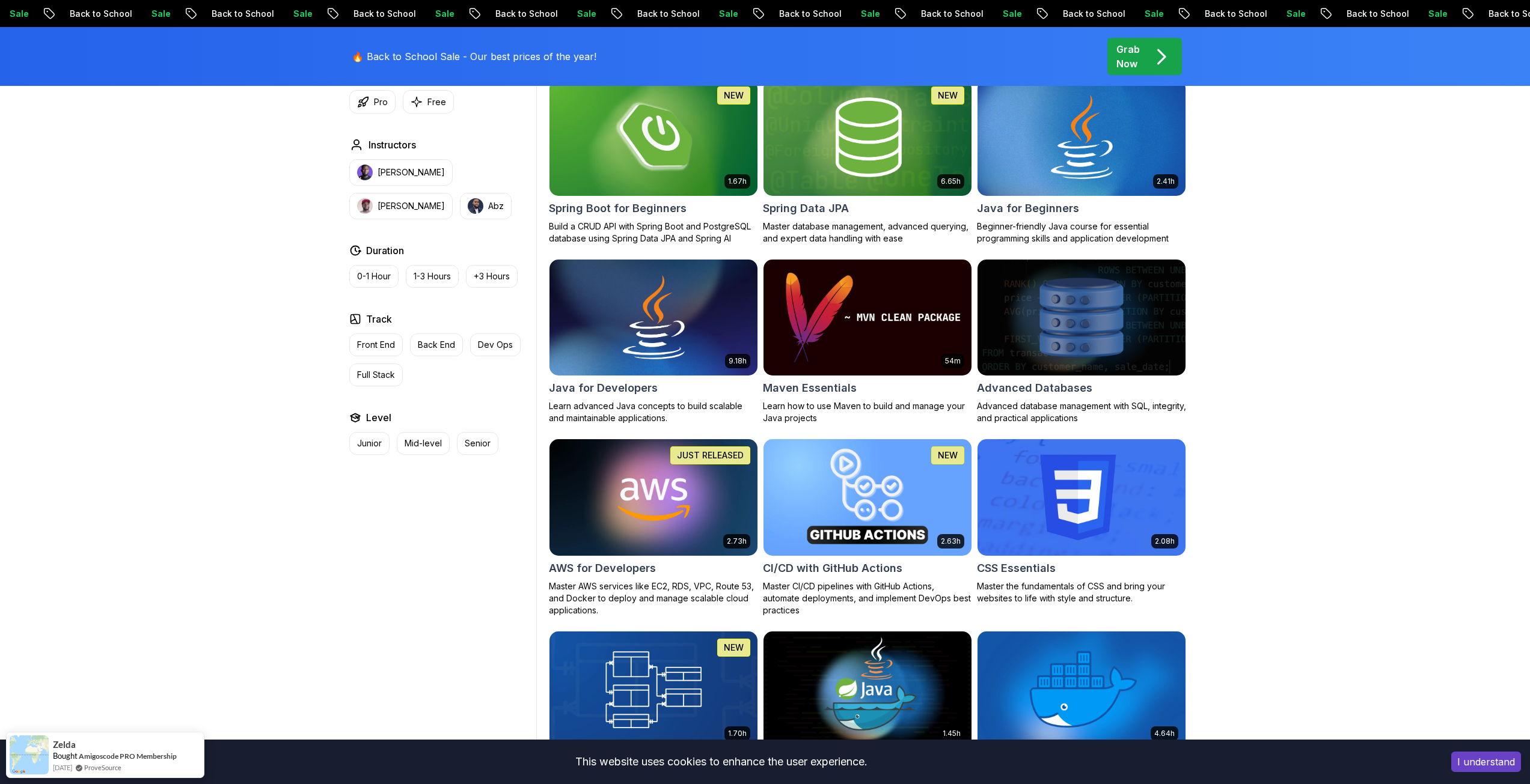
click at [831, 575] on h2 "CI/CD with GitHub Actions" at bounding box center [832, 568] width 139 height 17
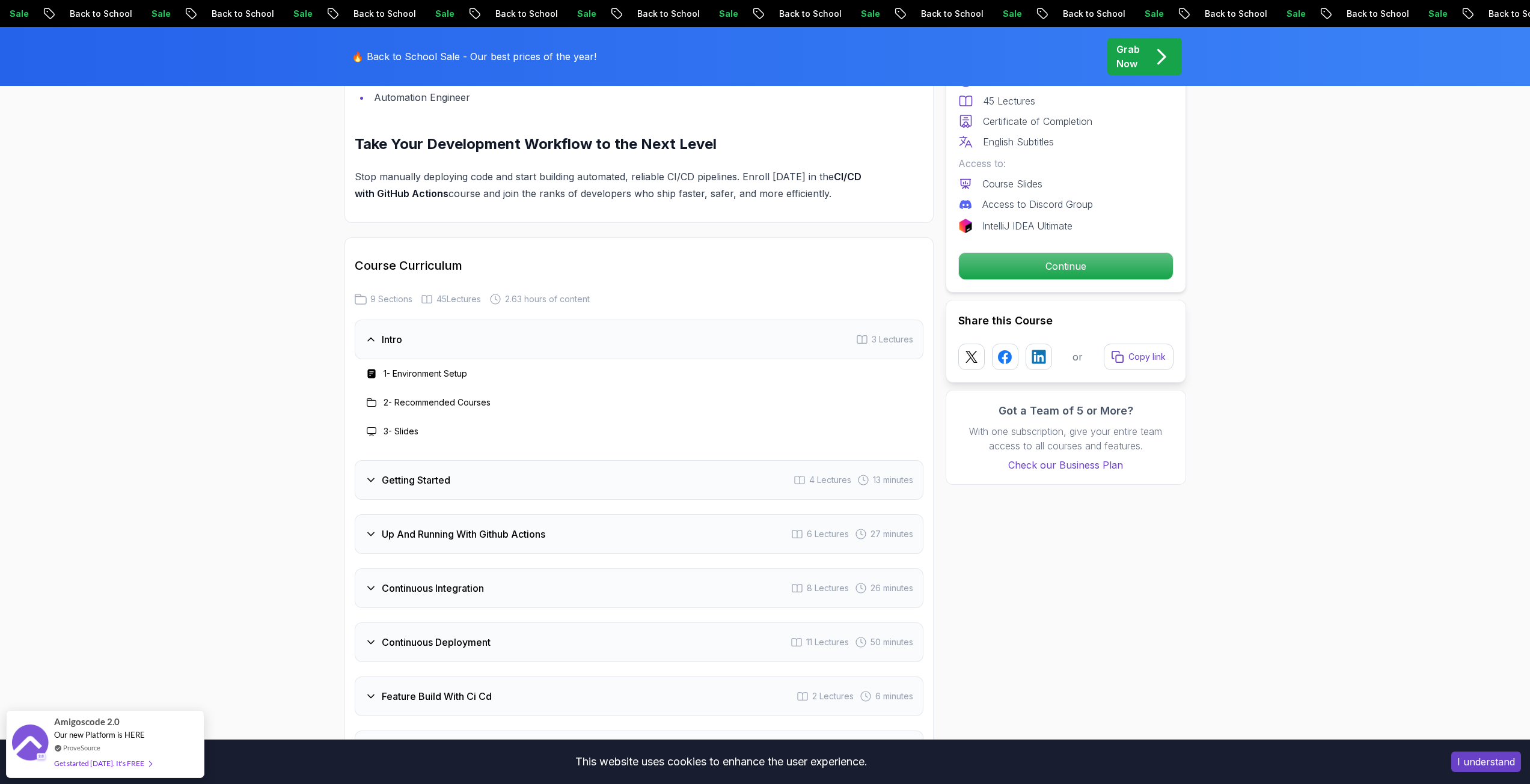
scroll to position [1862, 0]
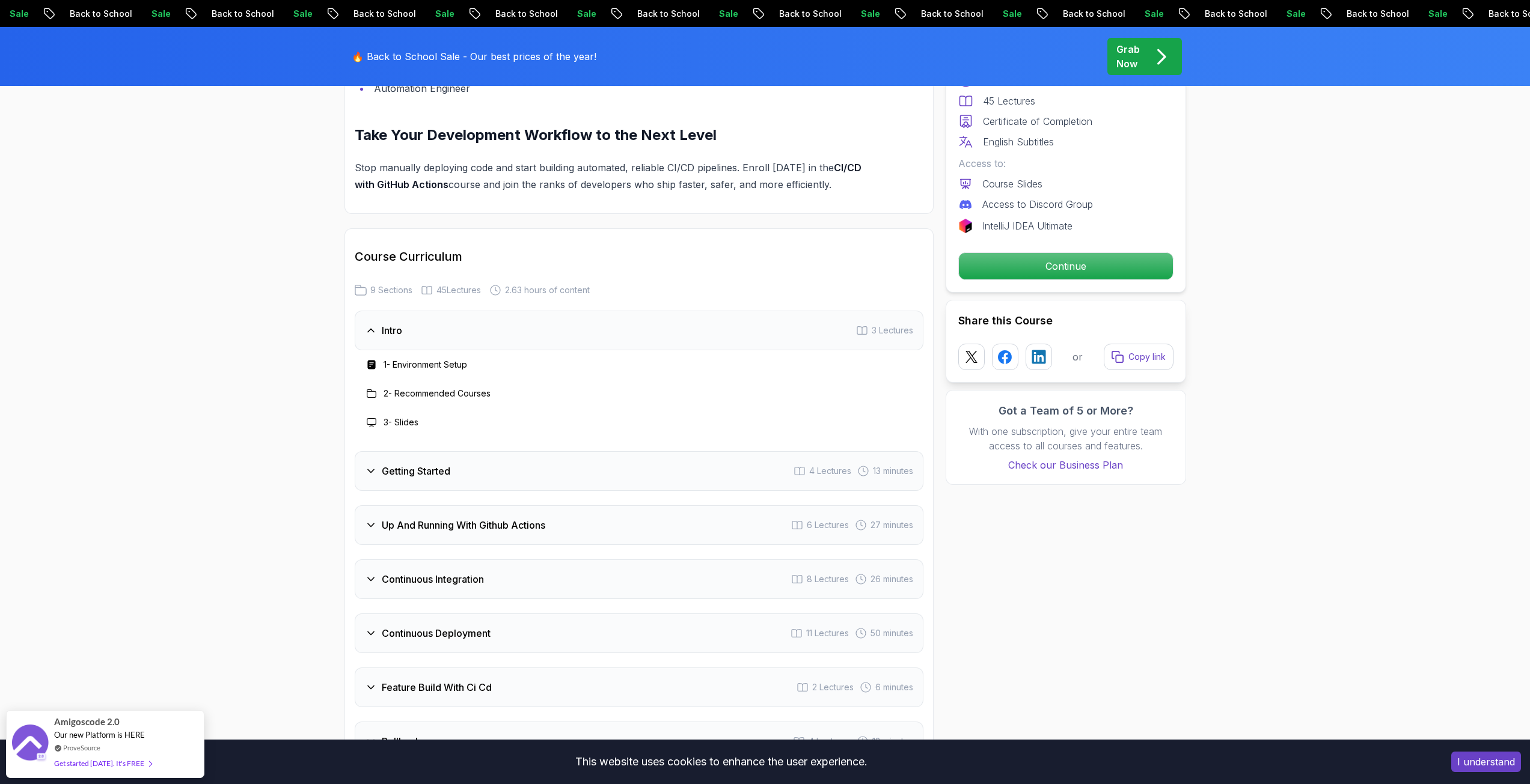
click at [404, 475] on h3 "Getting Started" at bounding box center [415, 471] width 68 height 15
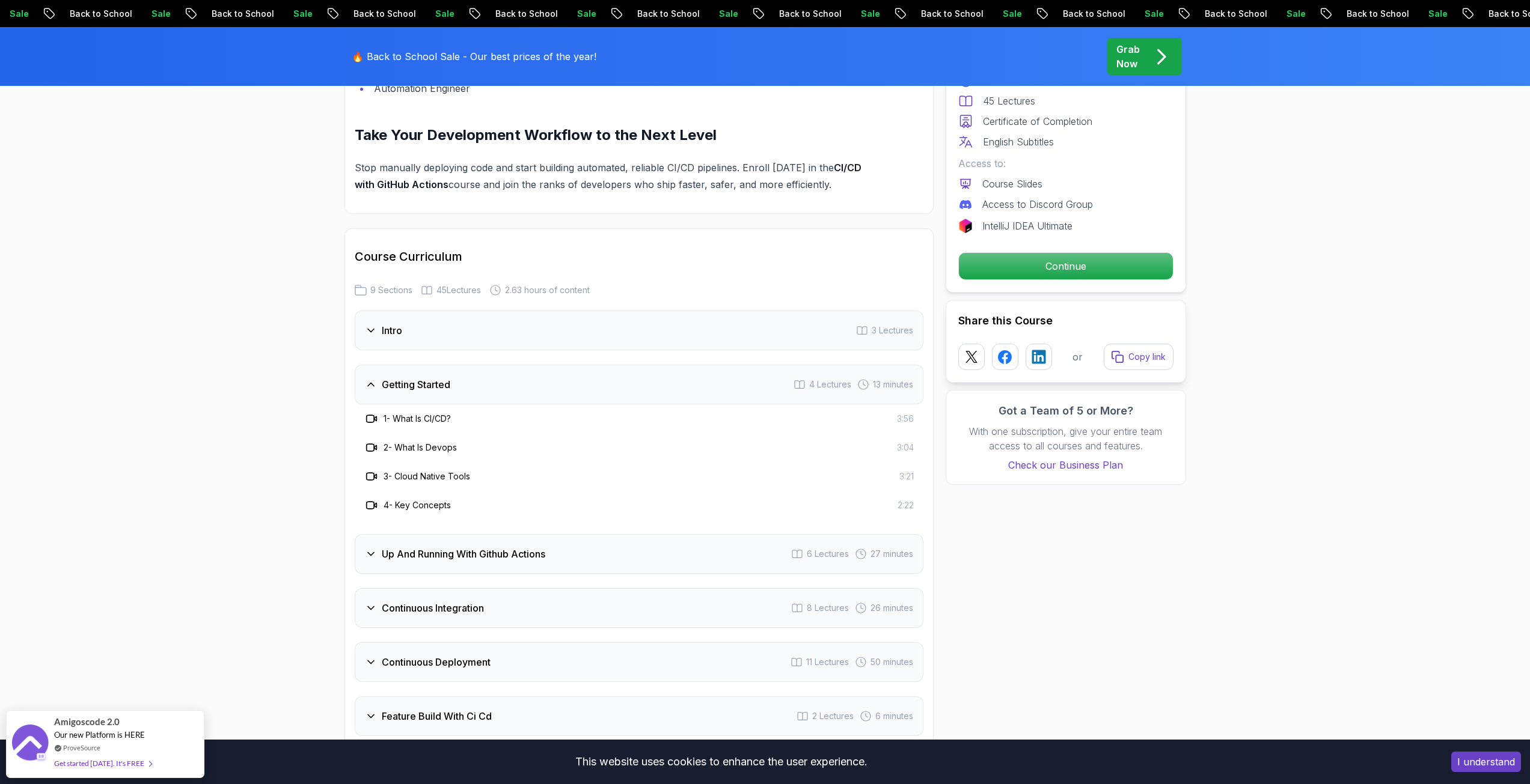
click at [404, 548] on h3 "Up And Running With Github Actions" at bounding box center [463, 554] width 164 height 15
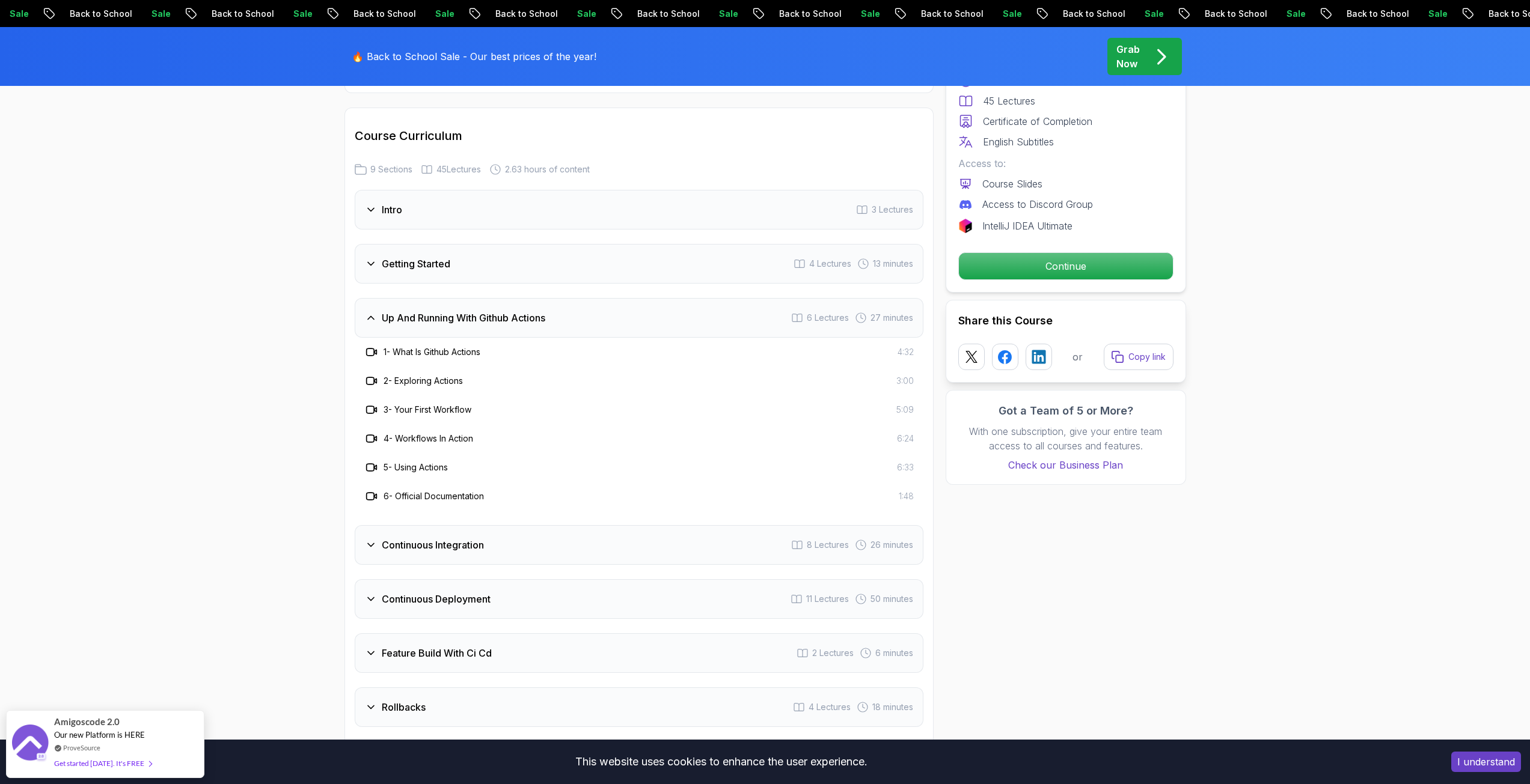
scroll to position [2043, 0]
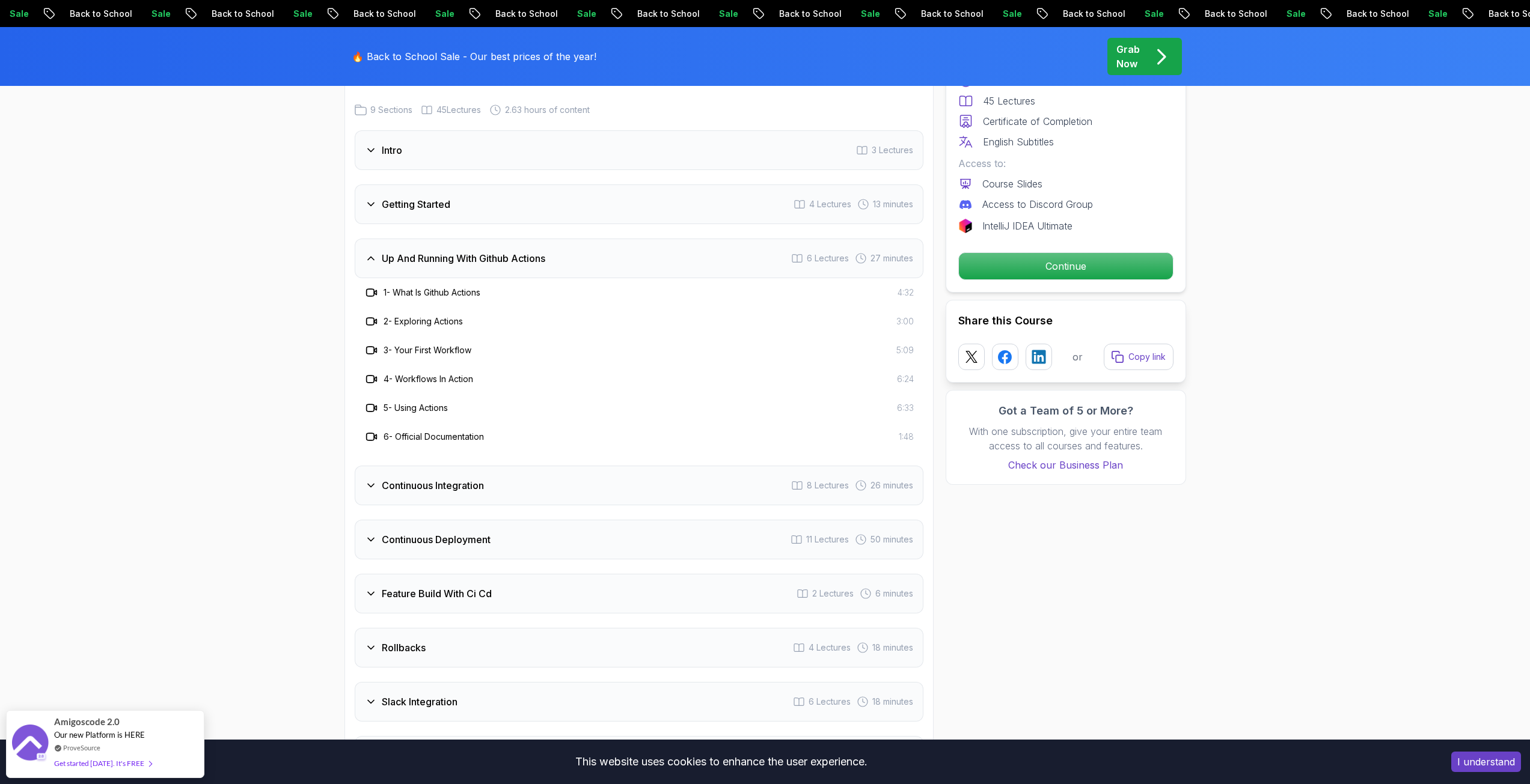
click at [402, 489] on h3 "Continuous Integration" at bounding box center [432, 486] width 102 height 15
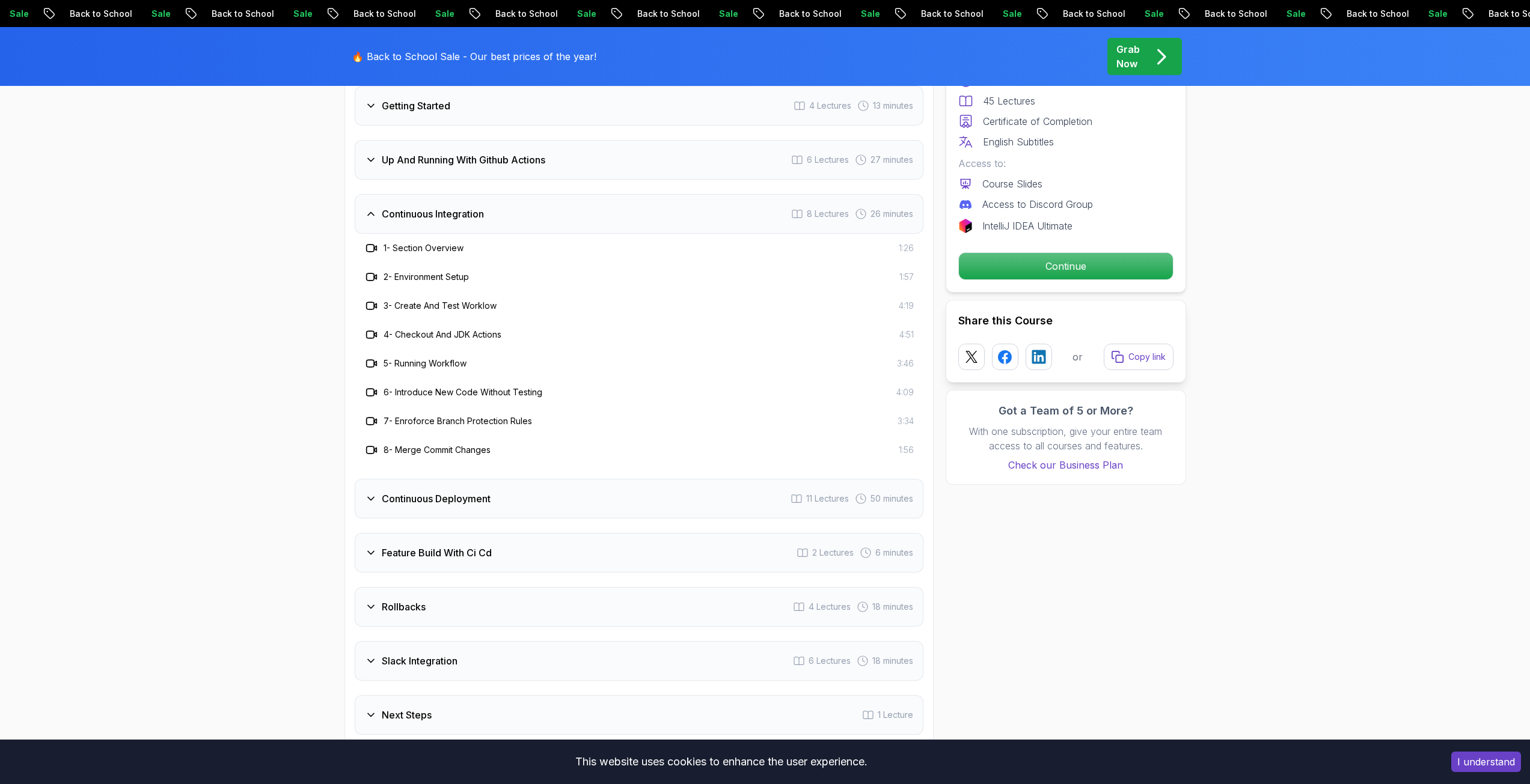
scroll to position [2163, 0]
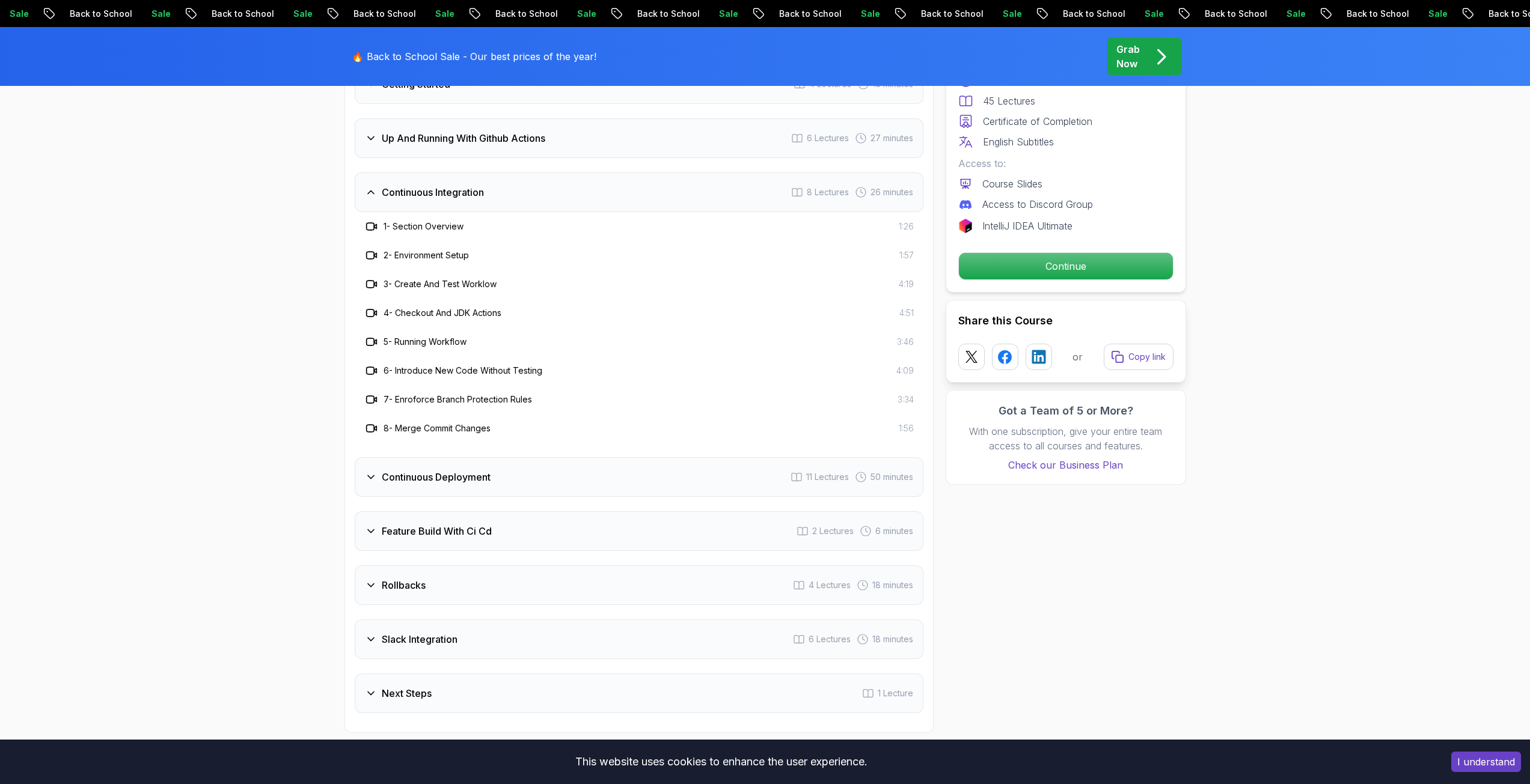
click at [418, 477] on h3 "Continuous Deployment" at bounding box center [436, 477] width 109 height 15
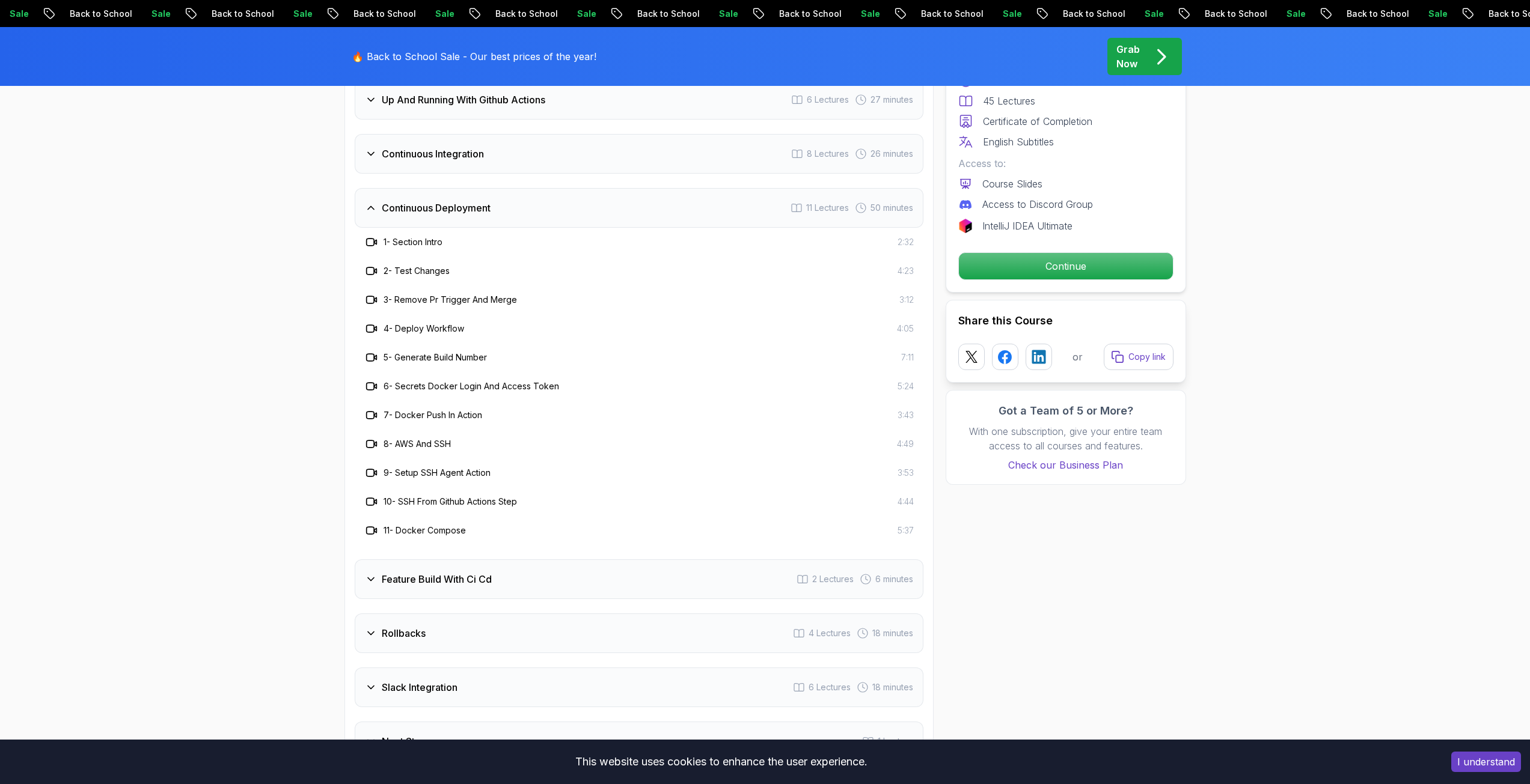
scroll to position [2223, 0]
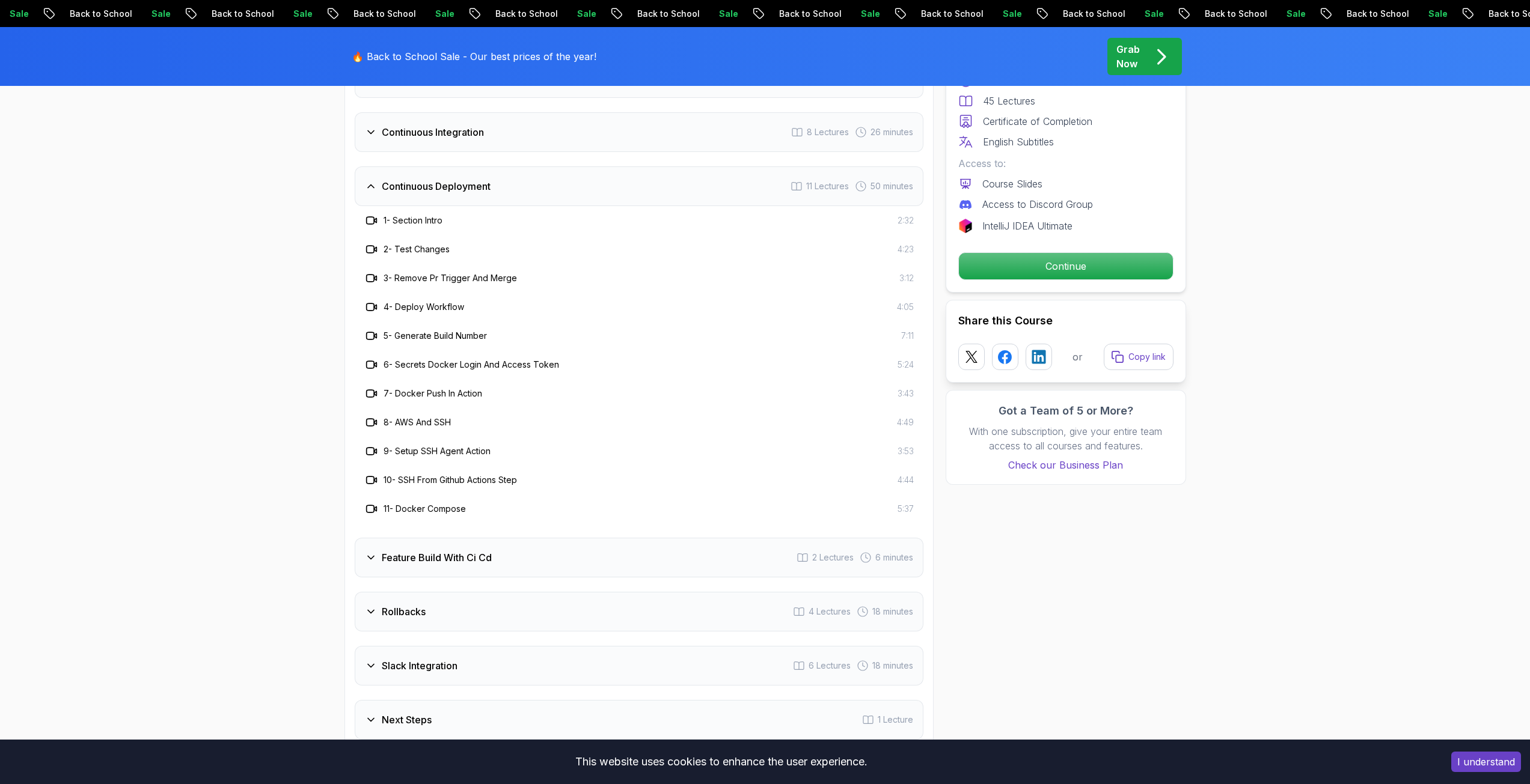
click at [484, 557] on h3 "Feature Build With Ci Cd" at bounding box center [437, 557] width 110 height 15
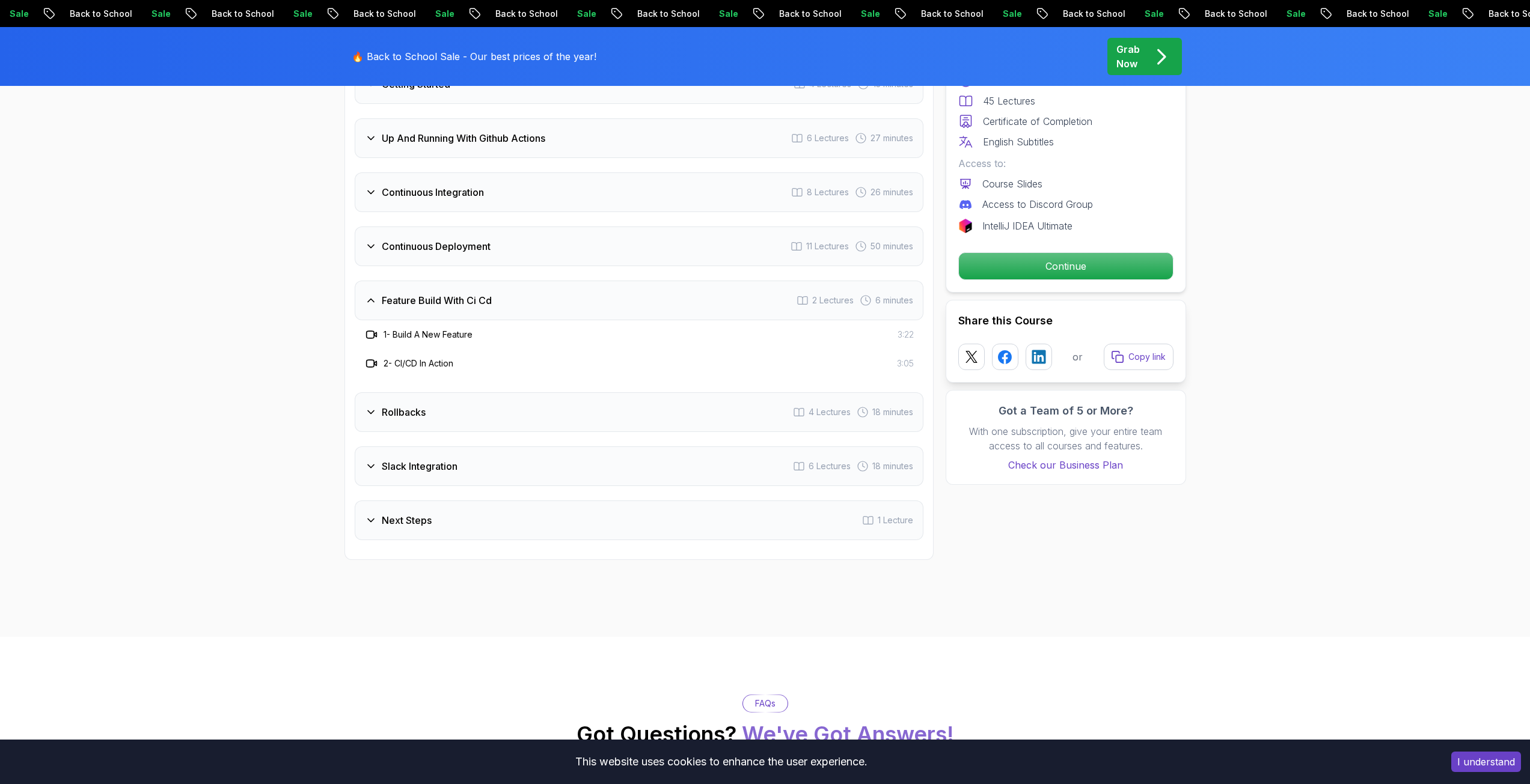
scroll to position [2103, 0]
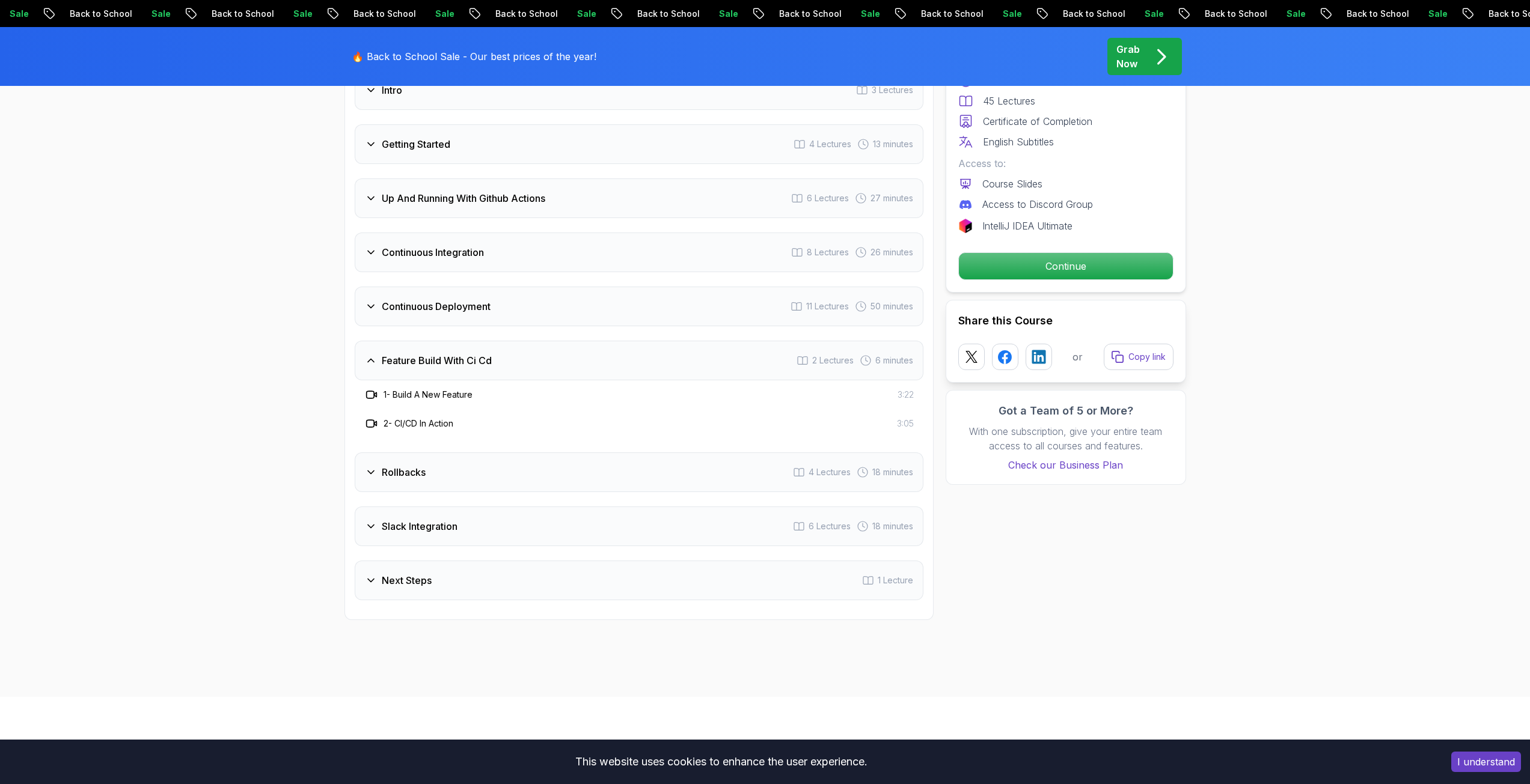
click at [451, 468] on div "Rollbacks 4 Lectures 18 minutes" at bounding box center [638, 472] width 569 height 40
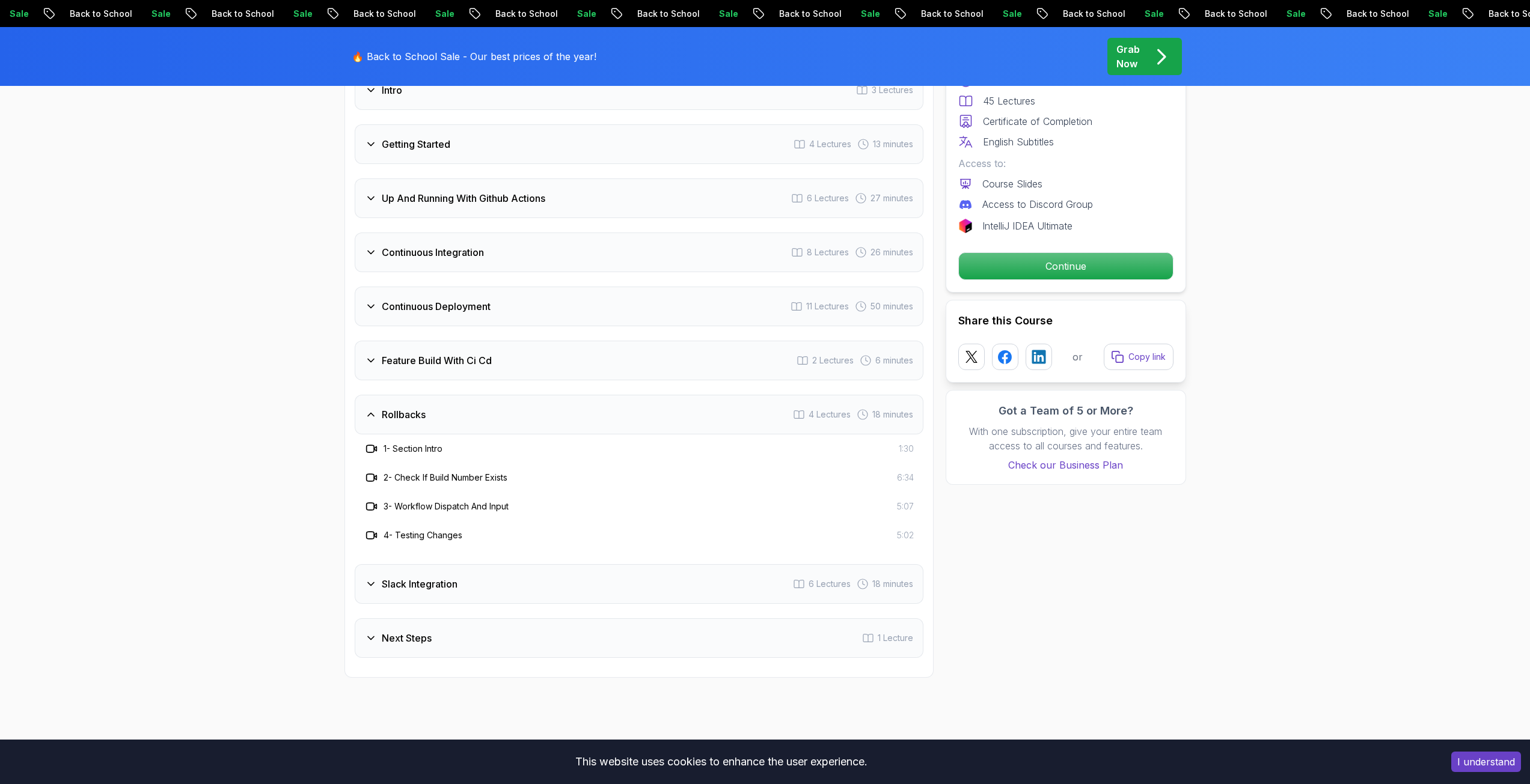
click at [453, 579] on h3 "Slack Integration" at bounding box center [419, 584] width 76 height 15
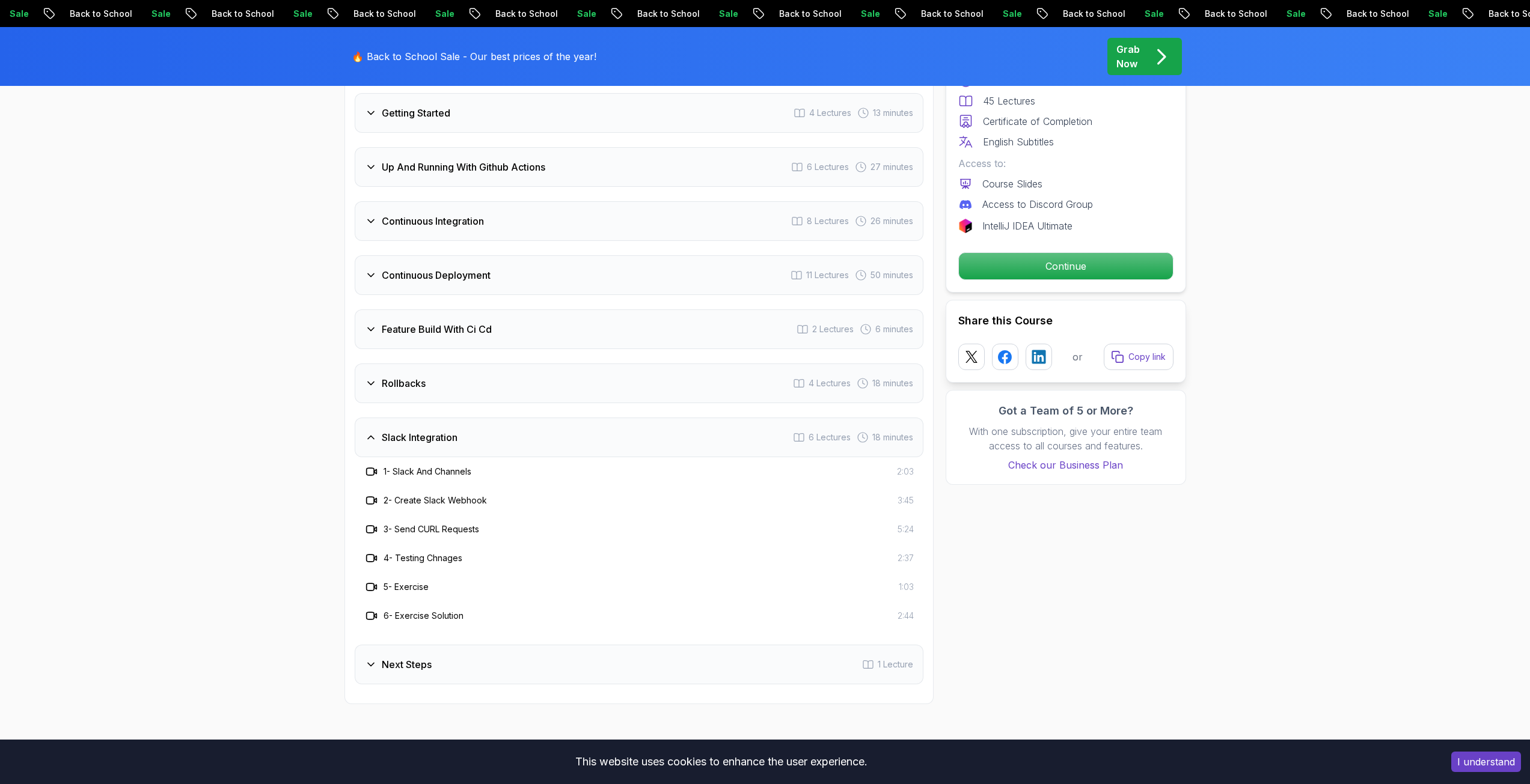
scroll to position [2043, 0]
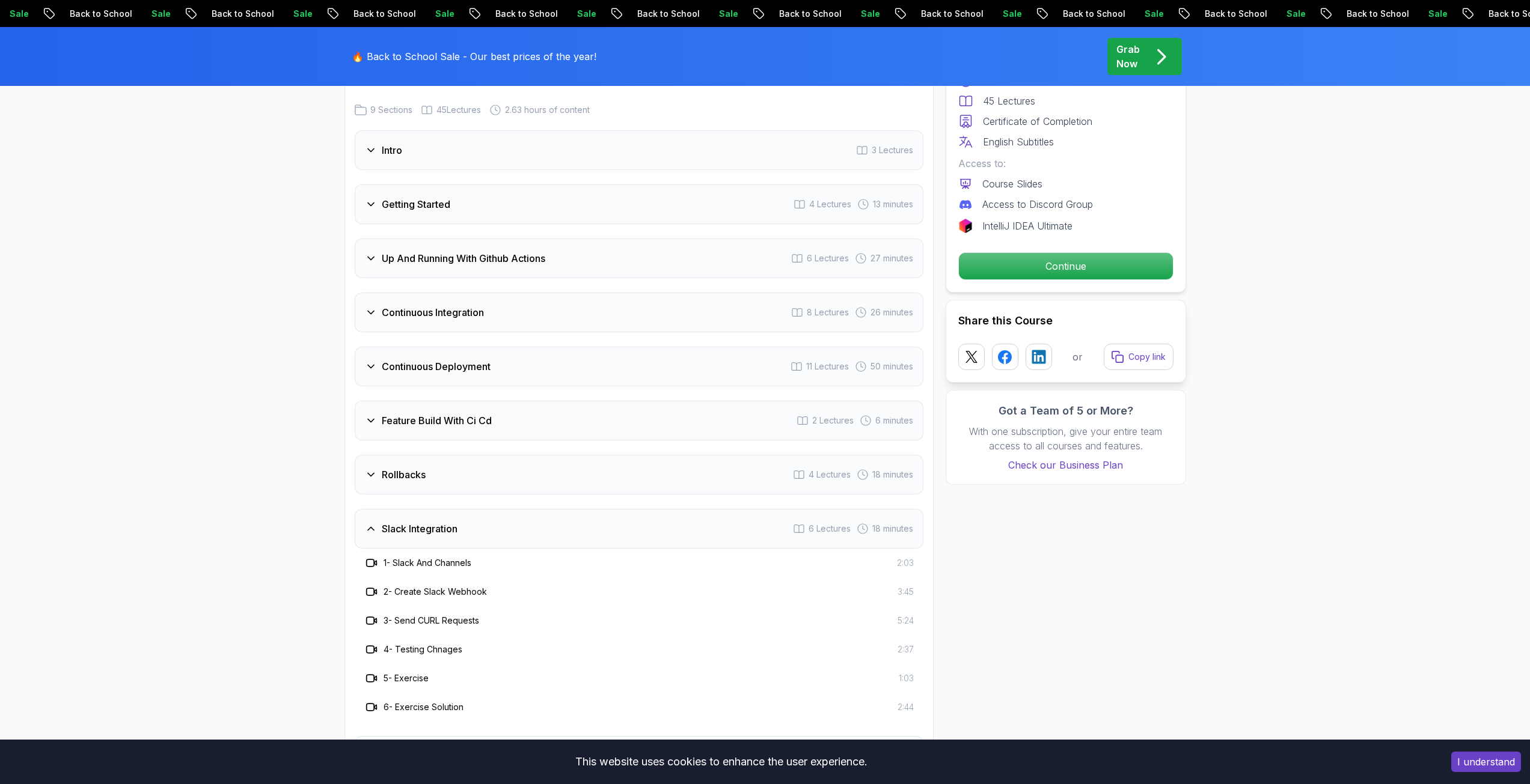
drag, startPoint x: 409, startPoint y: 406, endPoint x: 405, endPoint y: 413, distance: 8.1
click at [405, 413] on div "Feature Build With Ci Cd 2 Lectures 6 minutes" at bounding box center [638, 420] width 569 height 40
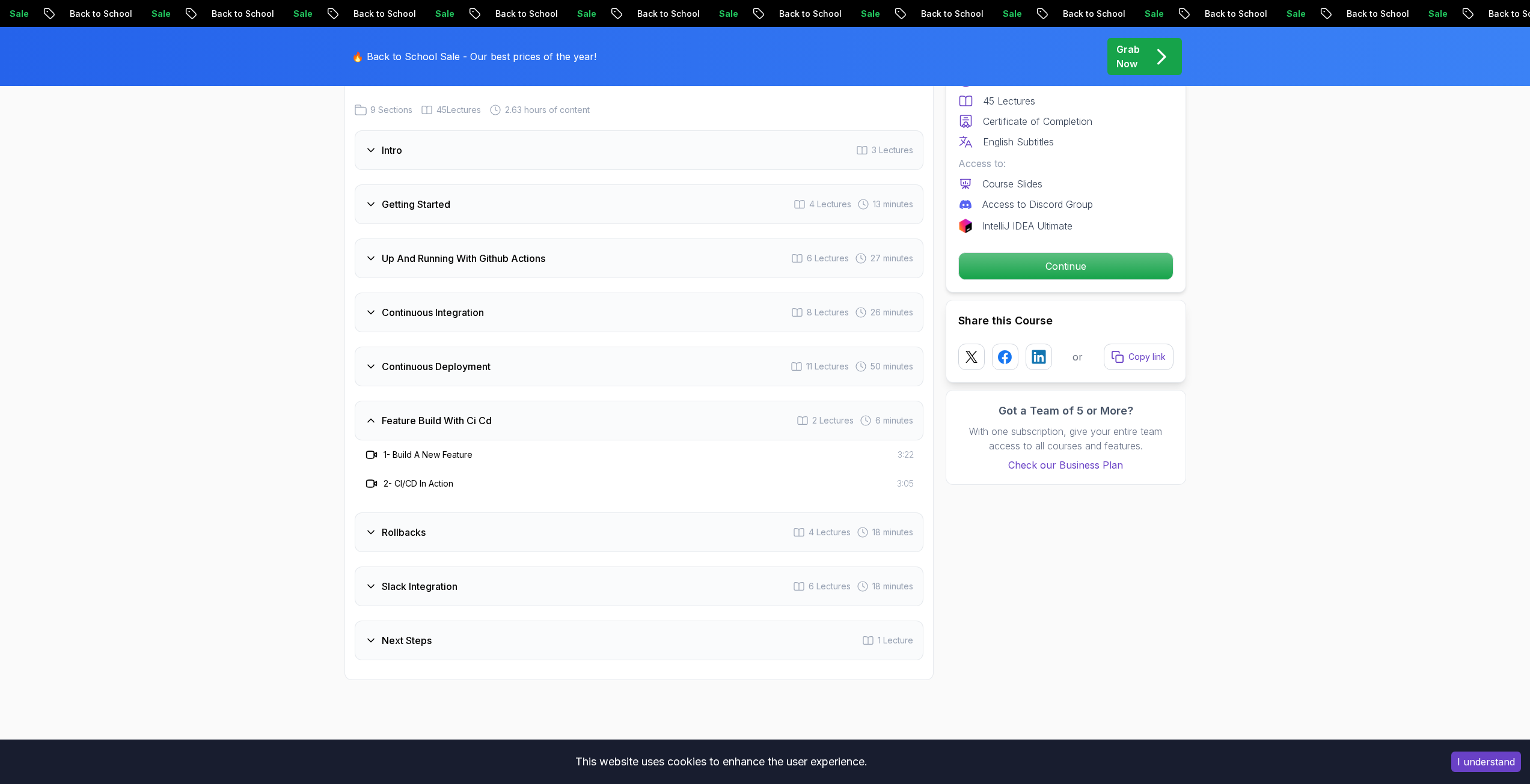
click at [390, 358] on div "Continuous Deployment 11 Lectures 50 minutes" at bounding box center [638, 367] width 569 height 40
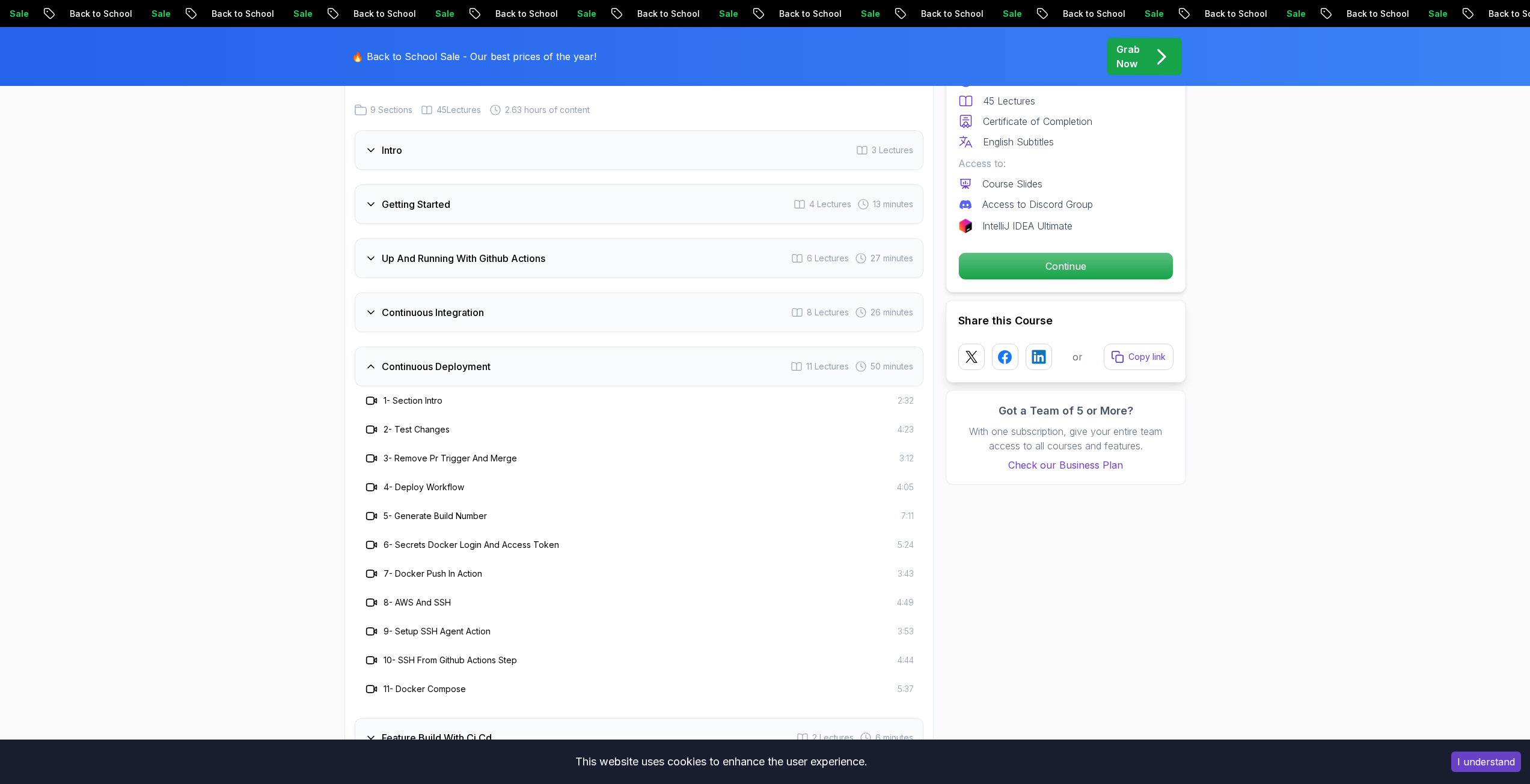
click at [422, 301] on div "Continuous Integration 8 Lectures 26 minutes" at bounding box center [638, 312] width 569 height 40
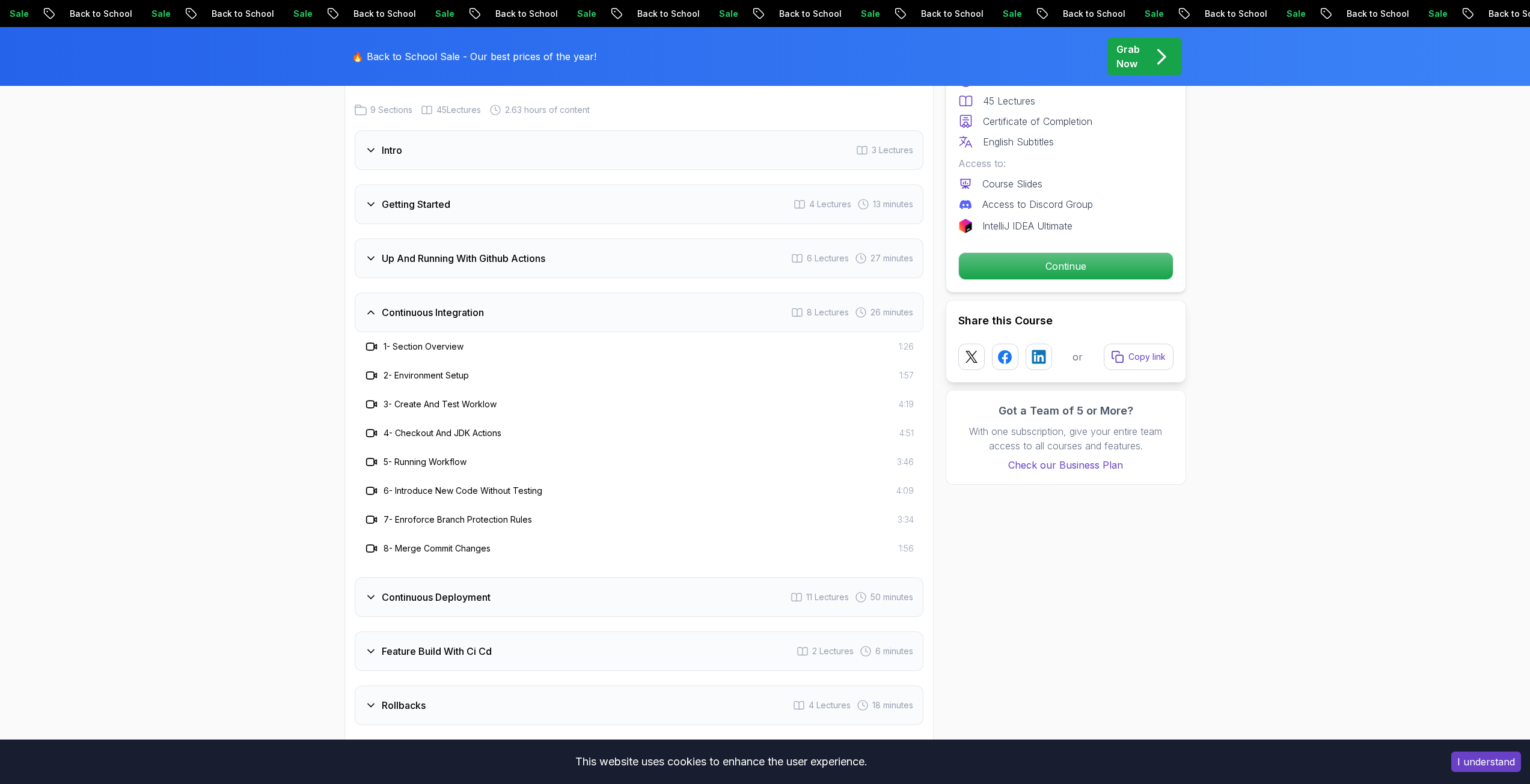
click at [400, 267] on div "Up And Running With Github Actions 6 Lectures 27 minutes" at bounding box center [638, 258] width 569 height 40
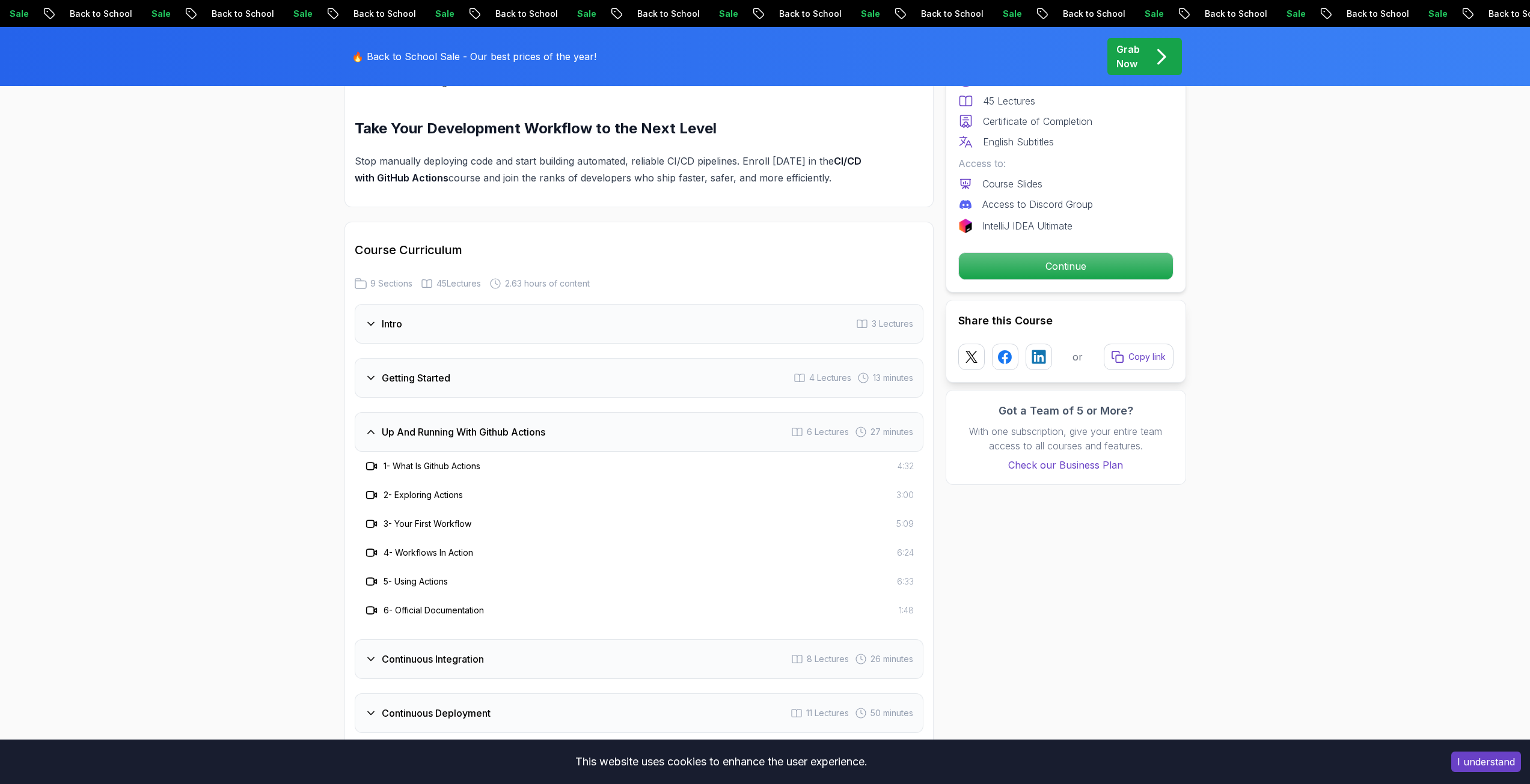
scroll to position [1862, 0]
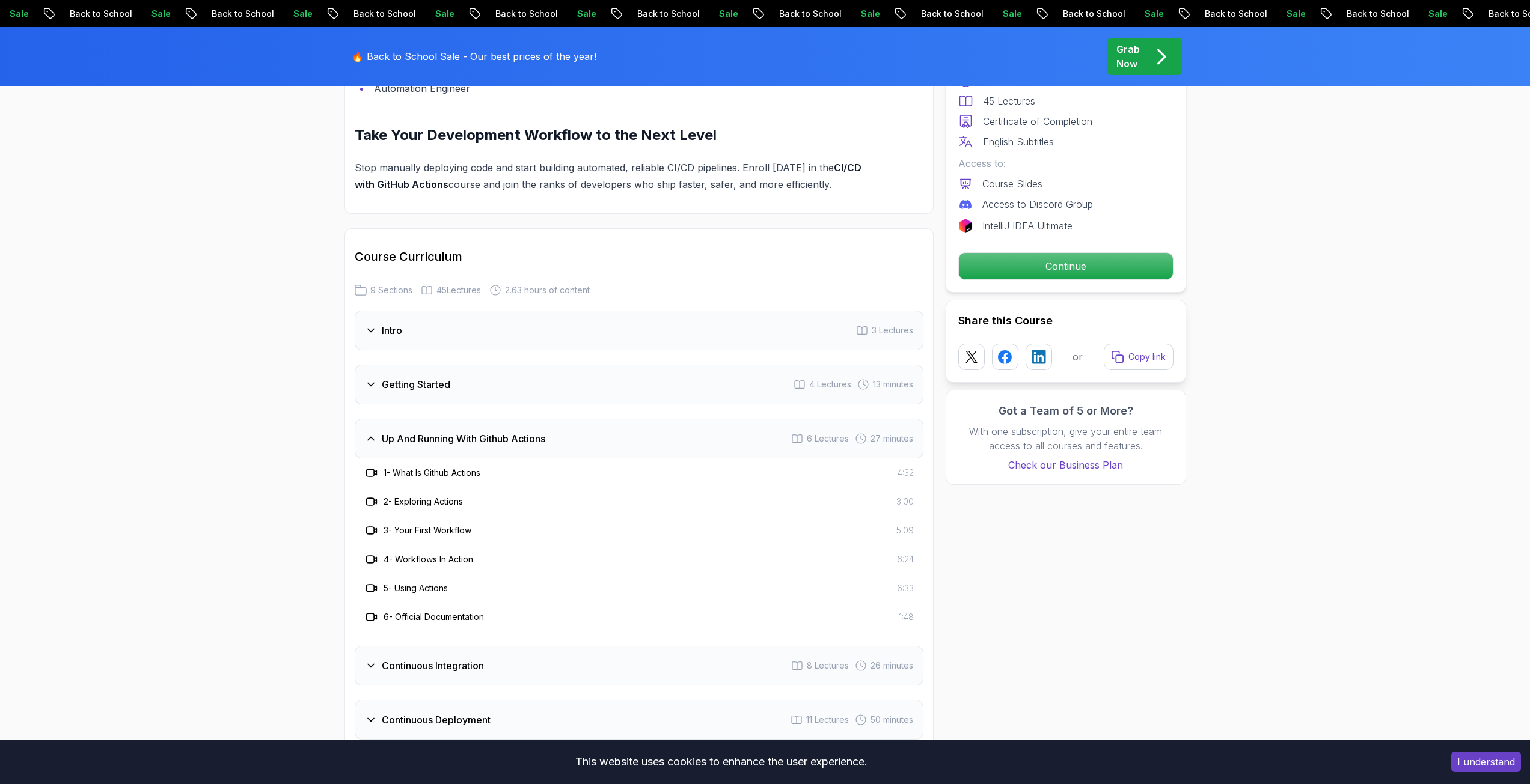
click at [393, 377] on div "Getting Started 4 Lectures 13 minutes" at bounding box center [638, 384] width 569 height 40
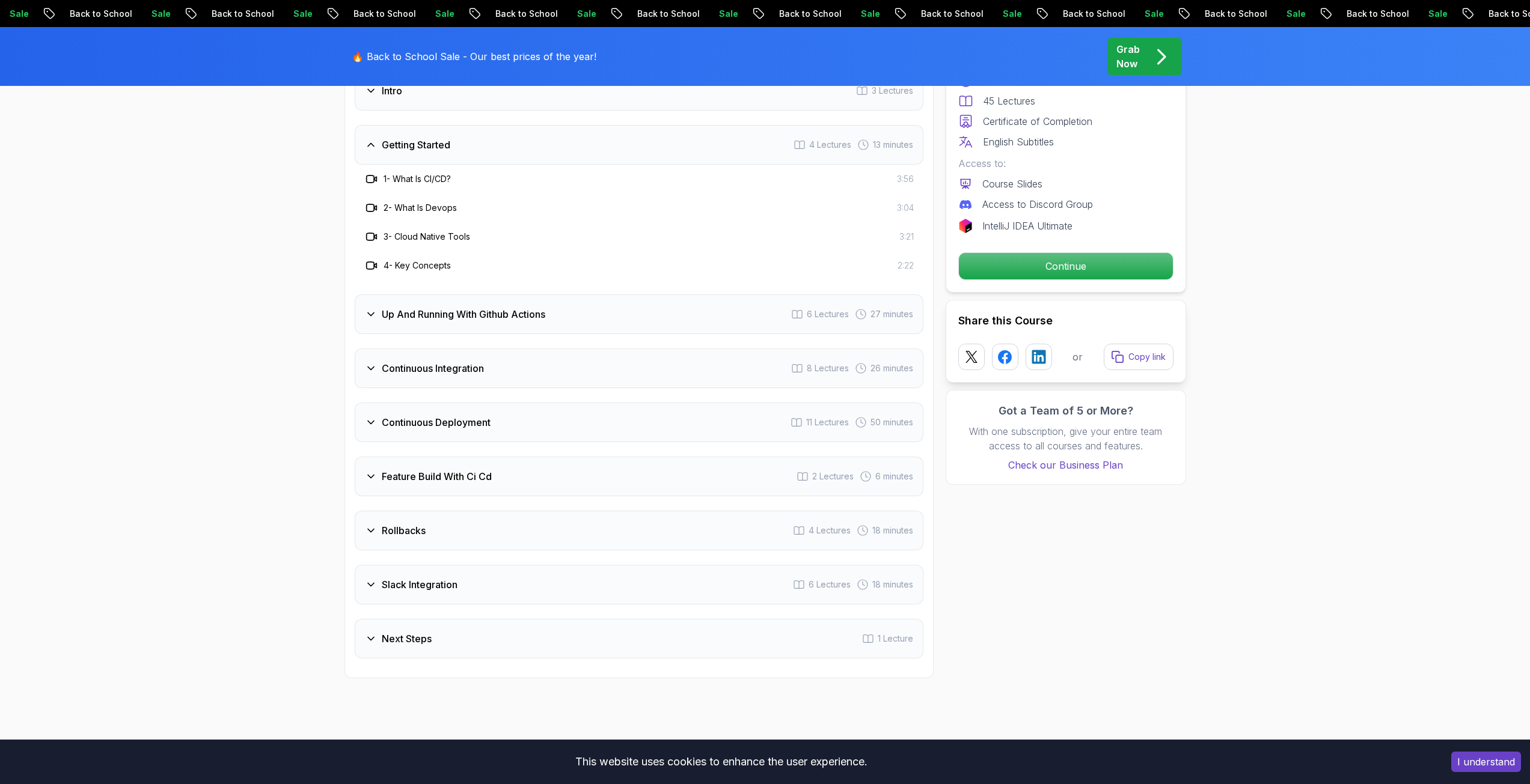
scroll to position [2103, 0]
click at [440, 428] on h3 "Continuous Deployment" at bounding box center [436, 422] width 109 height 15
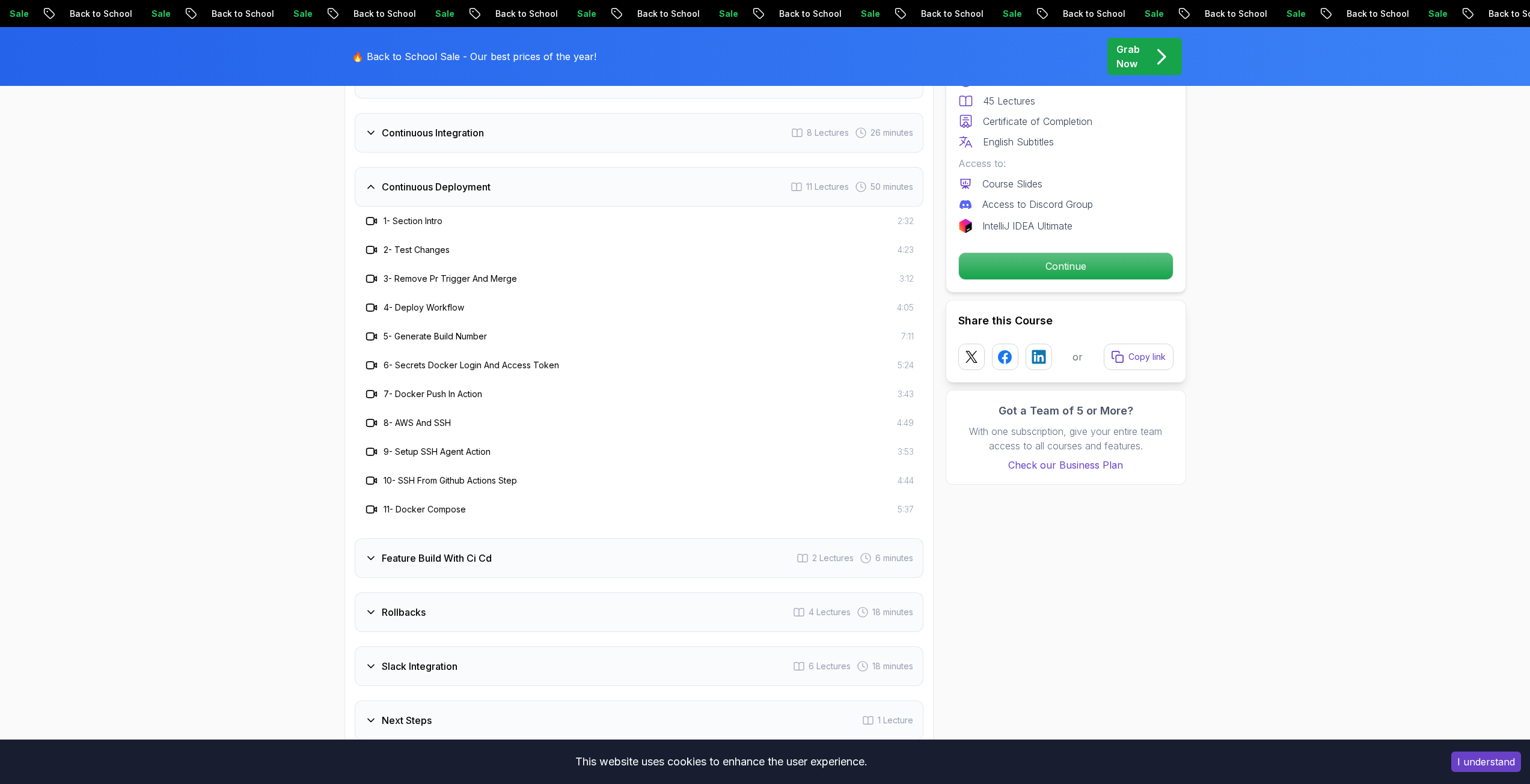
scroll to position [2223, 0]
